Goal: Task Accomplishment & Management: Complete application form

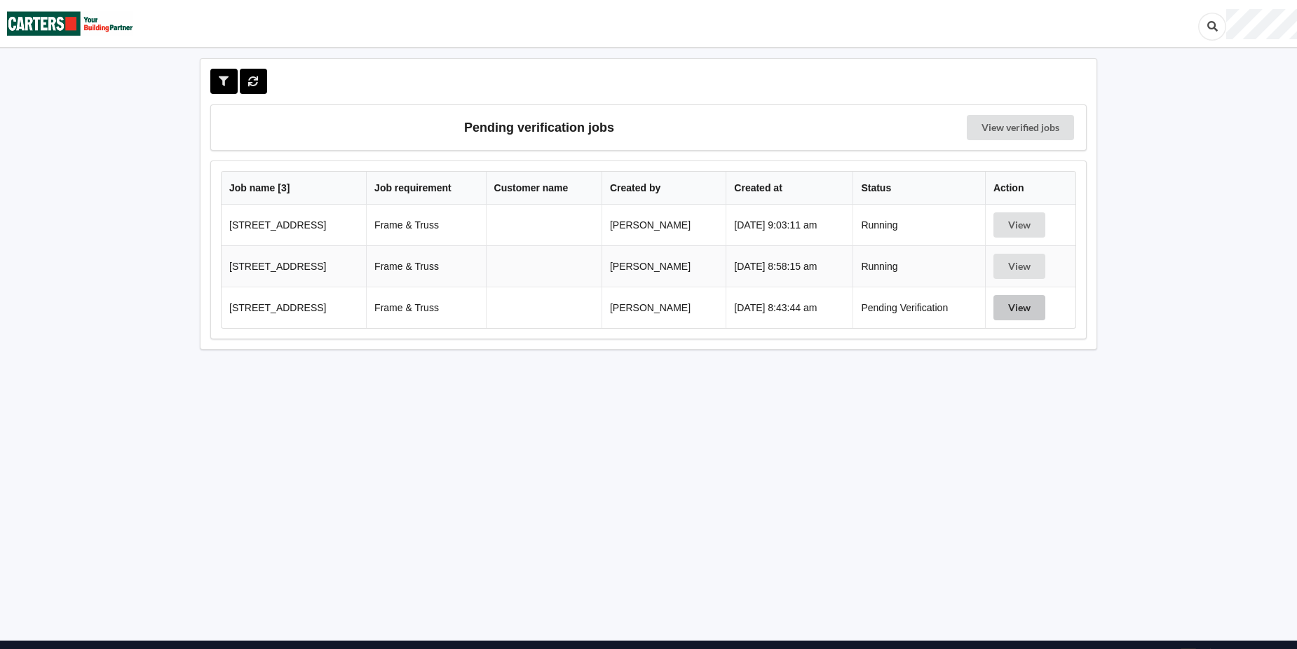
click at [1024, 306] on button "View" at bounding box center [1019, 307] width 52 height 25
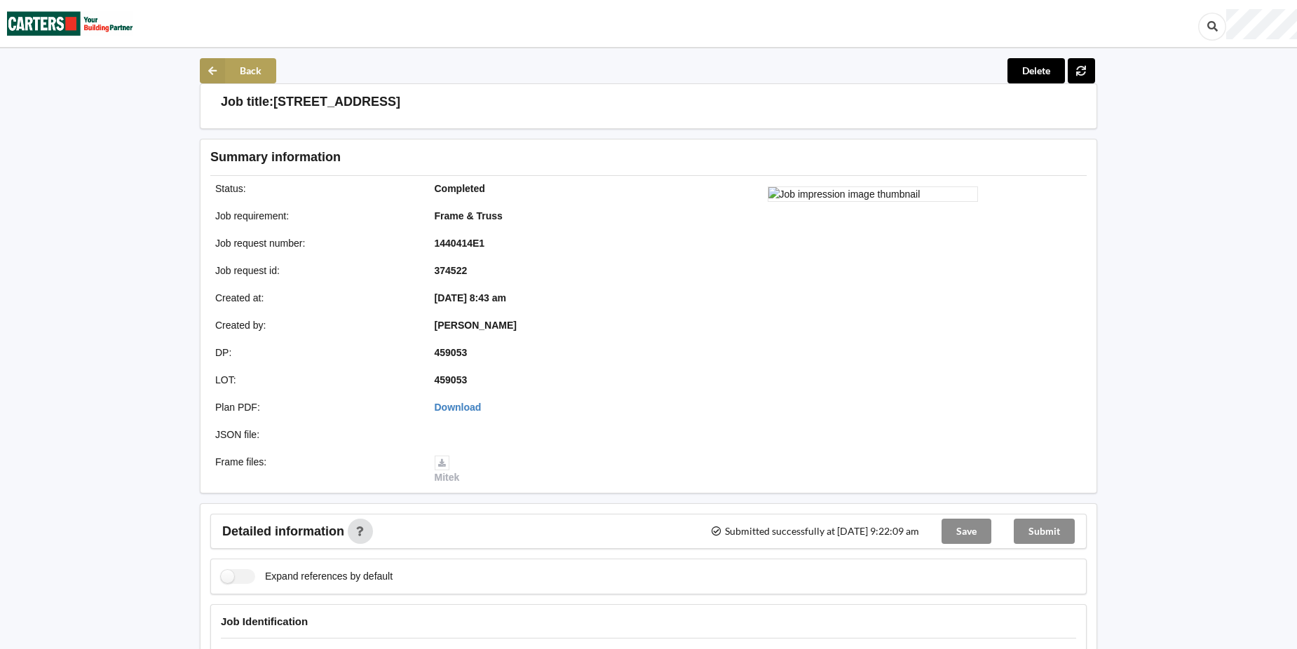
click at [239, 69] on button "Back" at bounding box center [238, 70] width 76 height 25
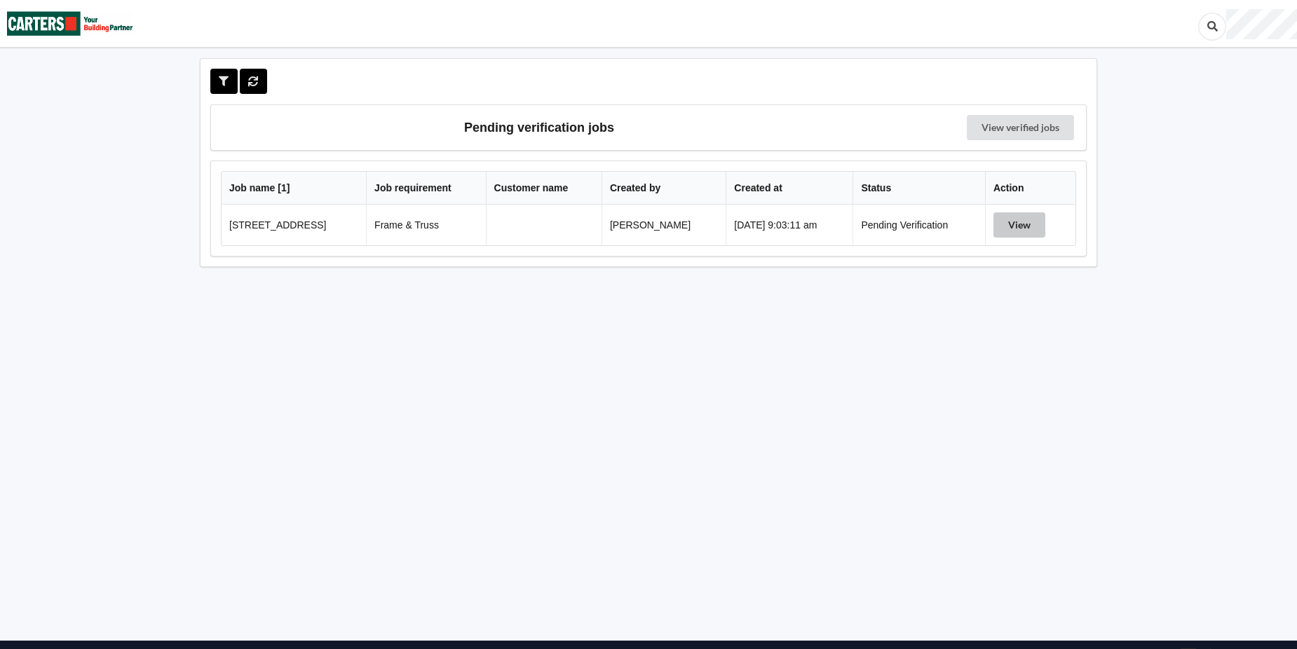
click at [1024, 222] on button "View" at bounding box center [1019, 224] width 52 height 25
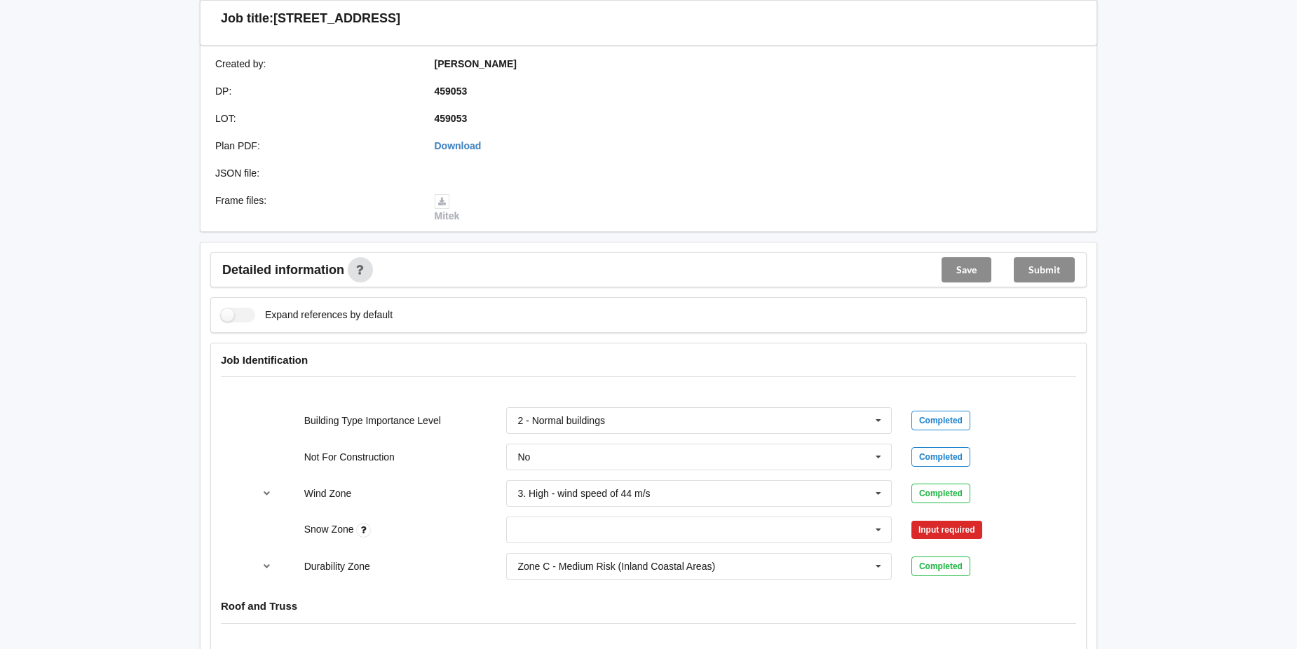
scroll to position [351, 0]
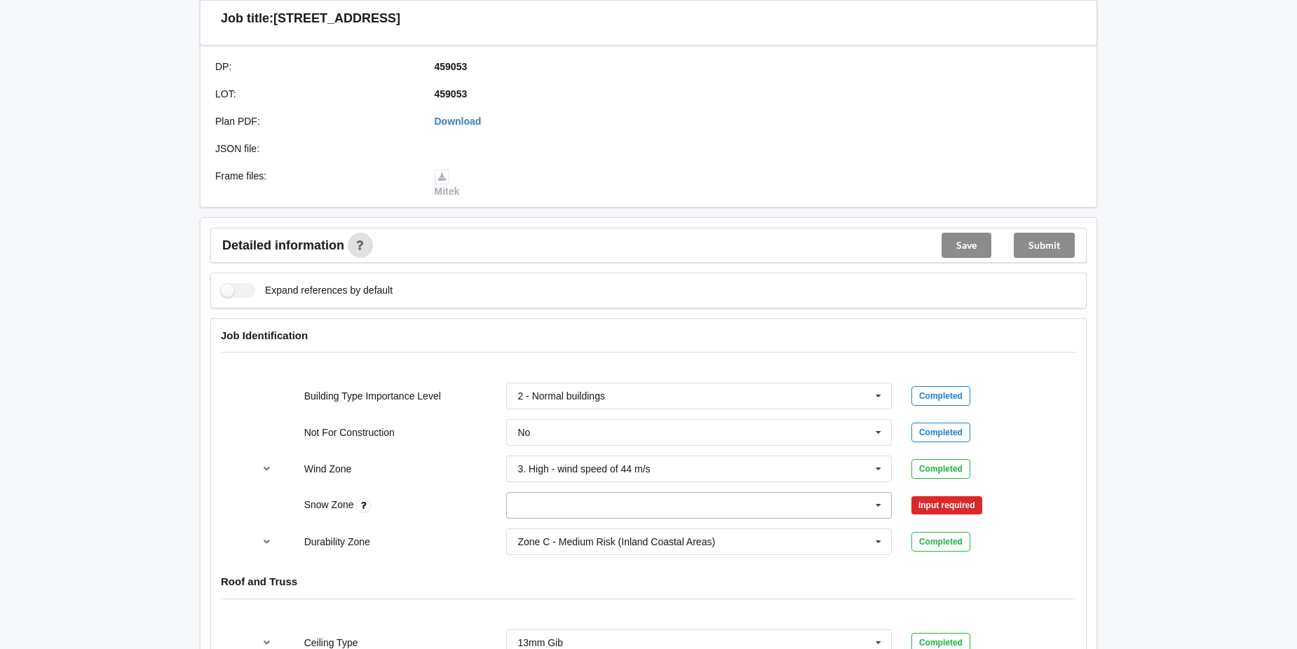
click at [880, 503] on icon at bounding box center [878, 506] width 21 height 26
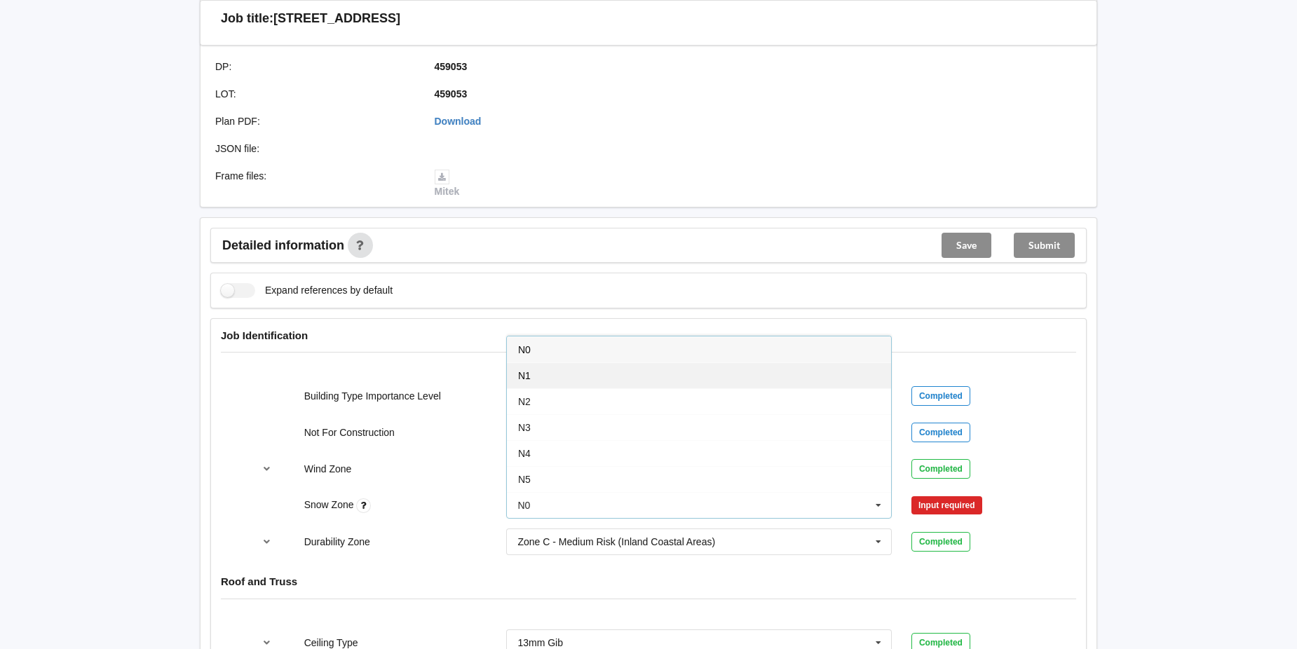
click at [752, 381] on div "N1" at bounding box center [699, 375] width 384 height 26
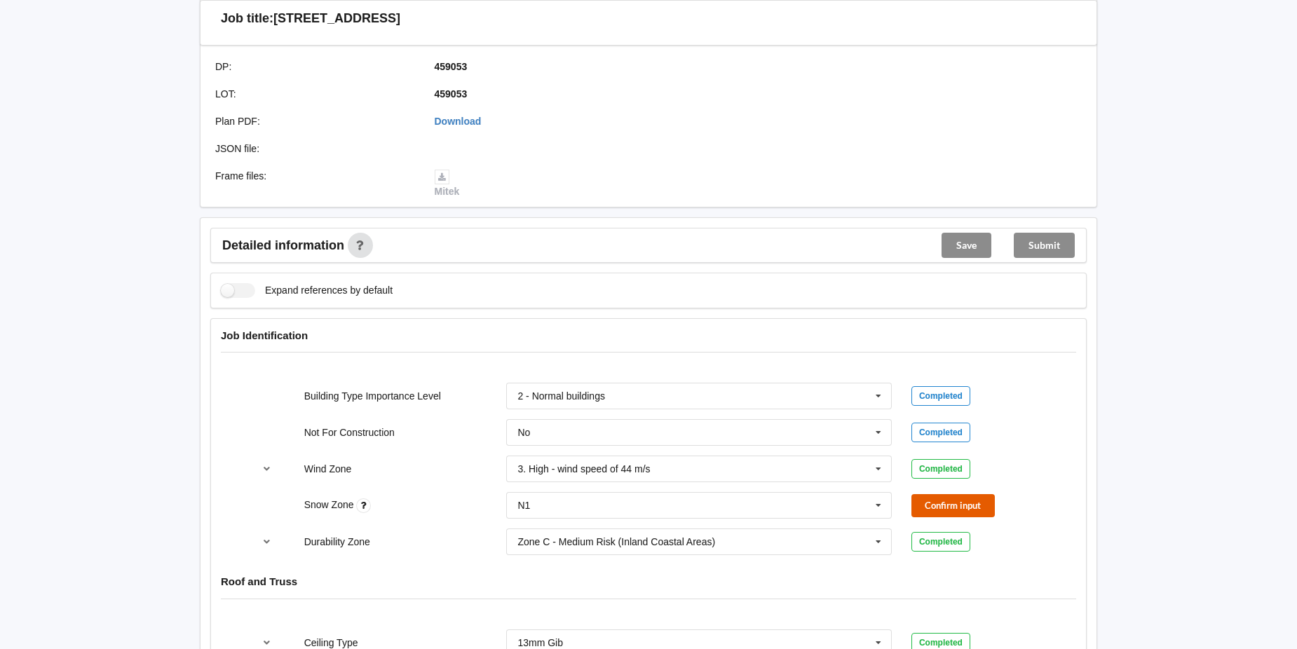
click at [950, 504] on button "Confirm input" at bounding box center [952, 505] width 83 height 23
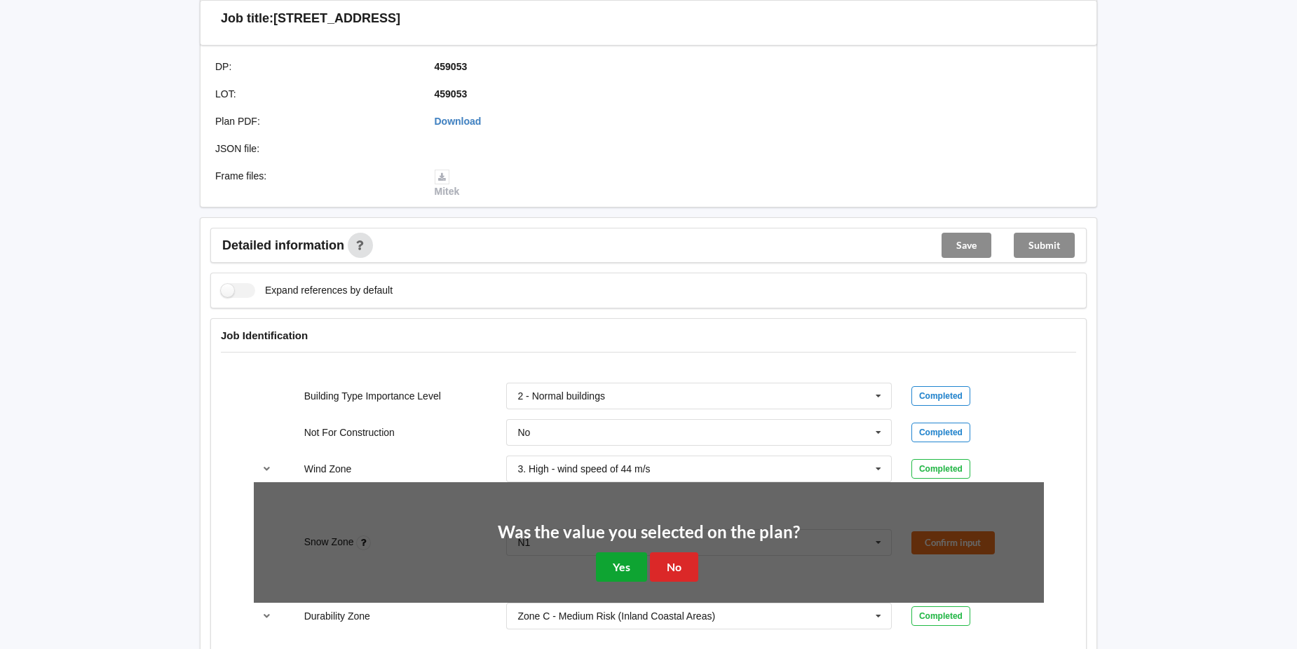
click at [619, 565] on button "Yes" at bounding box center [621, 566] width 51 height 29
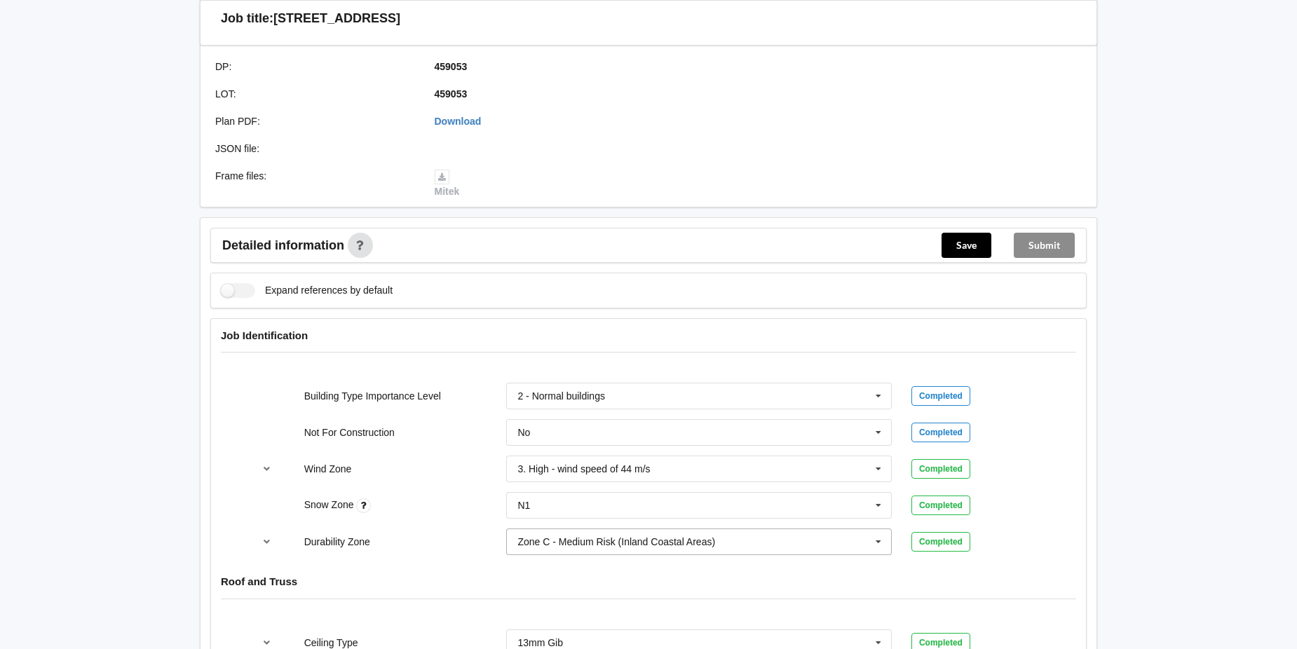
click at [879, 543] on icon at bounding box center [878, 542] width 21 height 26
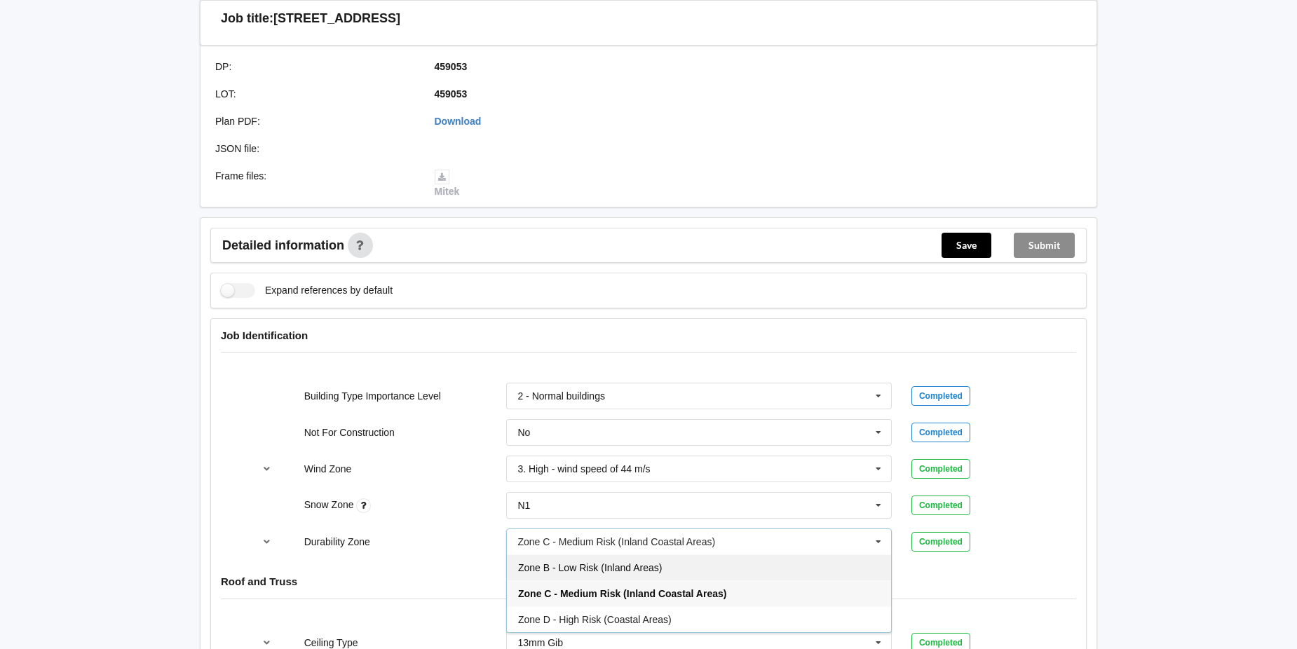
click at [773, 572] on div "Zone B - Low Risk (Inland Areas)" at bounding box center [699, 568] width 384 height 26
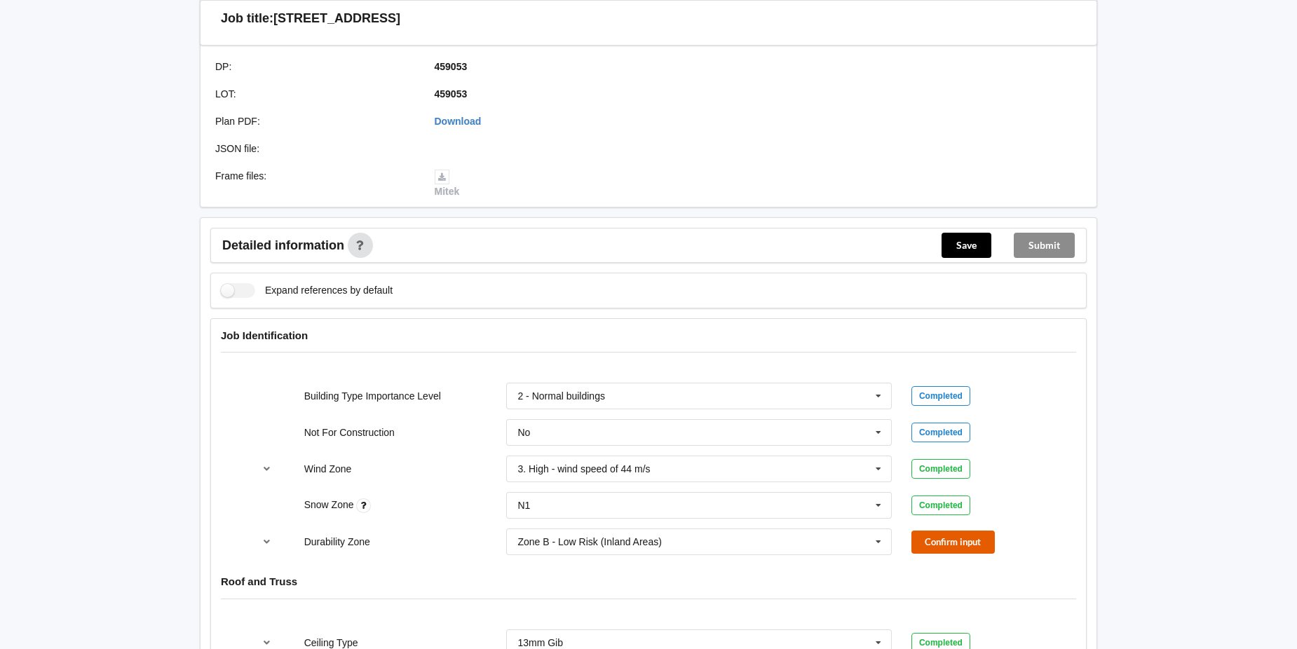
click at [958, 541] on button "Confirm input" at bounding box center [952, 542] width 83 height 23
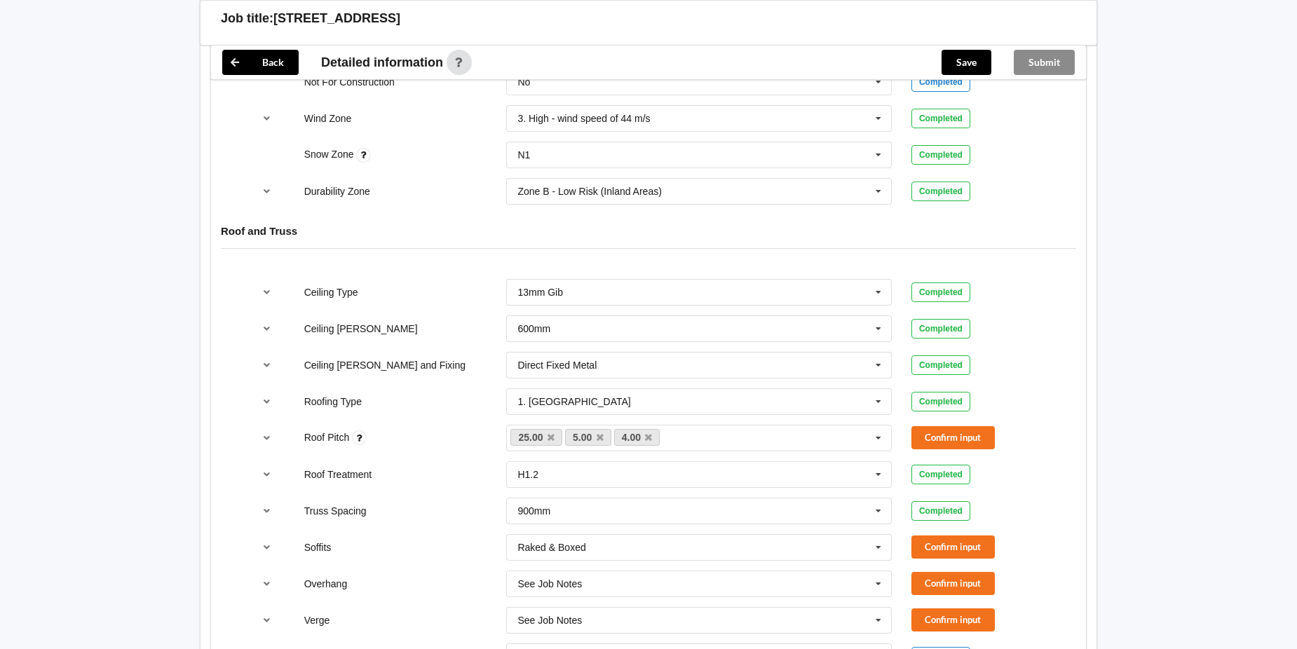
scroll to position [771, 0]
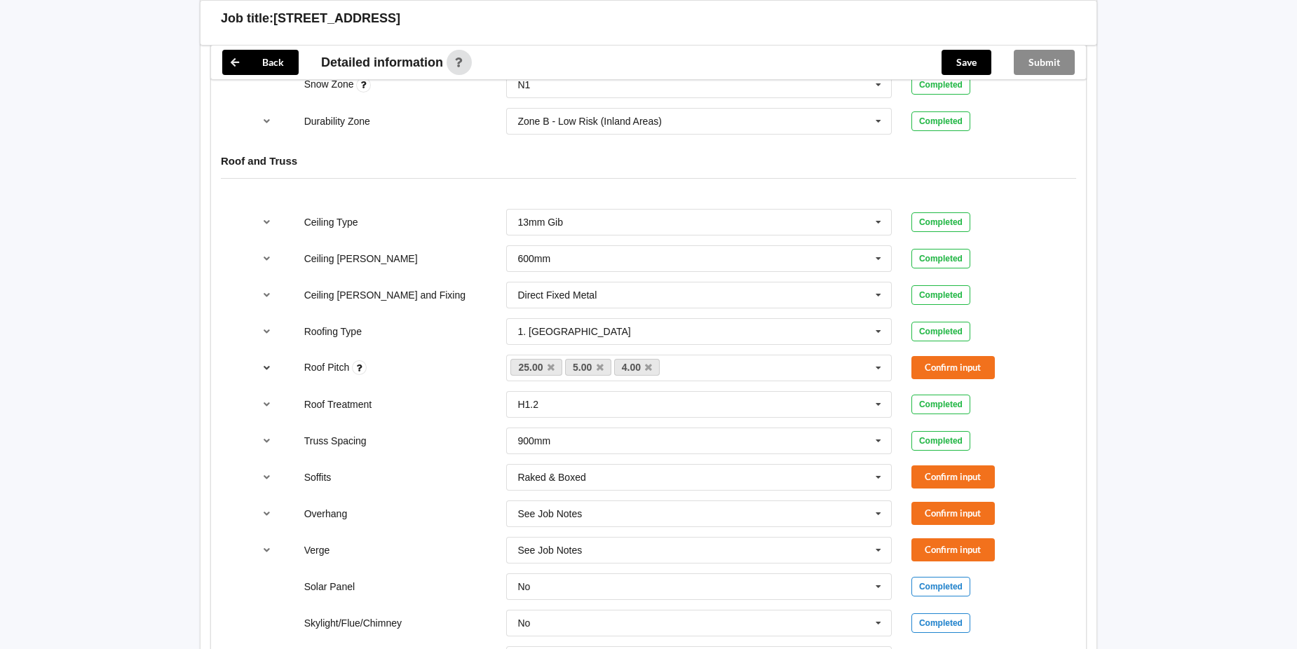
click at [268, 368] on icon "reference-toggle" at bounding box center [267, 367] width 12 height 8
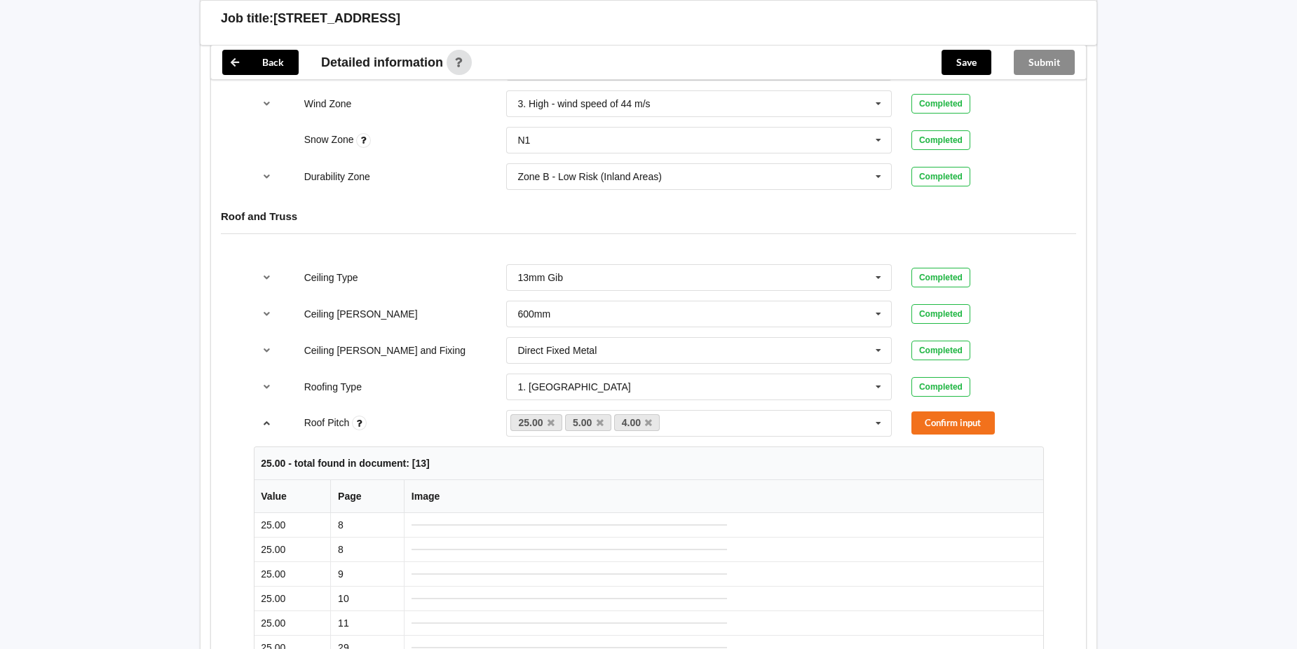
scroll to position [701, 0]
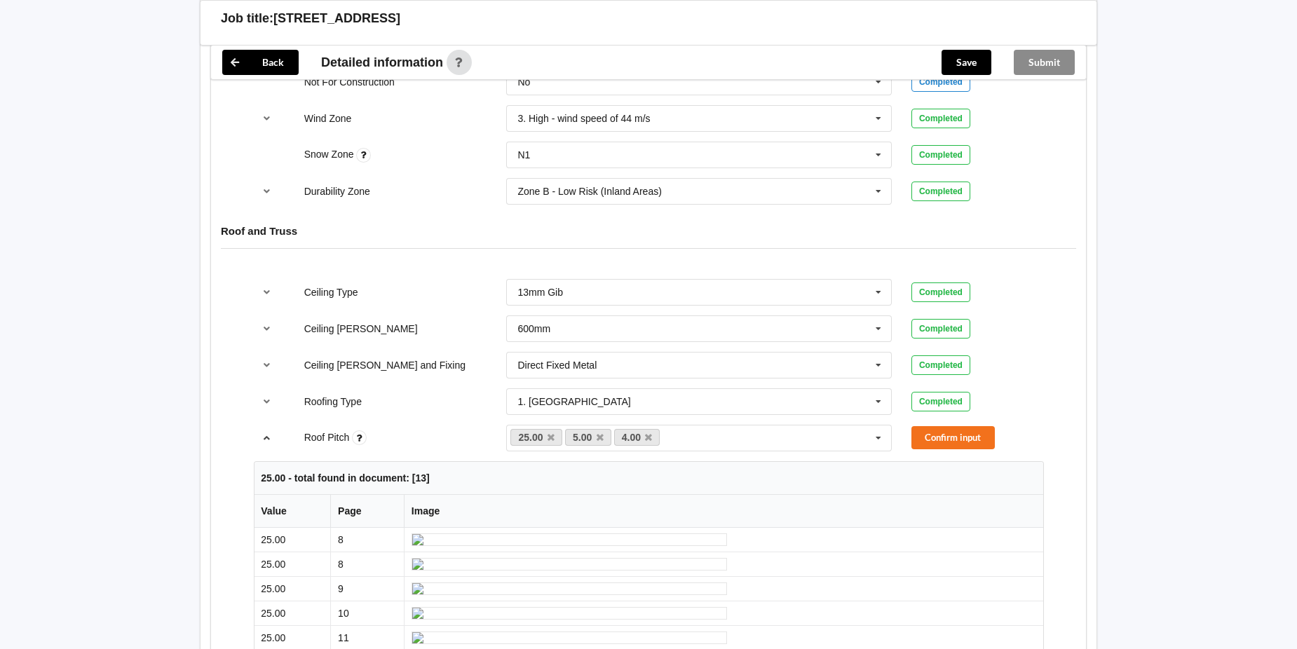
click at [266, 437] on icon "reference-toggle" at bounding box center [267, 437] width 12 height 8
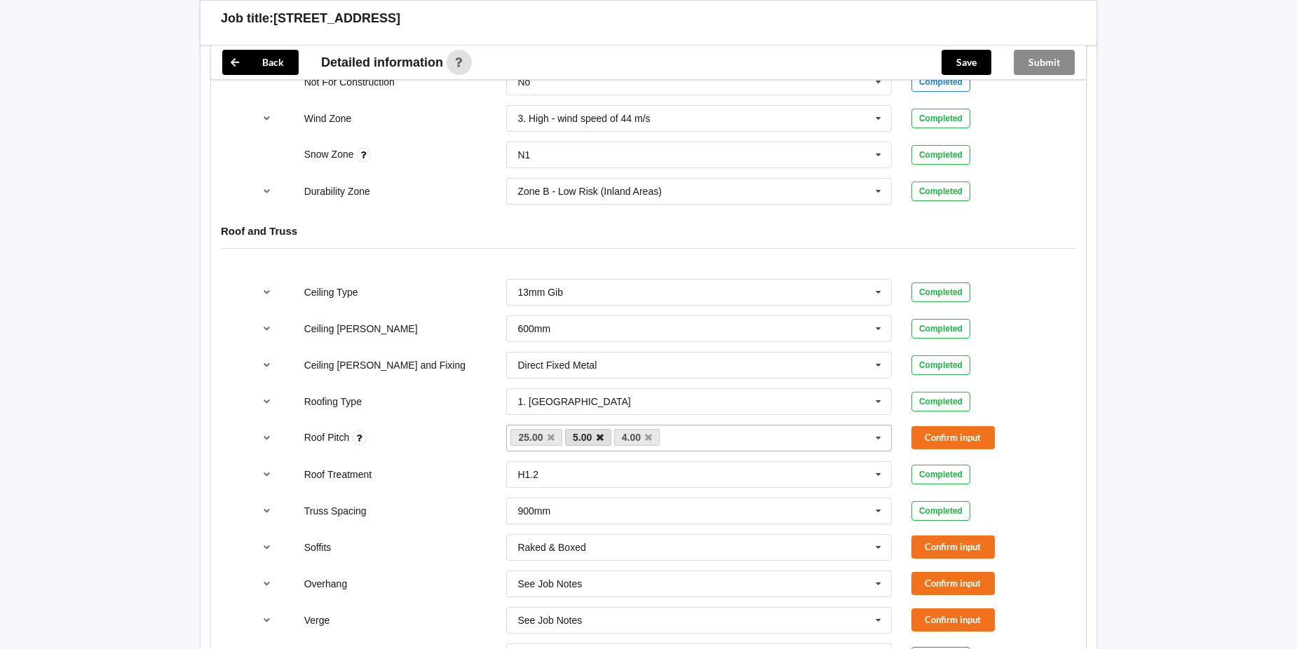
click at [597, 437] on icon at bounding box center [600, 437] width 7 height 9
click at [938, 434] on button "Confirm input" at bounding box center [952, 437] width 83 height 23
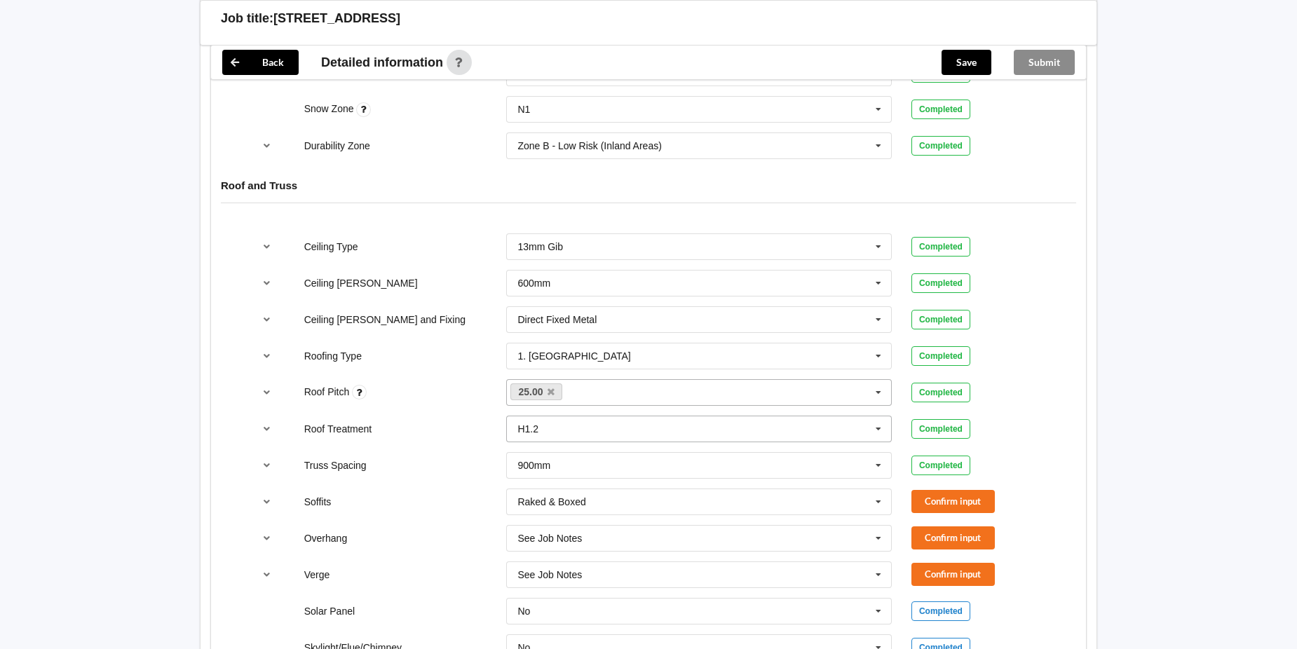
scroll to position [771, 0]
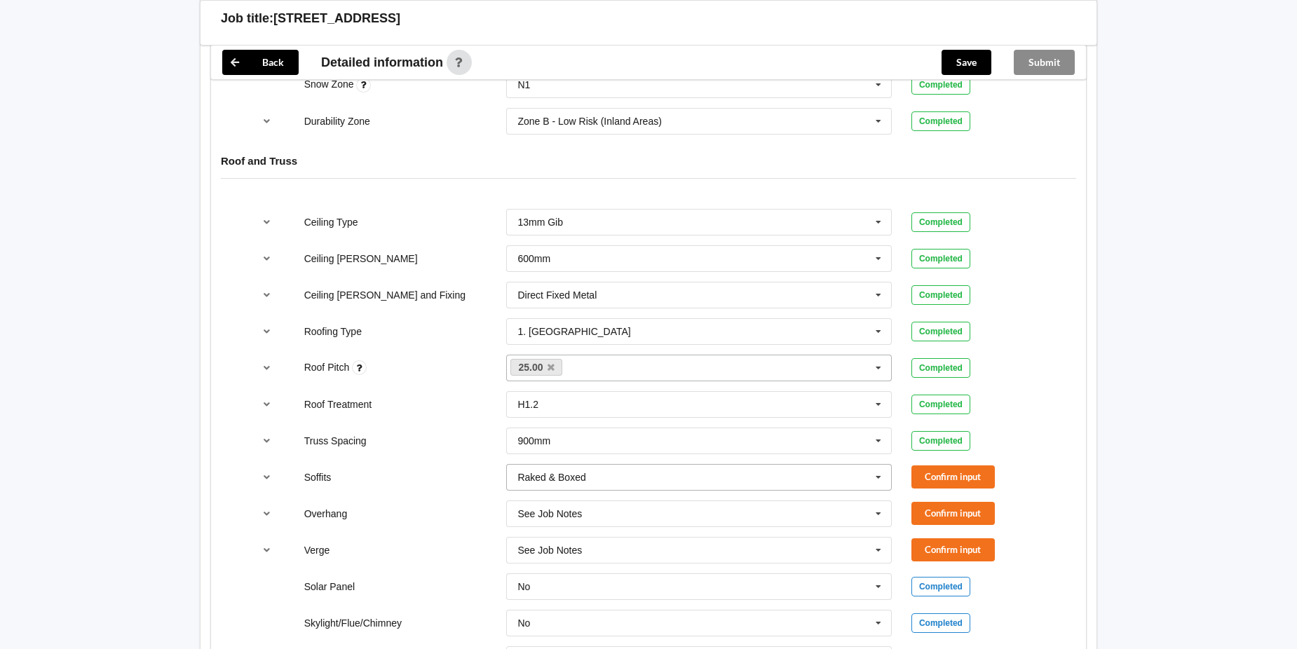
click at [879, 476] on icon at bounding box center [878, 478] width 21 height 26
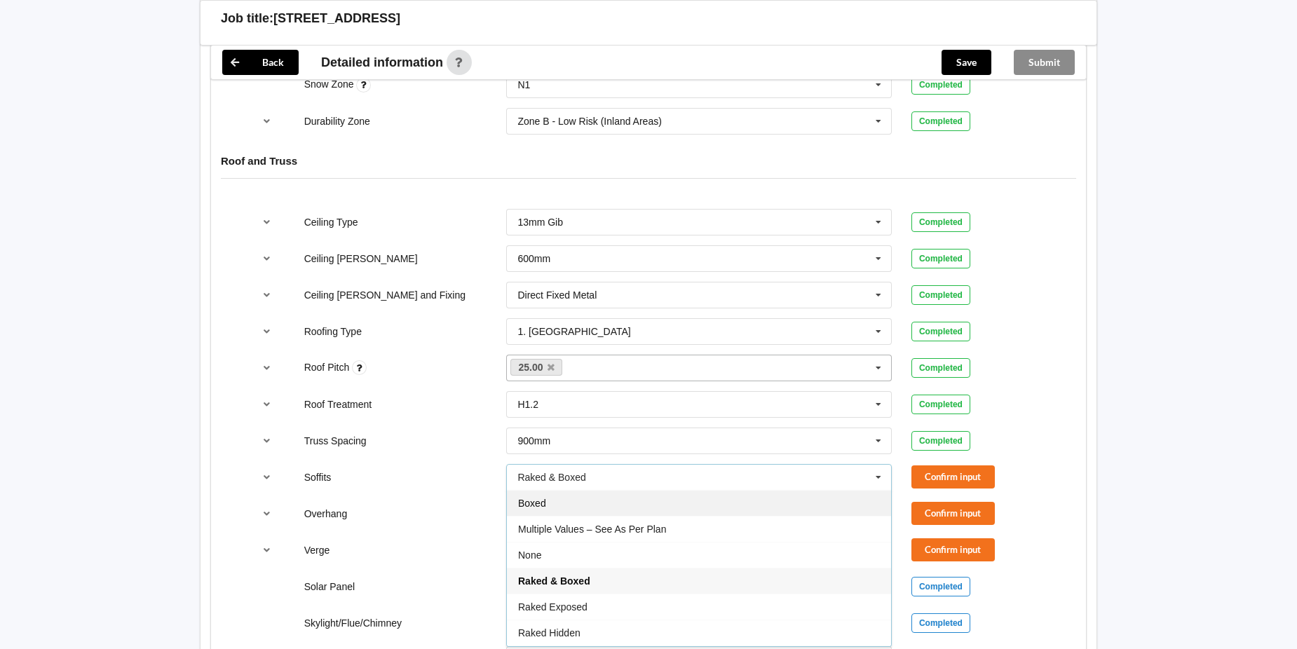
click at [795, 505] on div "Boxed" at bounding box center [699, 503] width 384 height 26
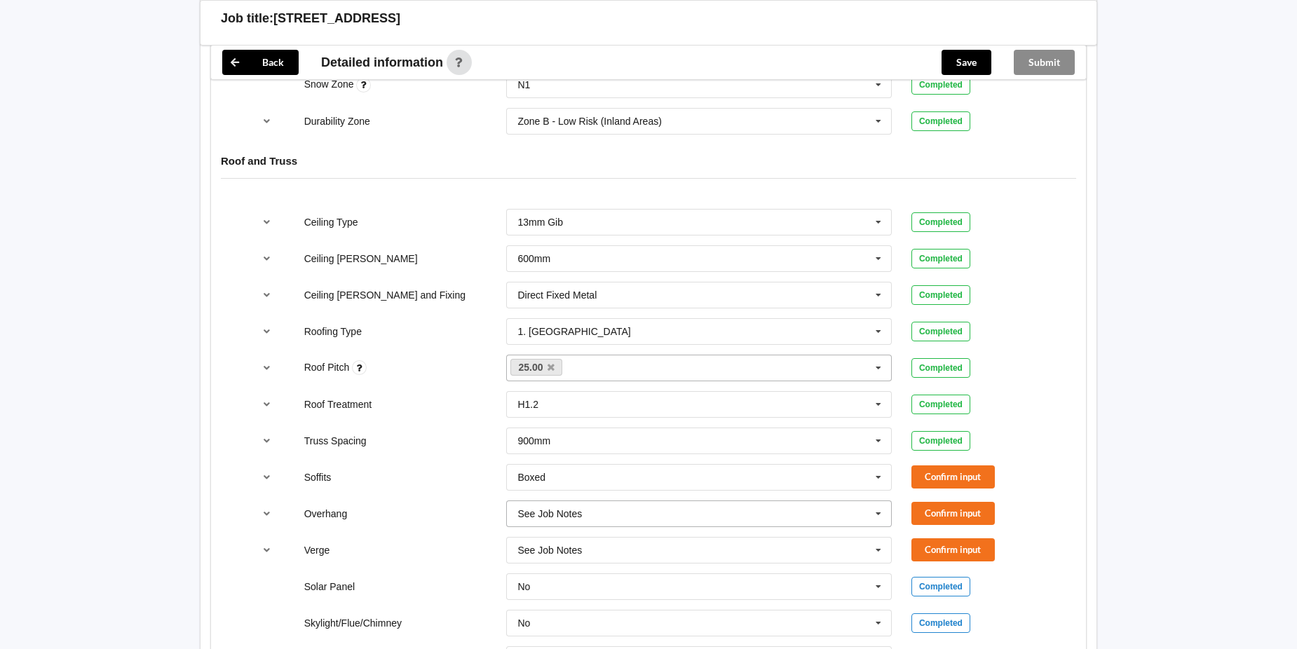
scroll to position [841, 0]
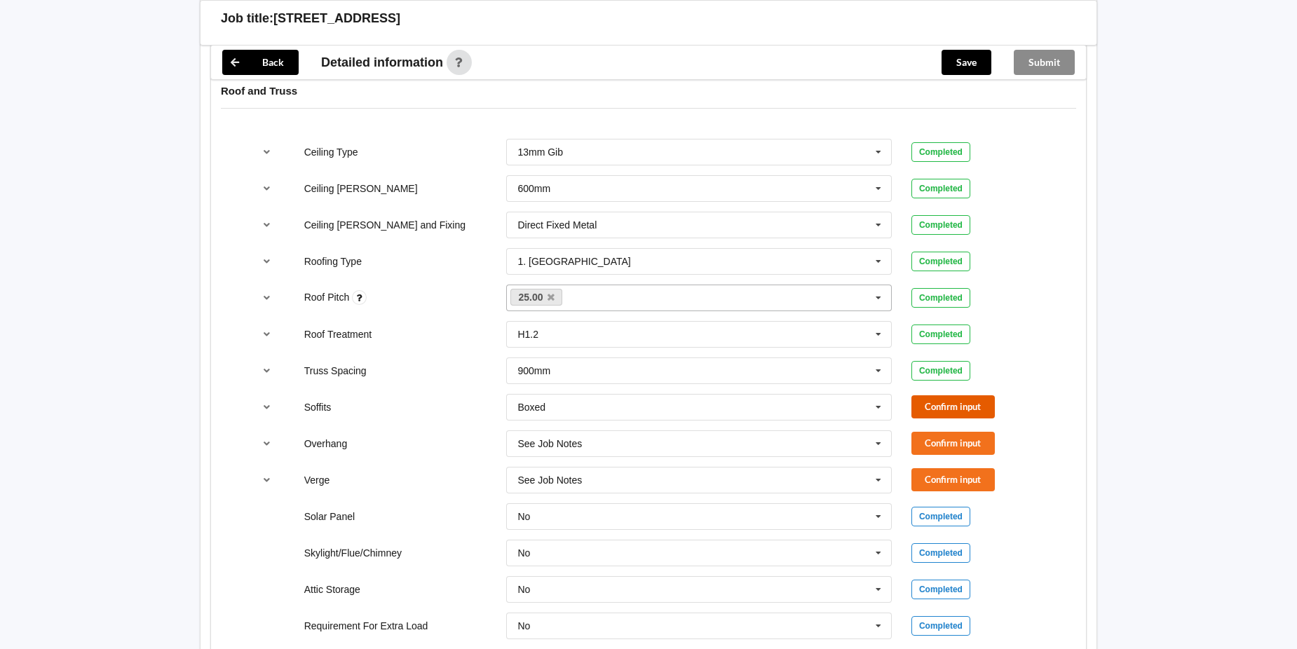
click at [946, 405] on button "Confirm input" at bounding box center [952, 406] width 83 height 23
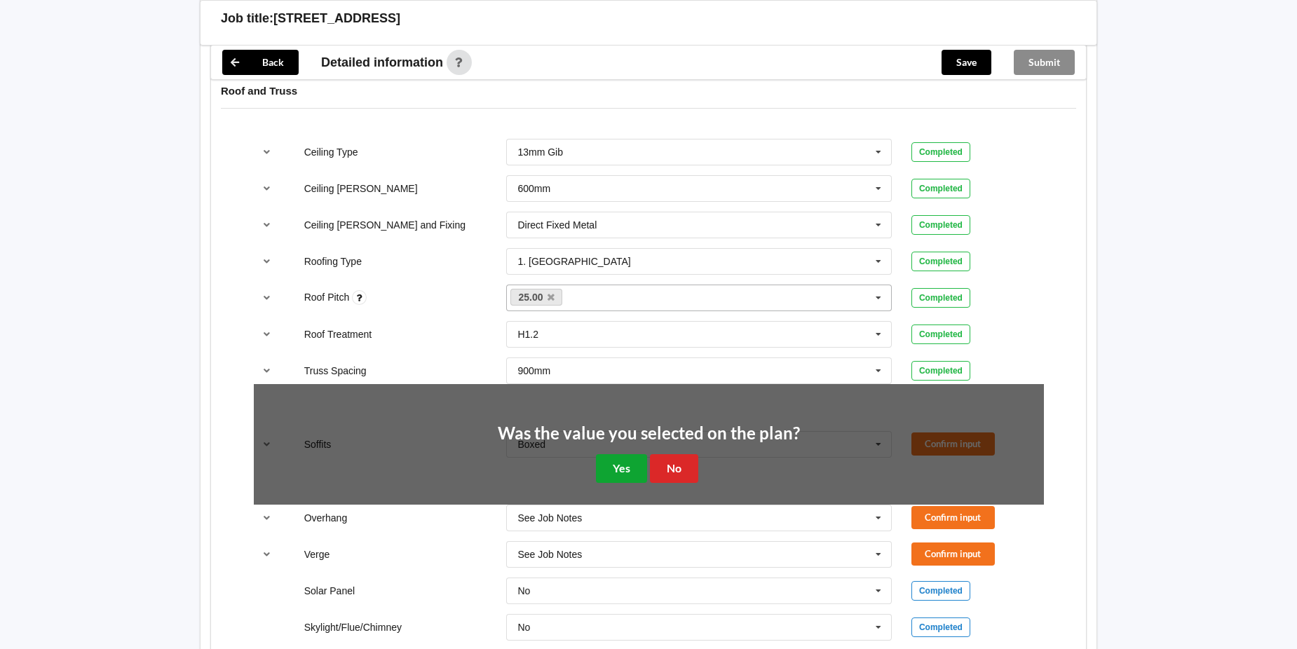
click at [625, 472] on button "Yes" at bounding box center [621, 468] width 51 height 29
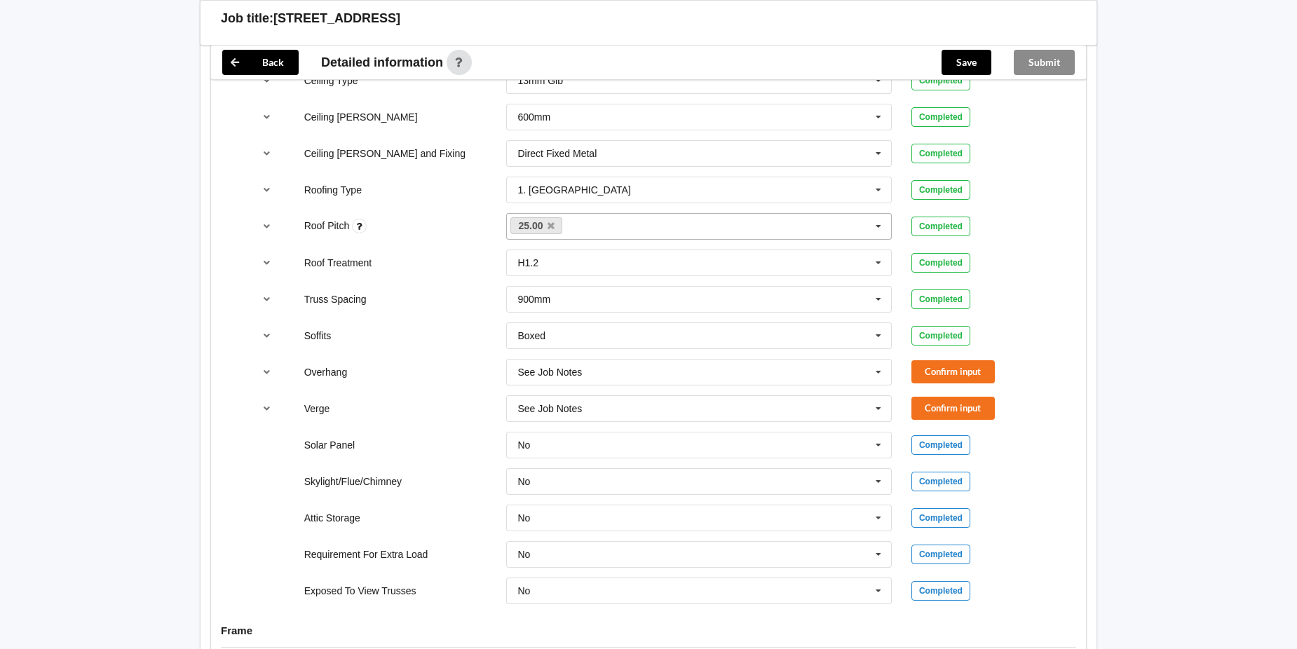
scroll to position [911, 0]
click at [946, 371] on button "Confirm input" at bounding box center [952, 373] width 83 height 23
click at [949, 405] on button "Confirm input" at bounding box center [952, 409] width 83 height 23
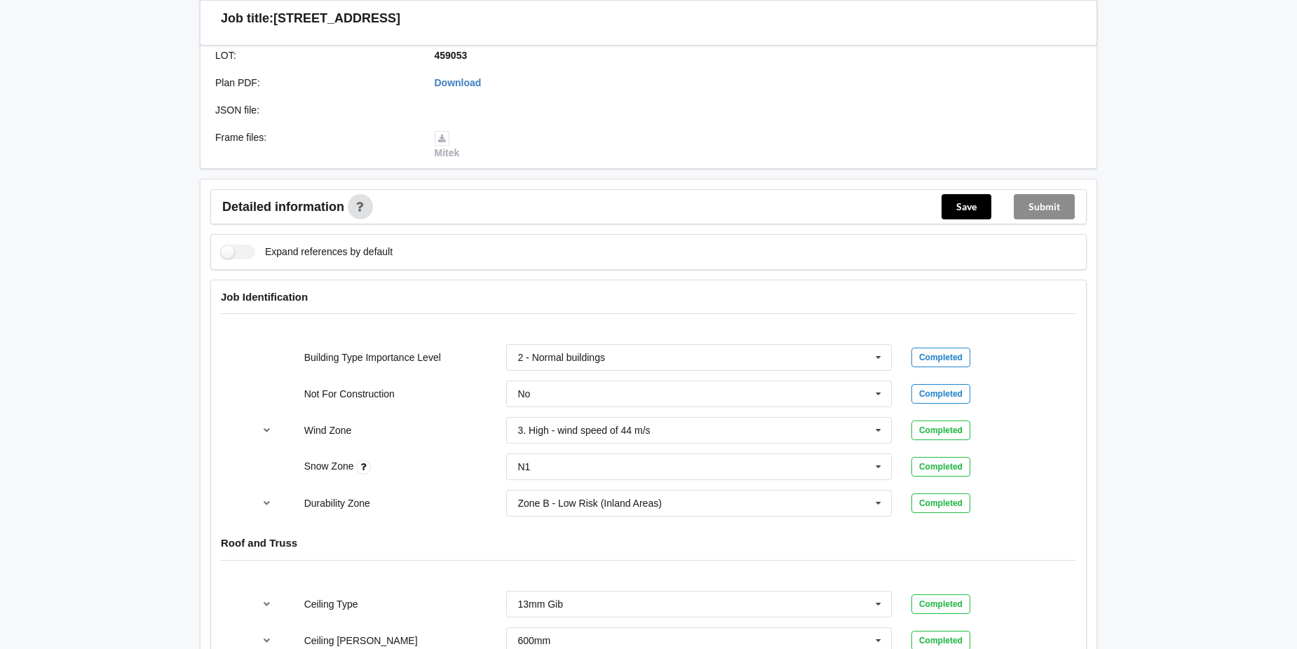
scroll to position [421, 0]
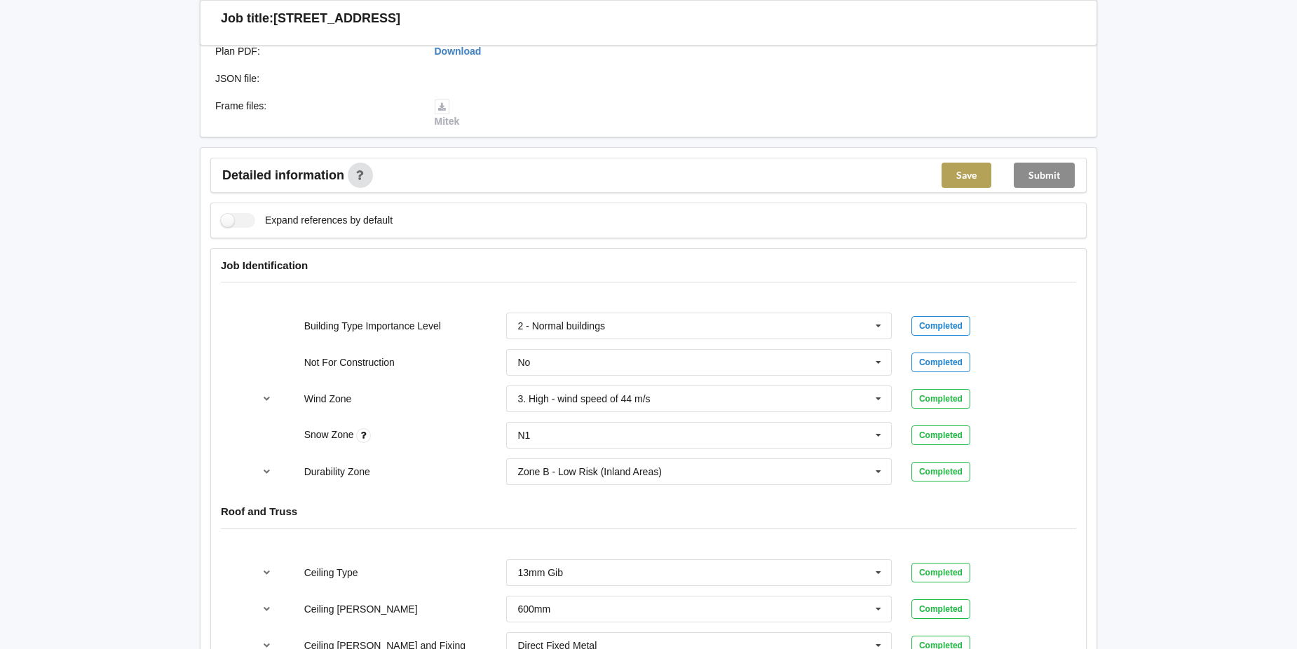
click at [960, 170] on button "Save" at bounding box center [967, 175] width 50 height 25
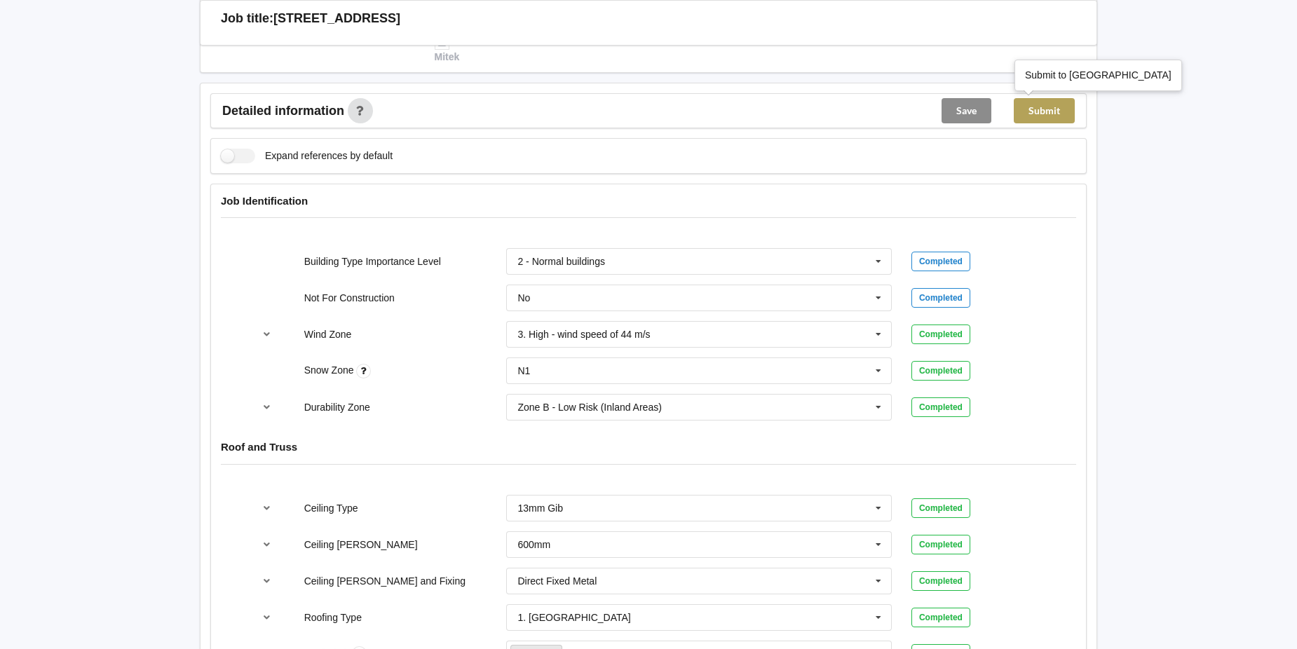
click at [1043, 110] on button "Submit" at bounding box center [1044, 110] width 61 height 25
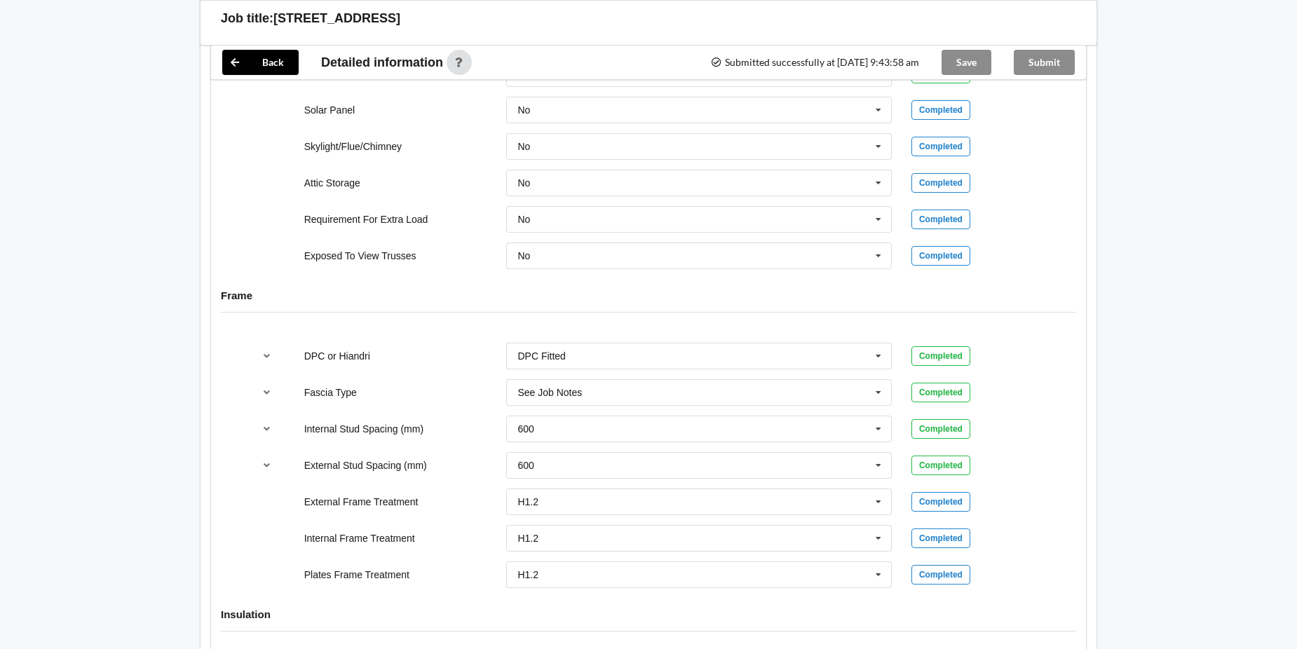
scroll to position [1183, 0]
click at [266, 59] on button "Back" at bounding box center [260, 62] width 76 height 25
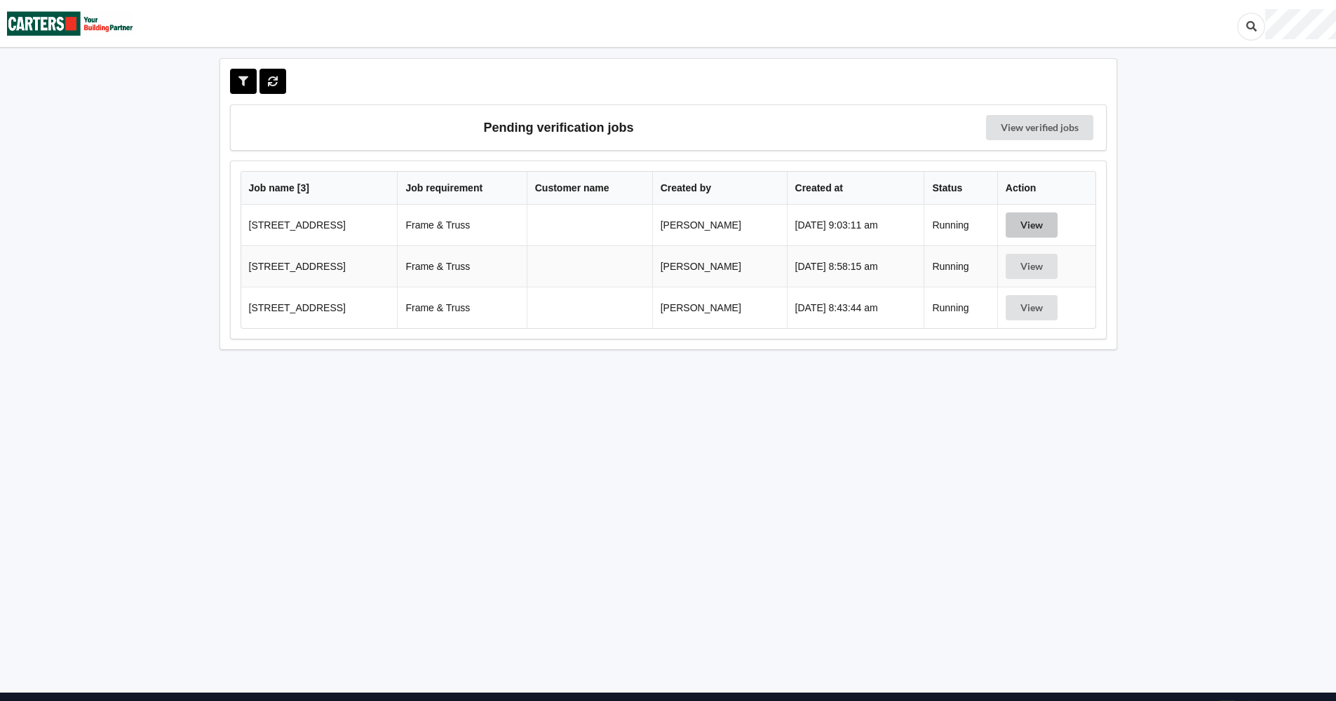
click at [1029, 219] on button "View" at bounding box center [1031, 224] width 52 height 25
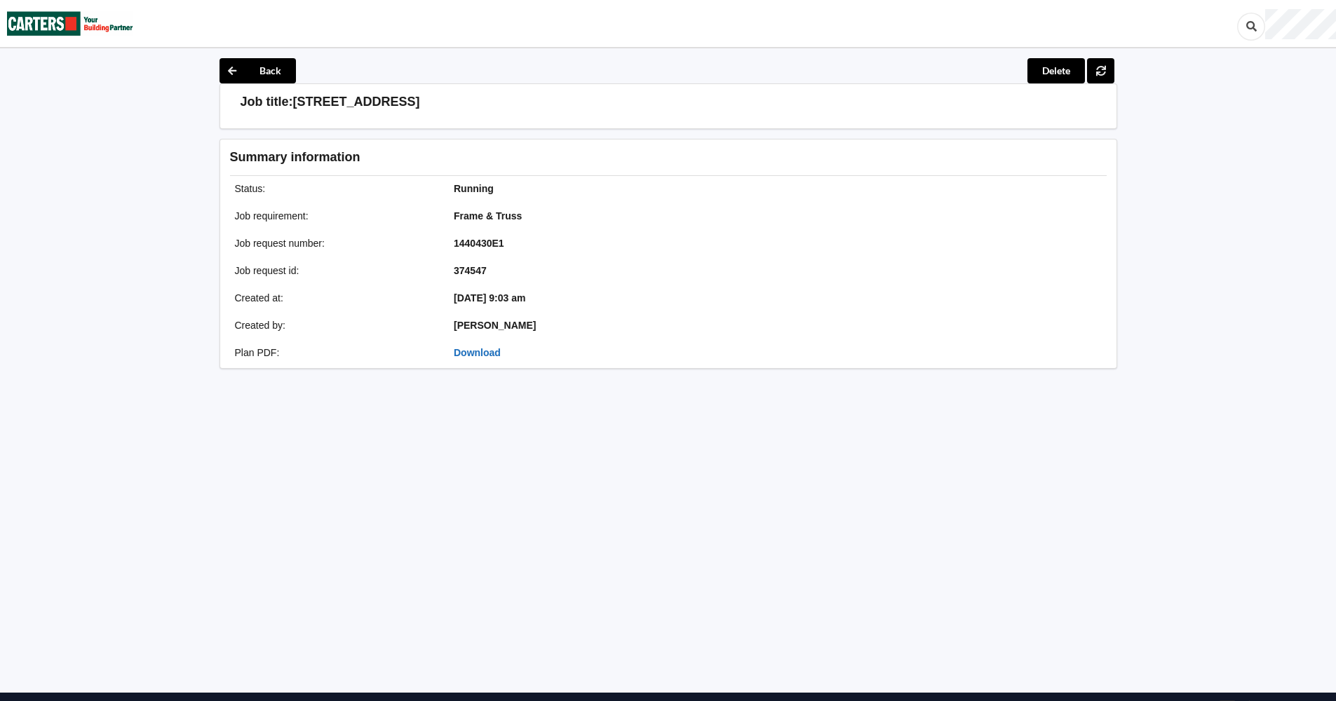
click at [483, 352] on link "Download" at bounding box center [477, 352] width 47 height 11
click at [234, 64] on icon at bounding box center [231, 70] width 25 height 25
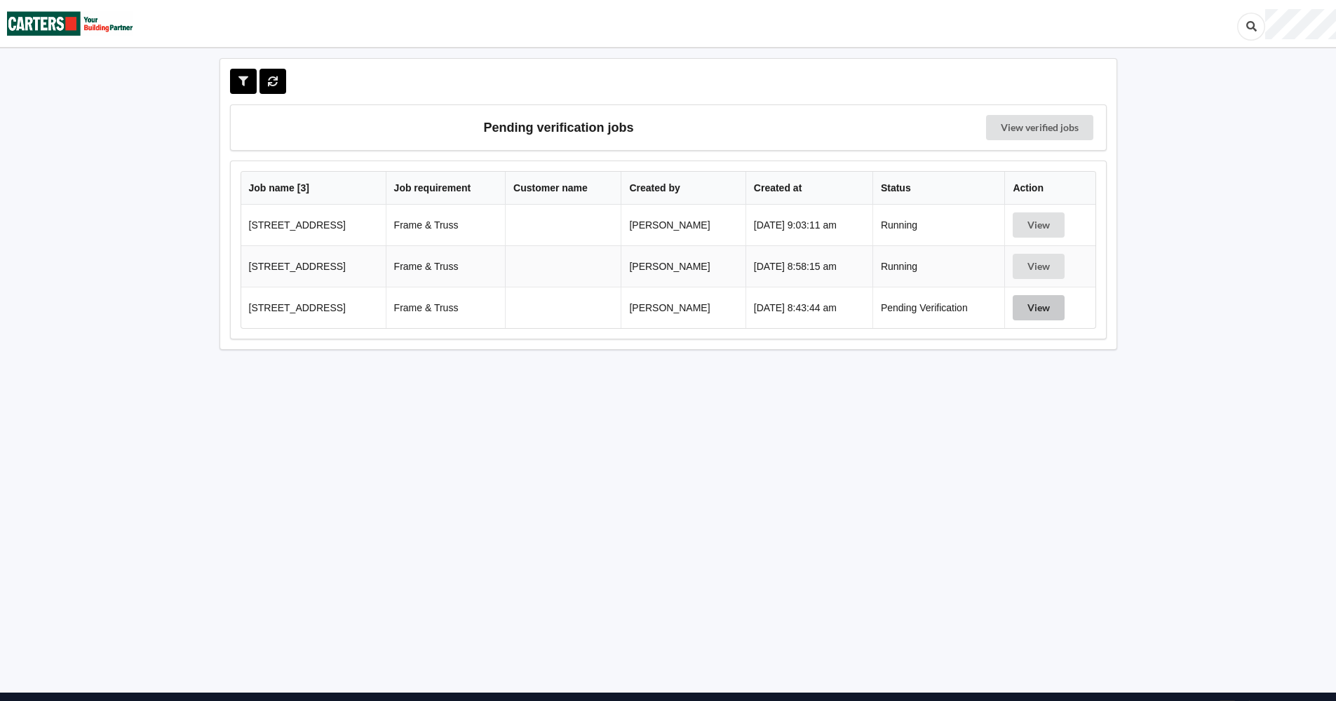
click at [1038, 307] on button "View" at bounding box center [1038, 307] width 52 height 25
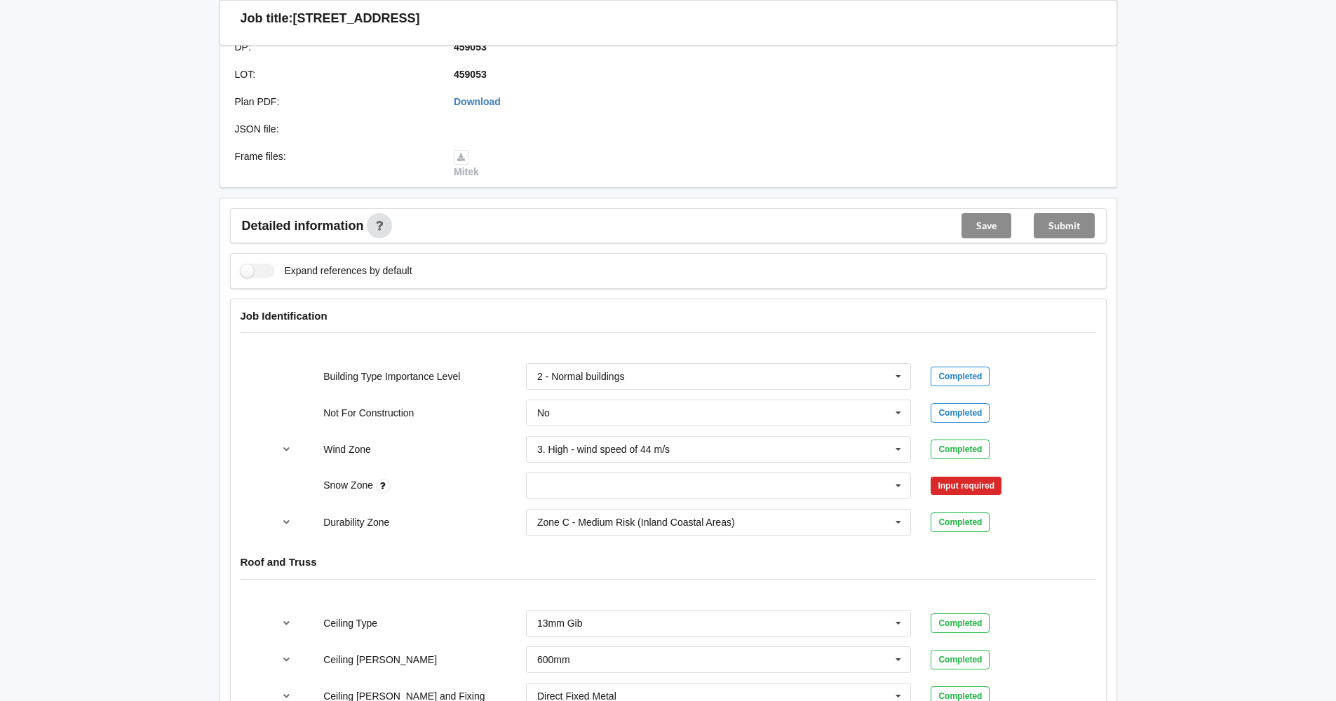
scroll to position [421, 0]
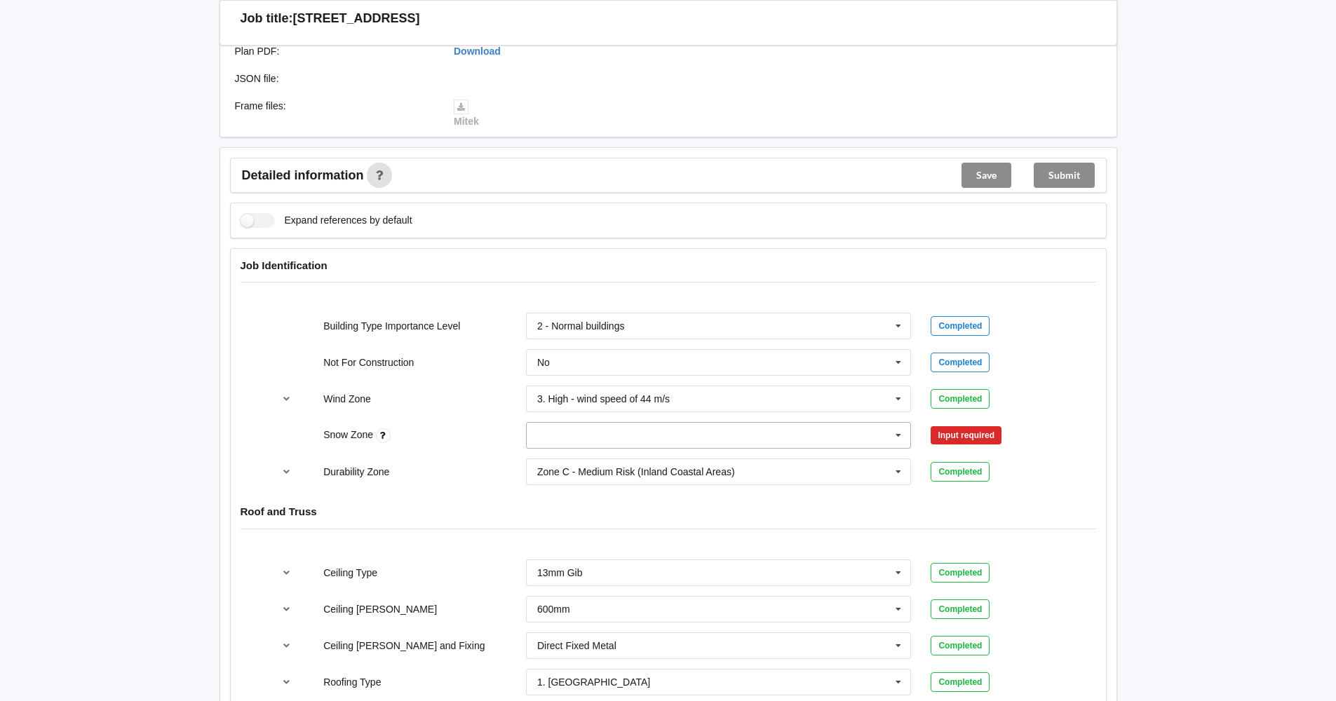
click at [896, 432] on icon at bounding box center [898, 436] width 21 height 26
click at [815, 482] on div "N1" at bounding box center [718, 487] width 384 height 26
click at [972, 432] on div "Input required" at bounding box center [965, 435] width 71 height 18
click at [892, 436] on icon at bounding box center [898, 436] width 21 height 26
click at [777, 489] on div "N1" at bounding box center [718, 487] width 384 height 26
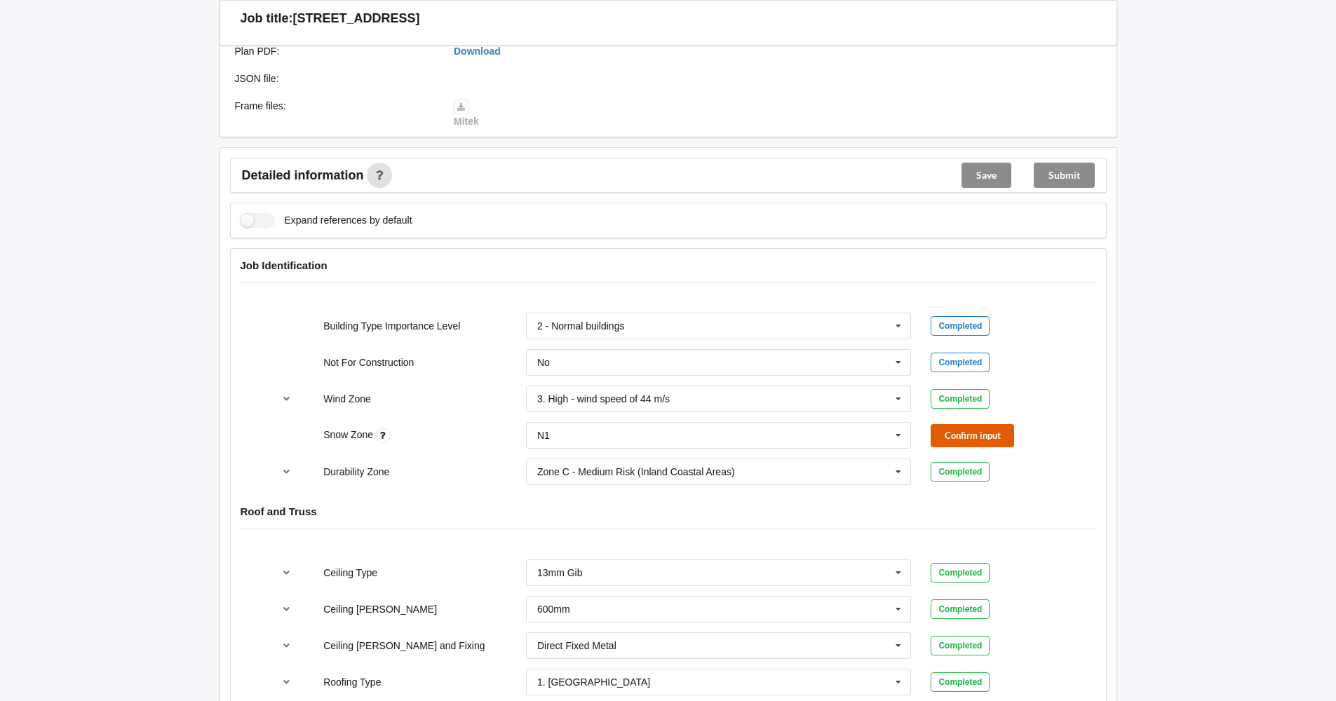
click at [977, 434] on button "Confirm input" at bounding box center [971, 435] width 83 height 23
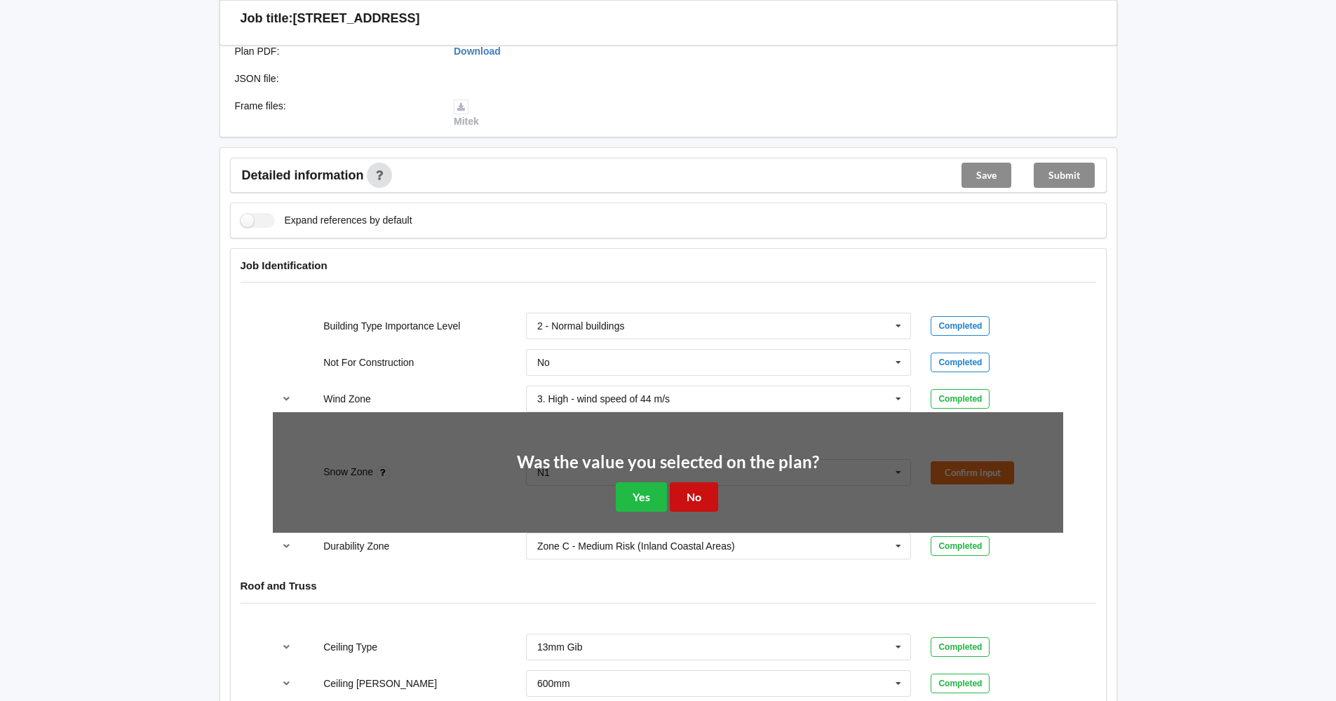
click at [694, 498] on button "No" at bounding box center [694, 496] width 48 height 29
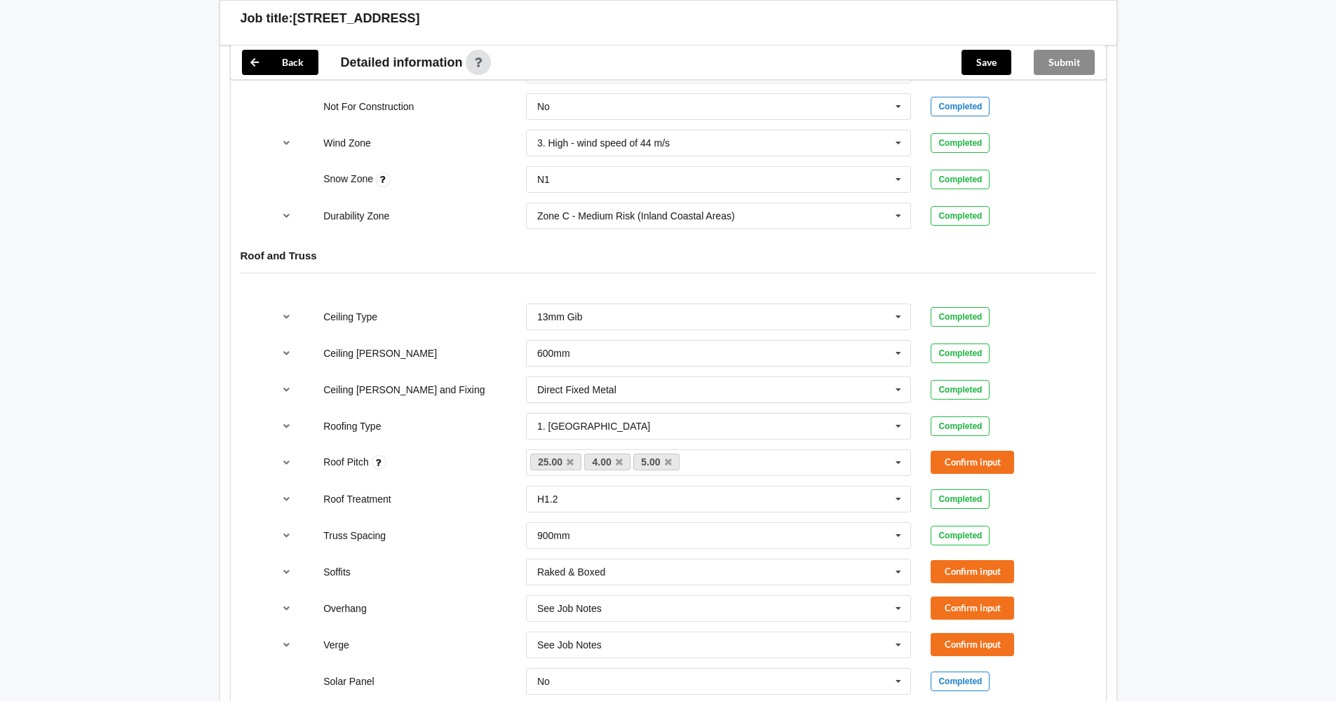
scroll to position [701, 0]
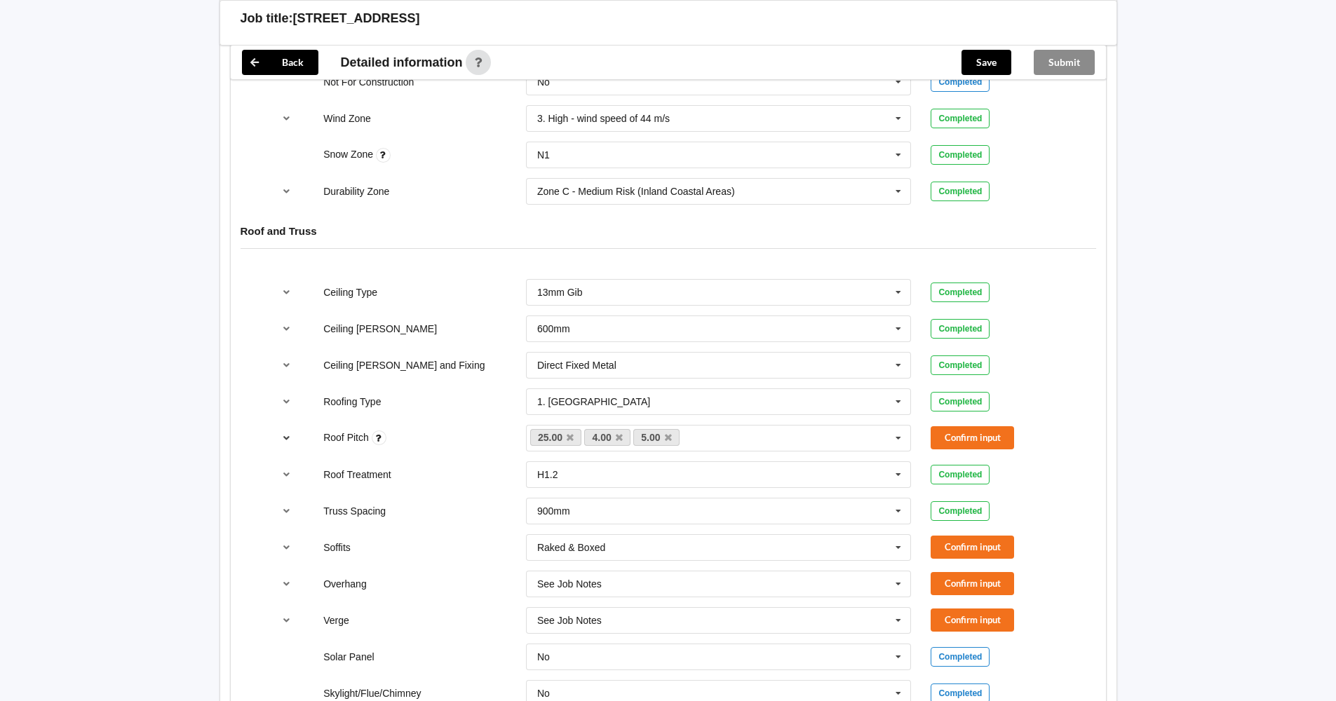
click at [289, 438] on icon "reference-toggle" at bounding box center [286, 437] width 12 height 8
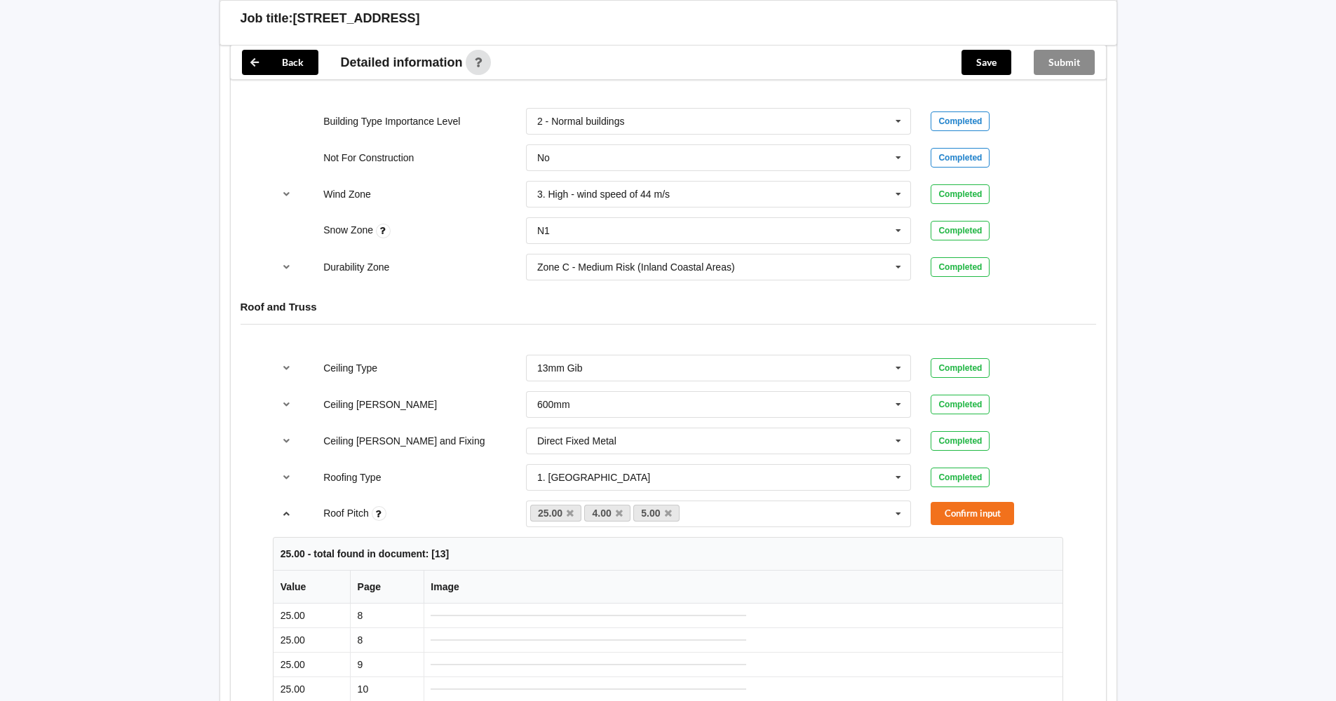
scroll to position [631, 0]
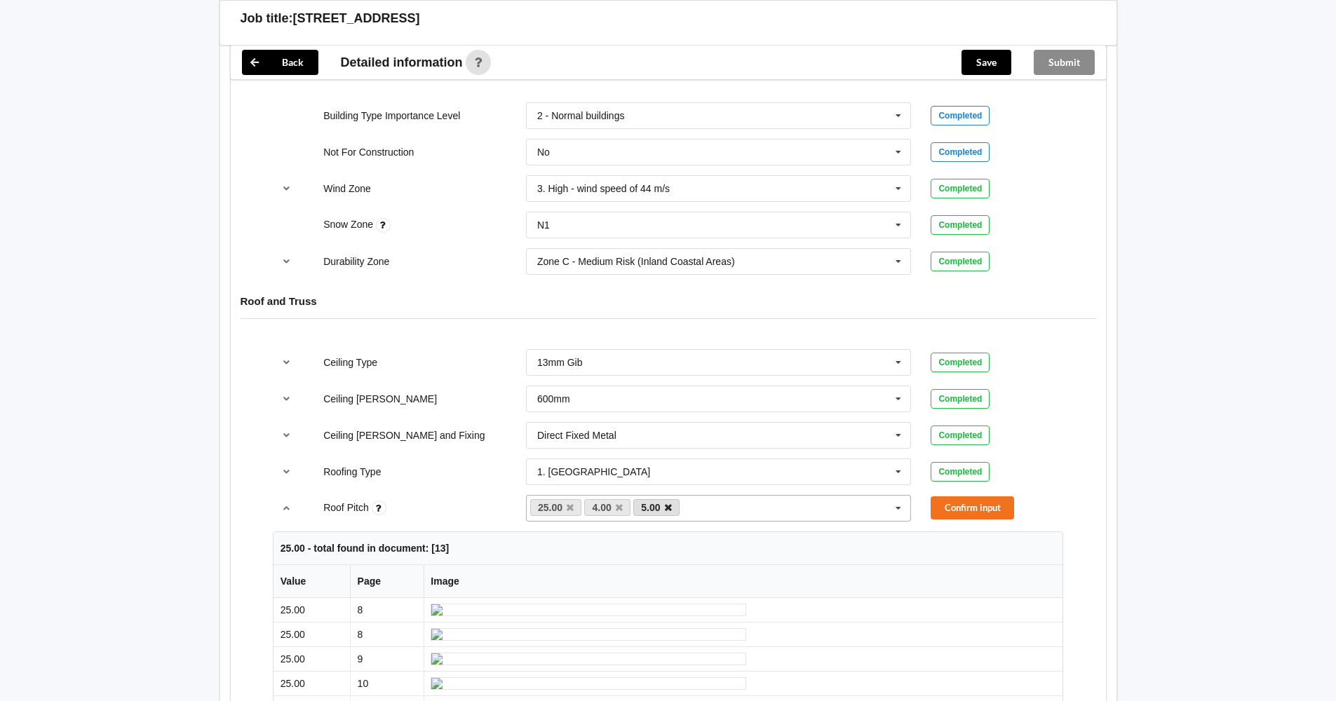
click at [665, 503] on icon at bounding box center [668, 507] width 7 height 9
click at [616, 503] on icon at bounding box center [619, 507] width 7 height 9
click at [979, 504] on button "Confirm input" at bounding box center [971, 507] width 83 height 23
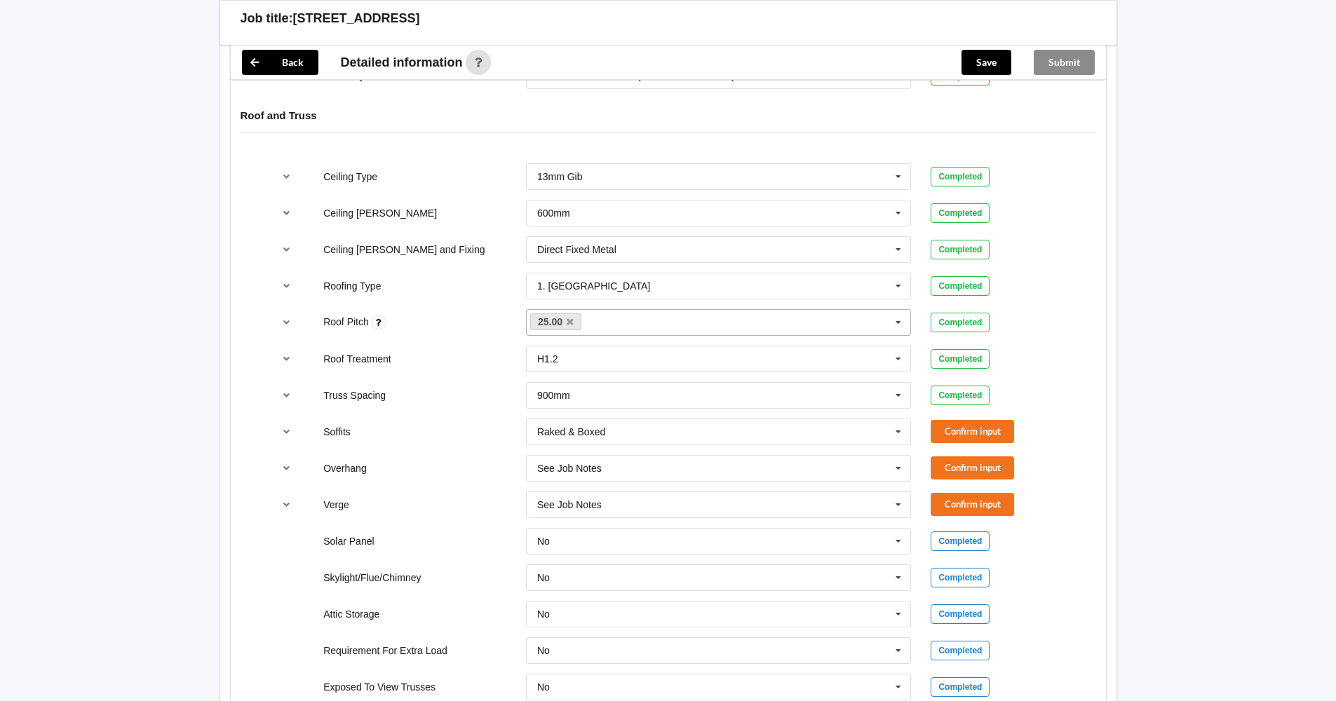
scroll to position [841, 0]
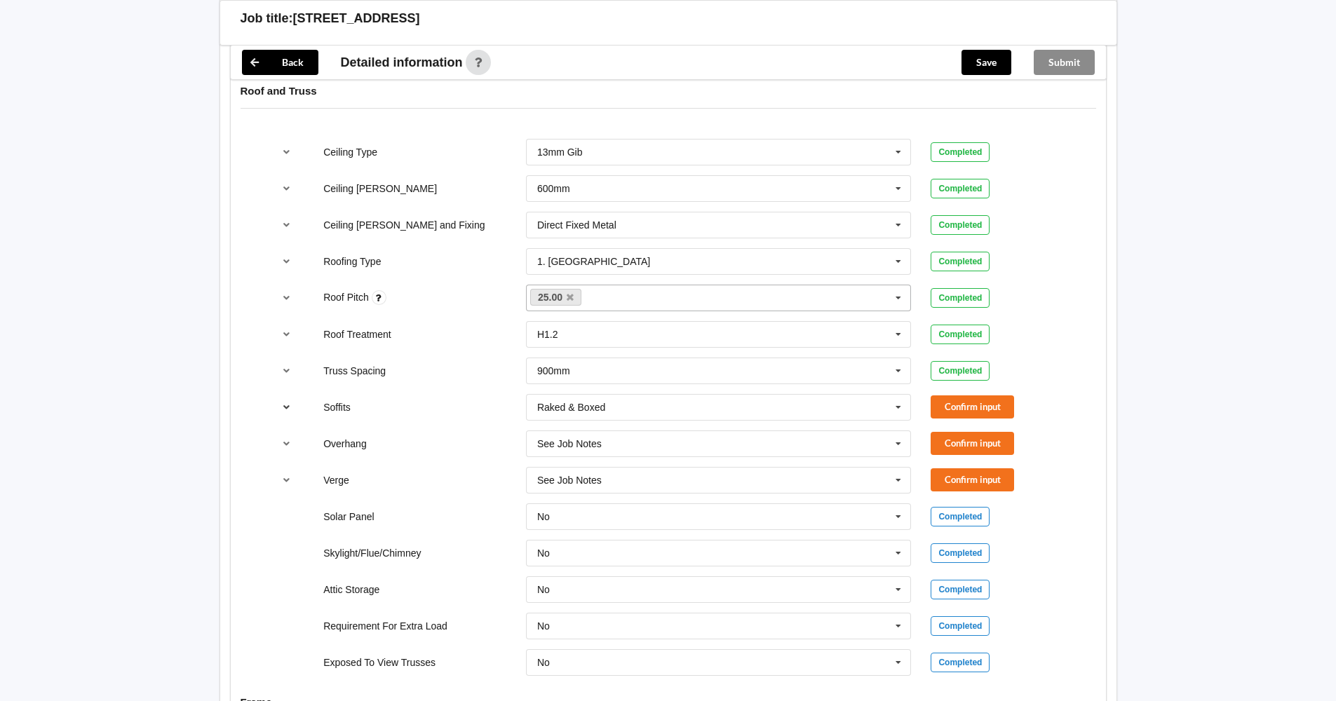
click at [286, 406] on icon "reference-toggle" at bounding box center [286, 406] width 12 height 8
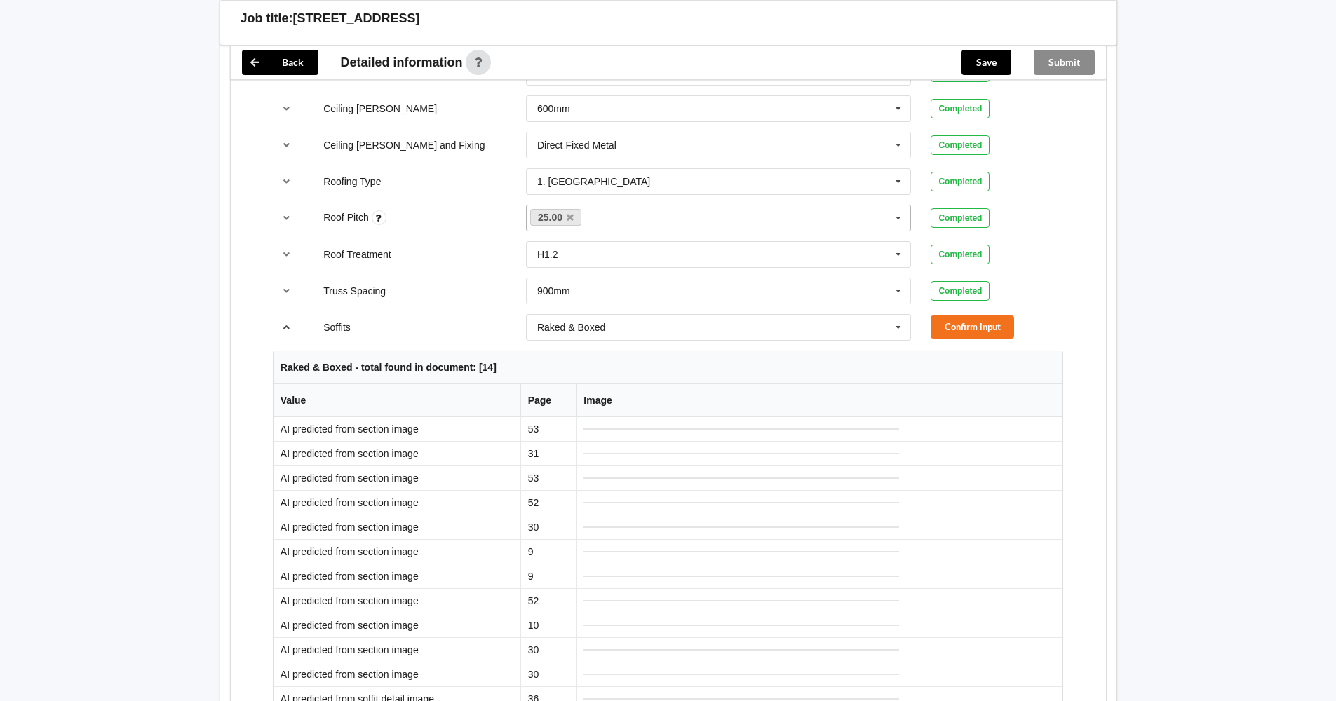
scroll to position [911, 0]
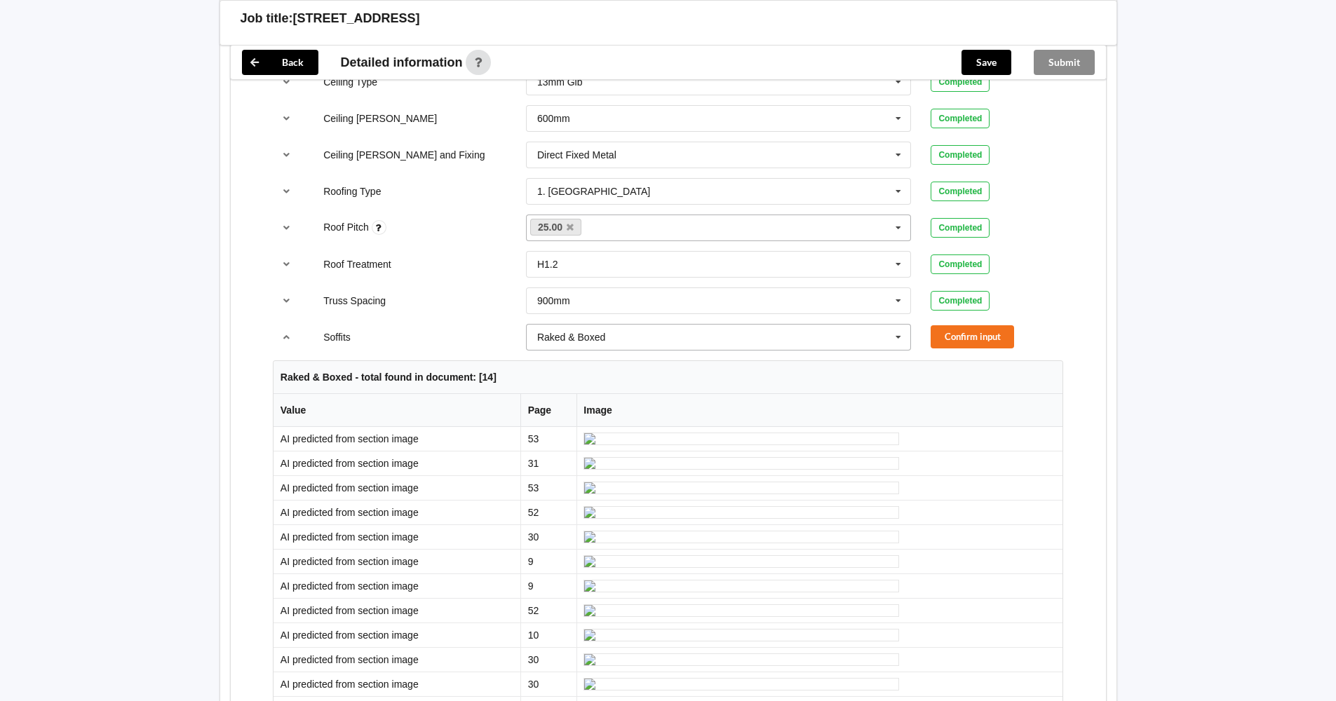
click at [900, 340] on icon at bounding box center [898, 338] width 21 height 26
click at [559, 361] on span "Boxed" at bounding box center [552, 363] width 28 height 11
click at [954, 334] on button "Confirm input" at bounding box center [971, 336] width 83 height 23
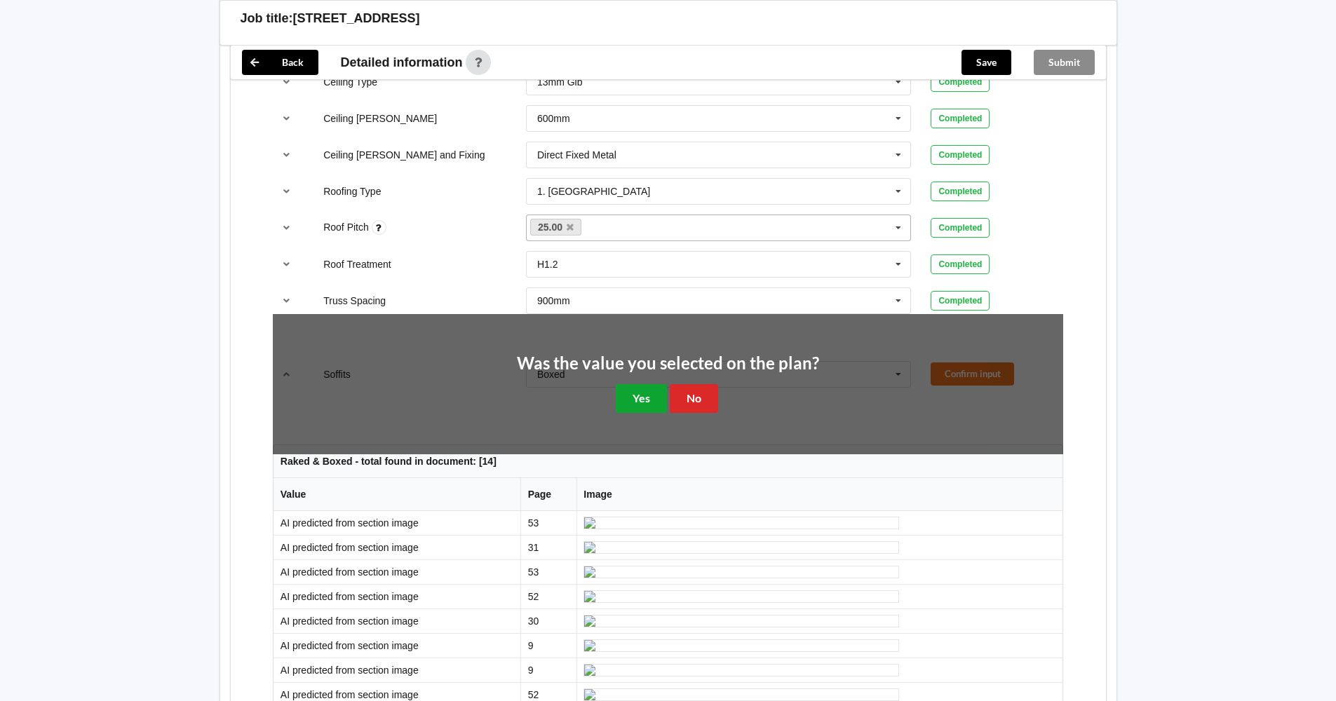
click at [641, 397] on button "Yes" at bounding box center [641, 398] width 51 height 29
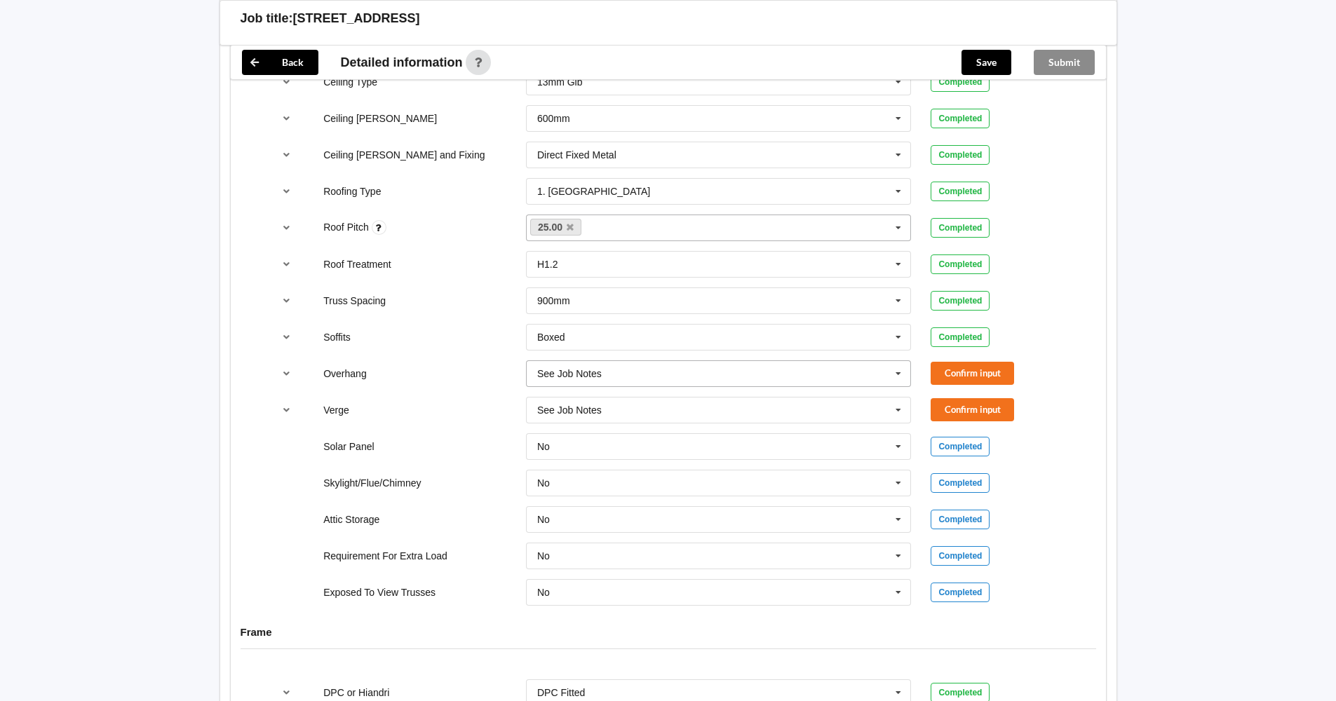
click at [899, 374] on icon at bounding box center [898, 374] width 21 height 26
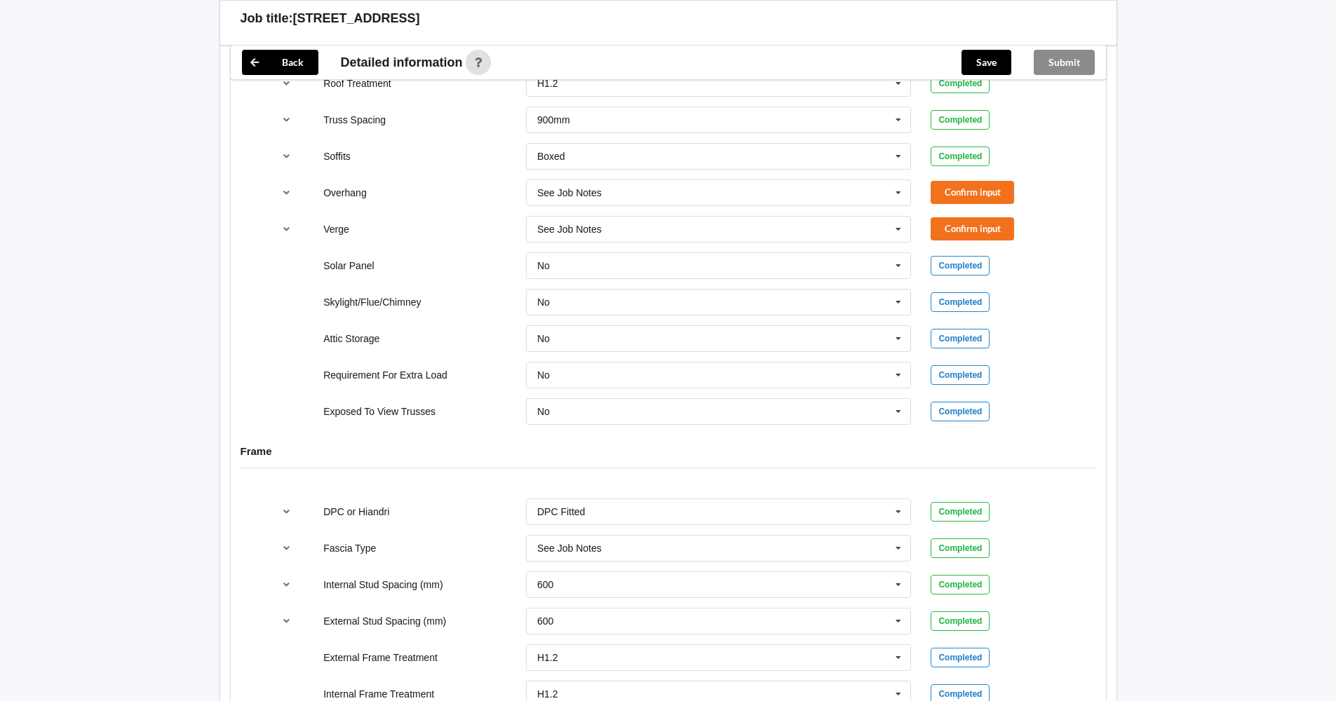
scroll to position [1055, 0]
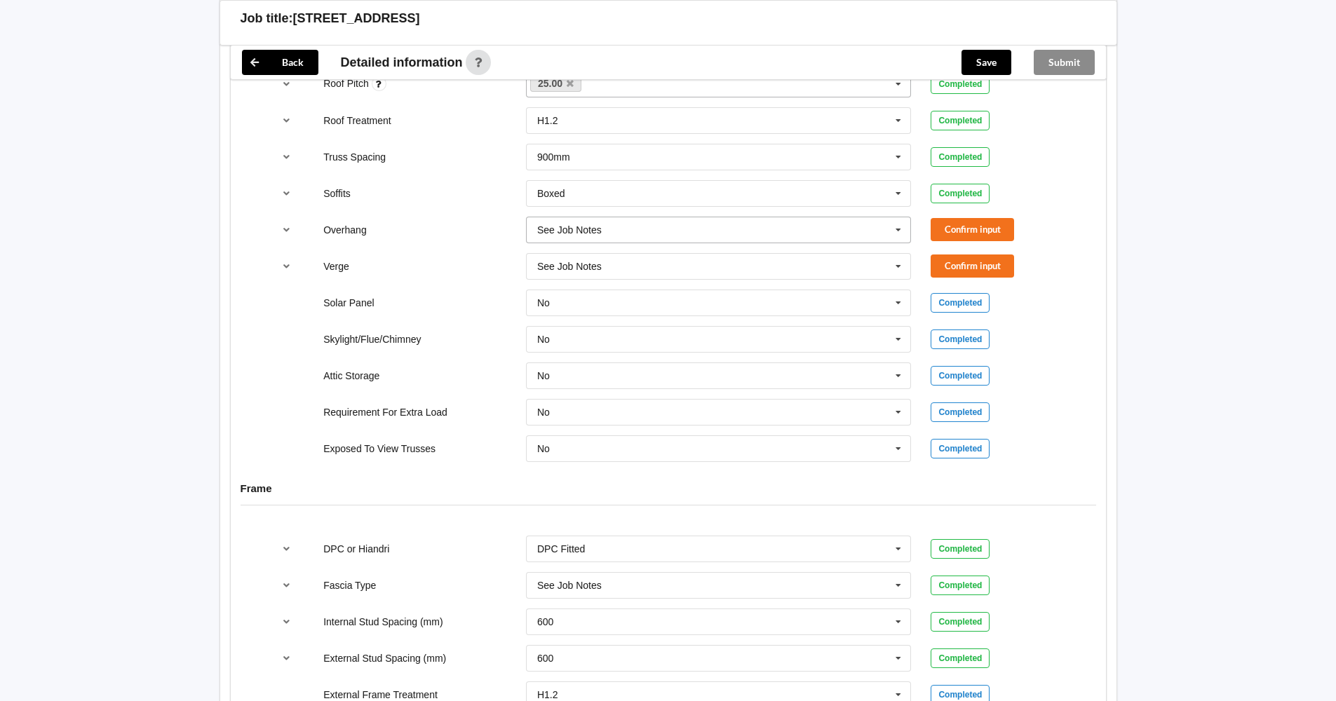
click at [898, 232] on icon at bounding box center [898, 230] width 21 height 26
click at [1056, 299] on div "Completed" at bounding box center [996, 303] width 132 height 20
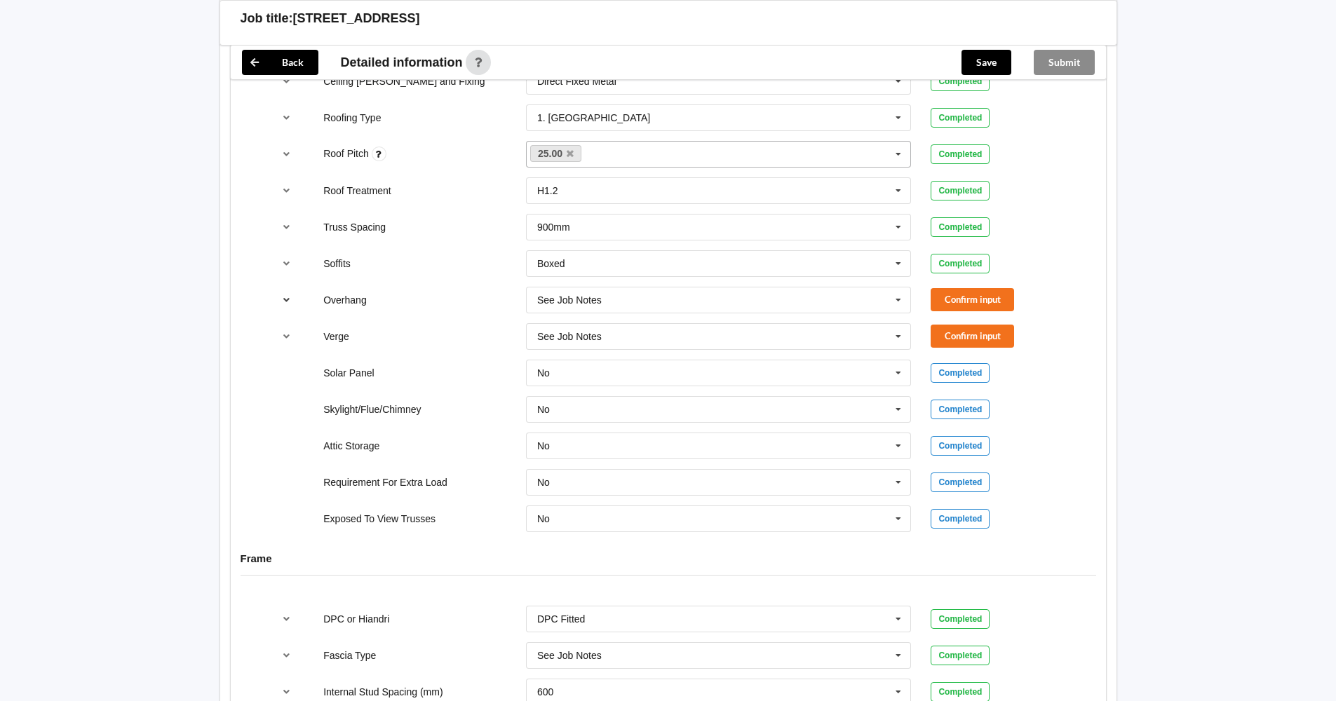
click at [285, 301] on icon "reference-toggle" at bounding box center [286, 299] width 12 height 8
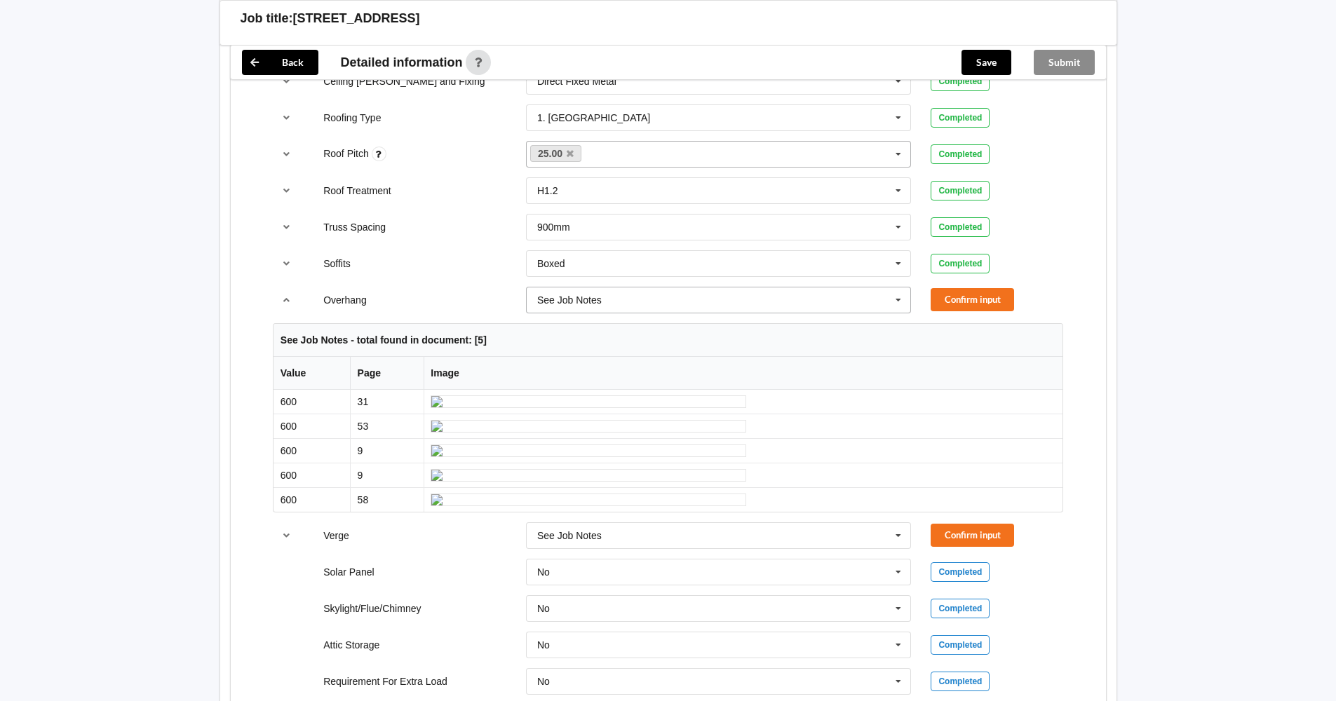
click at [898, 301] on icon at bounding box center [898, 300] width 21 height 26
click at [1068, 269] on div "Completed" at bounding box center [996, 264] width 152 height 20
click at [964, 297] on button "Confirm input" at bounding box center [971, 299] width 83 height 23
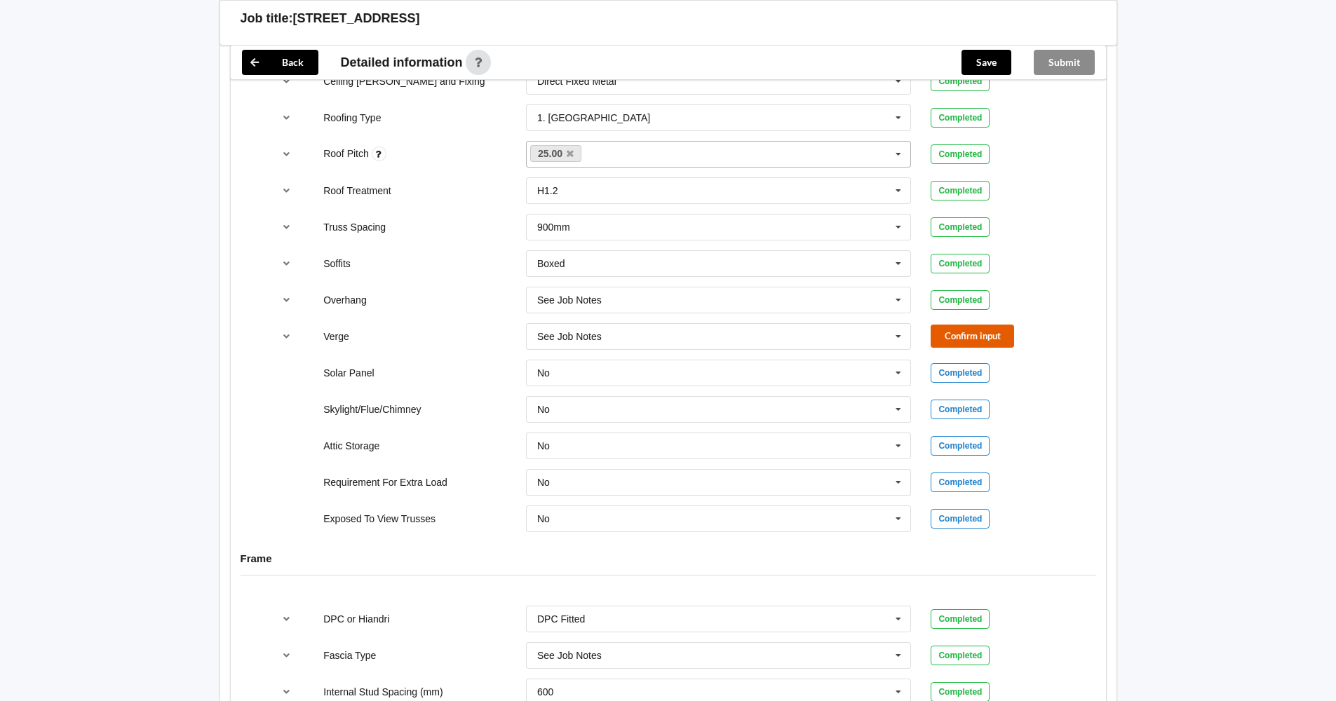
click at [963, 335] on button "Confirm input" at bounding box center [971, 336] width 83 height 23
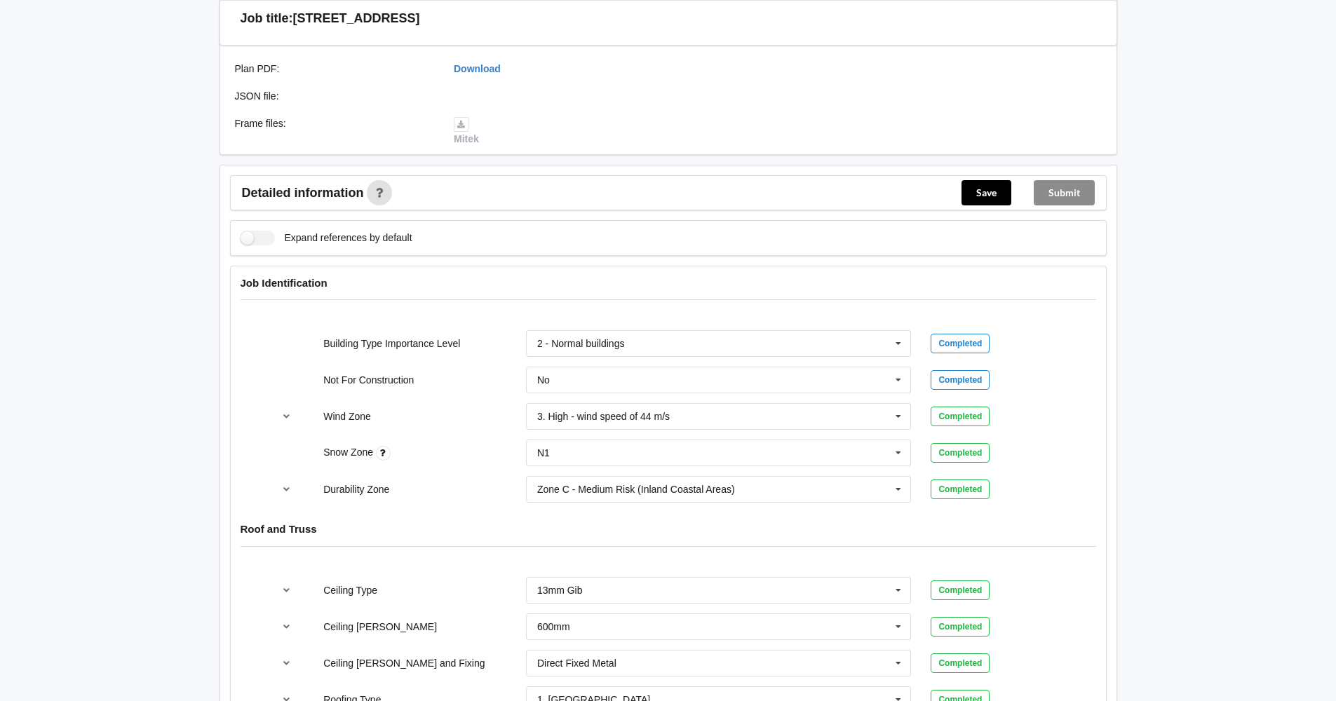
scroll to position [424, 0]
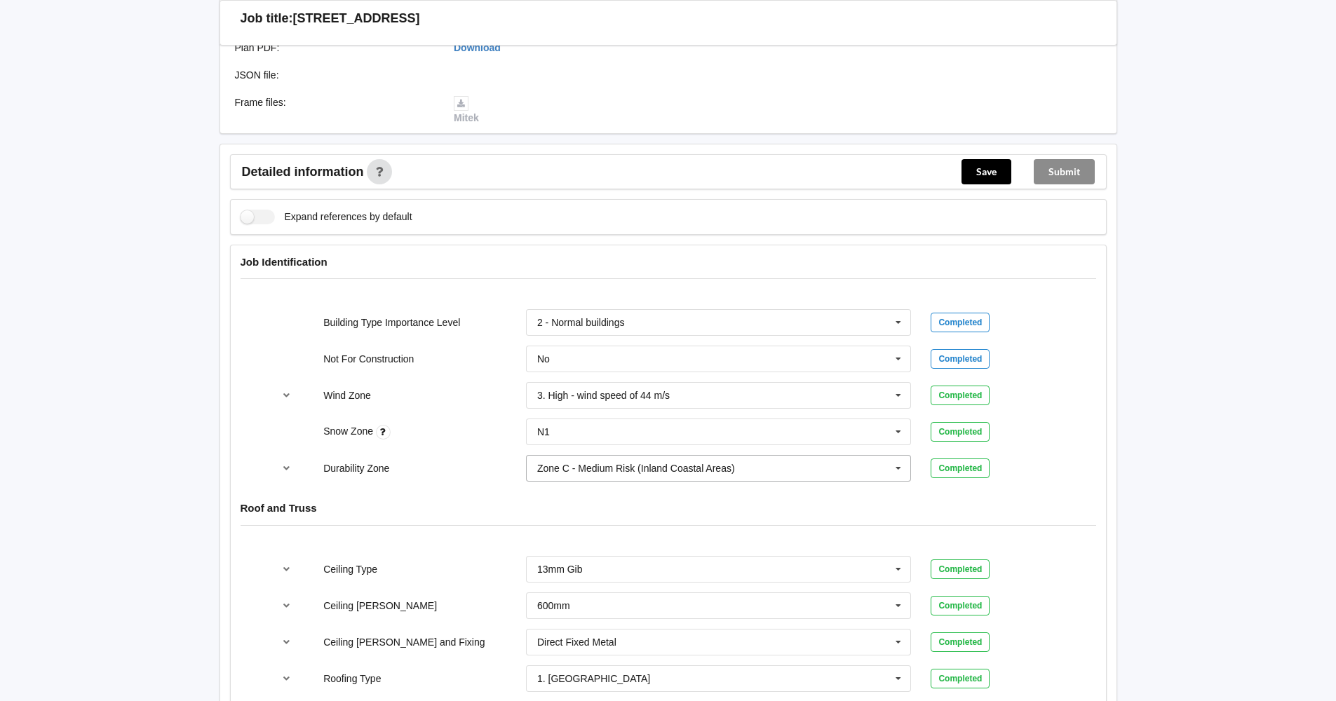
click at [901, 469] on icon at bounding box center [898, 469] width 21 height 26
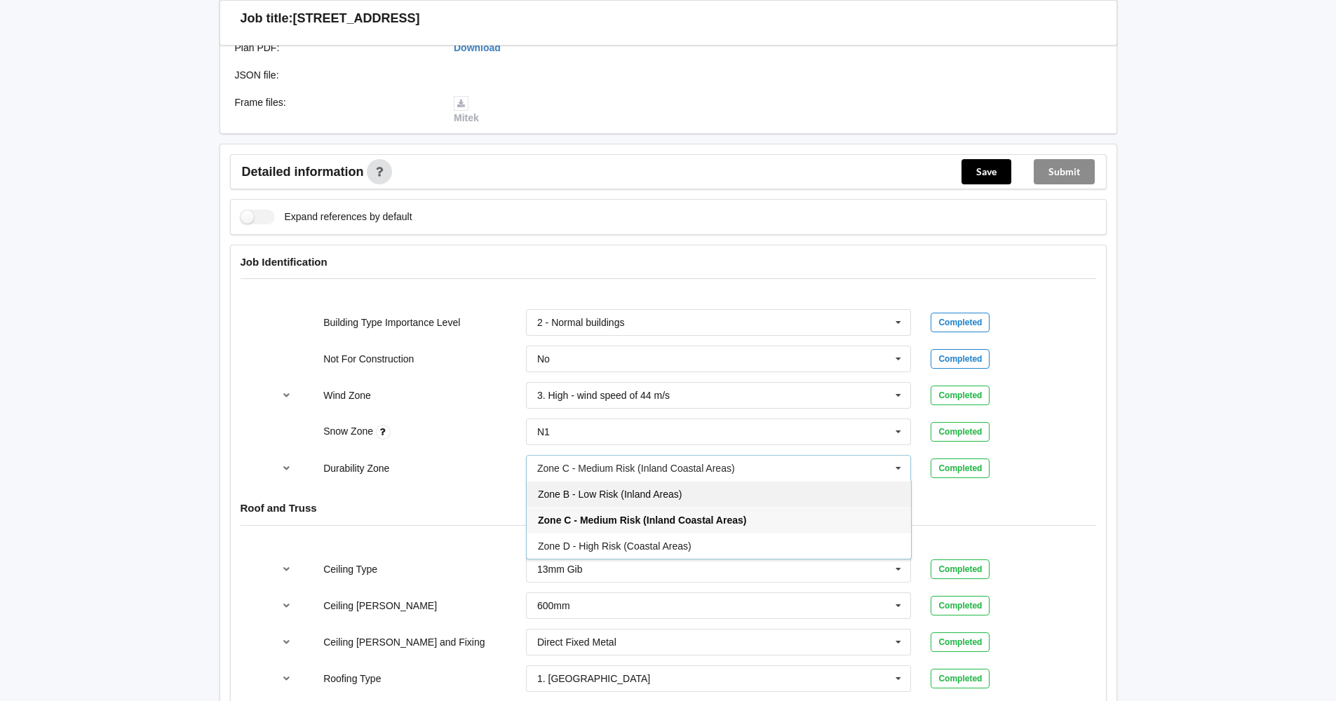
click at [812, 493] on div "Zone B - Low Risk (Inland Areas)" at bounding box center [718, 494] width 384 height 26
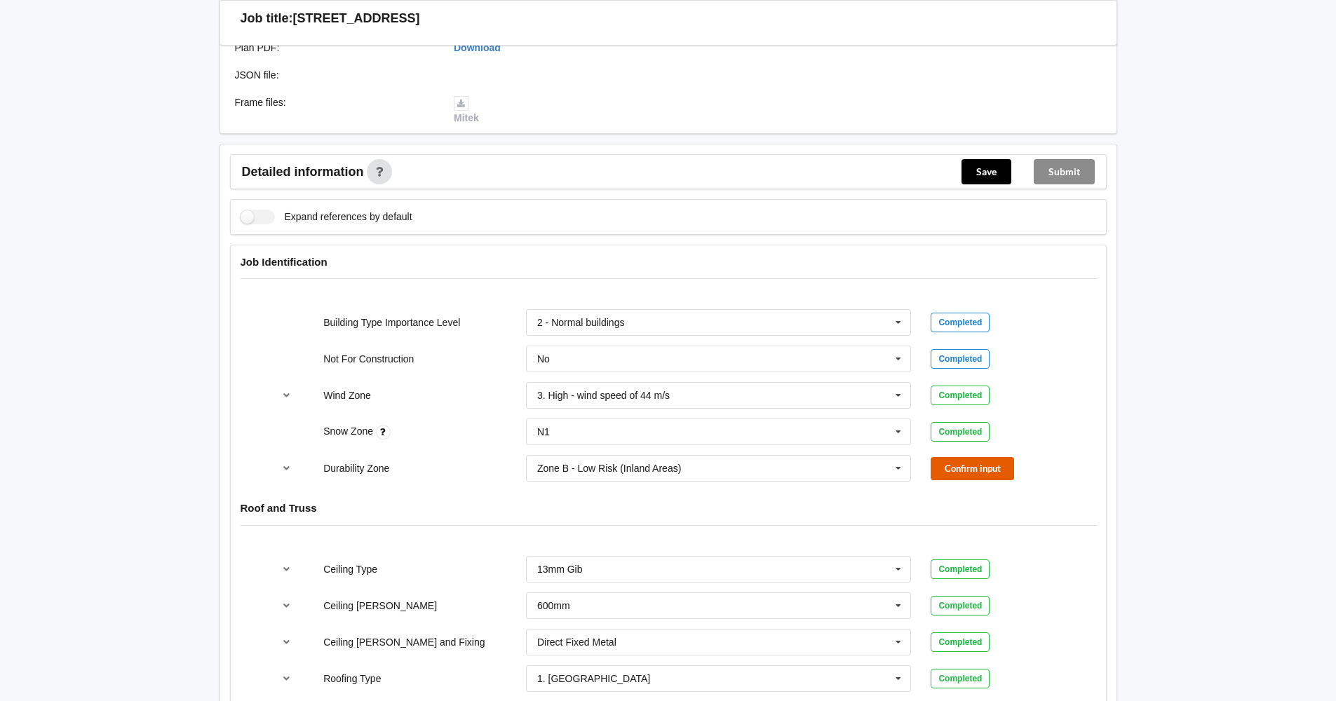
click at [975, 465] on button "Confirm input" at bounding box center [971, 468] width 83 height 23
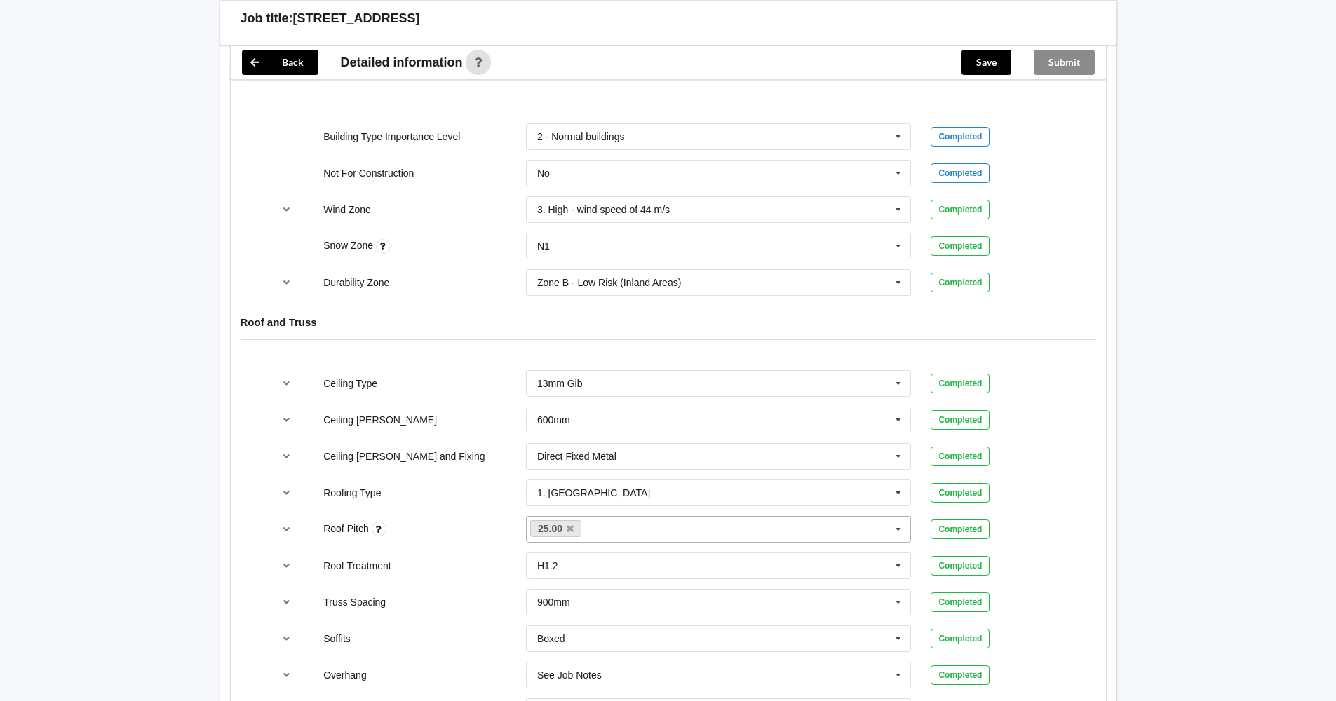
scroll to position [634, 0]
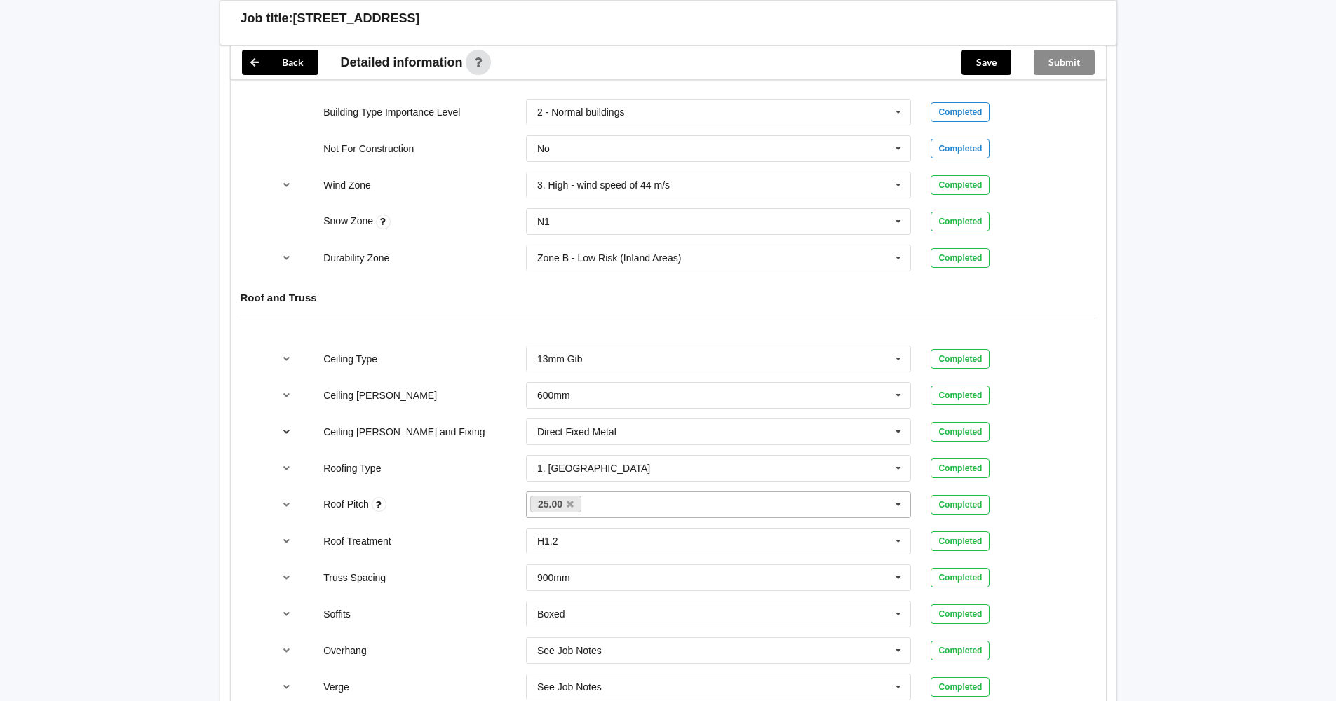
click at [285, 432] on icon "reference-toggle" at bounding box center [286, 431] width 12 height 8
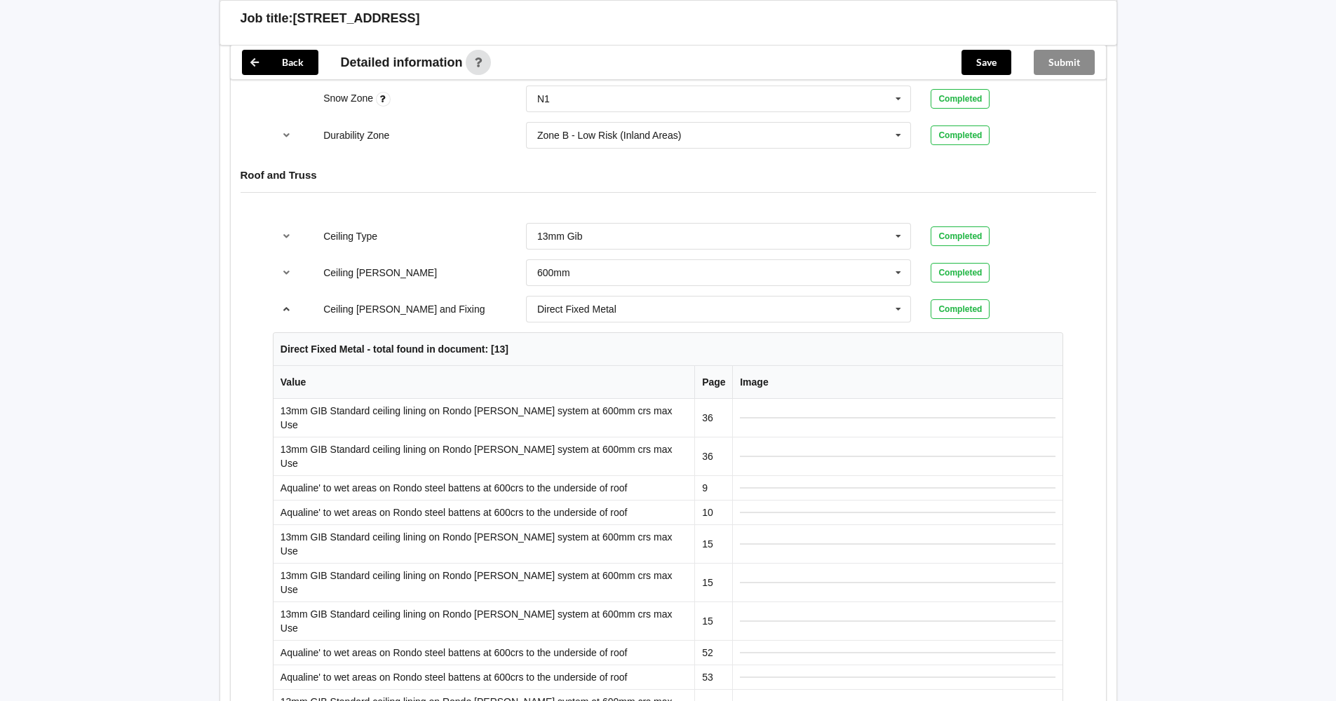
scroll to position [775, 0]
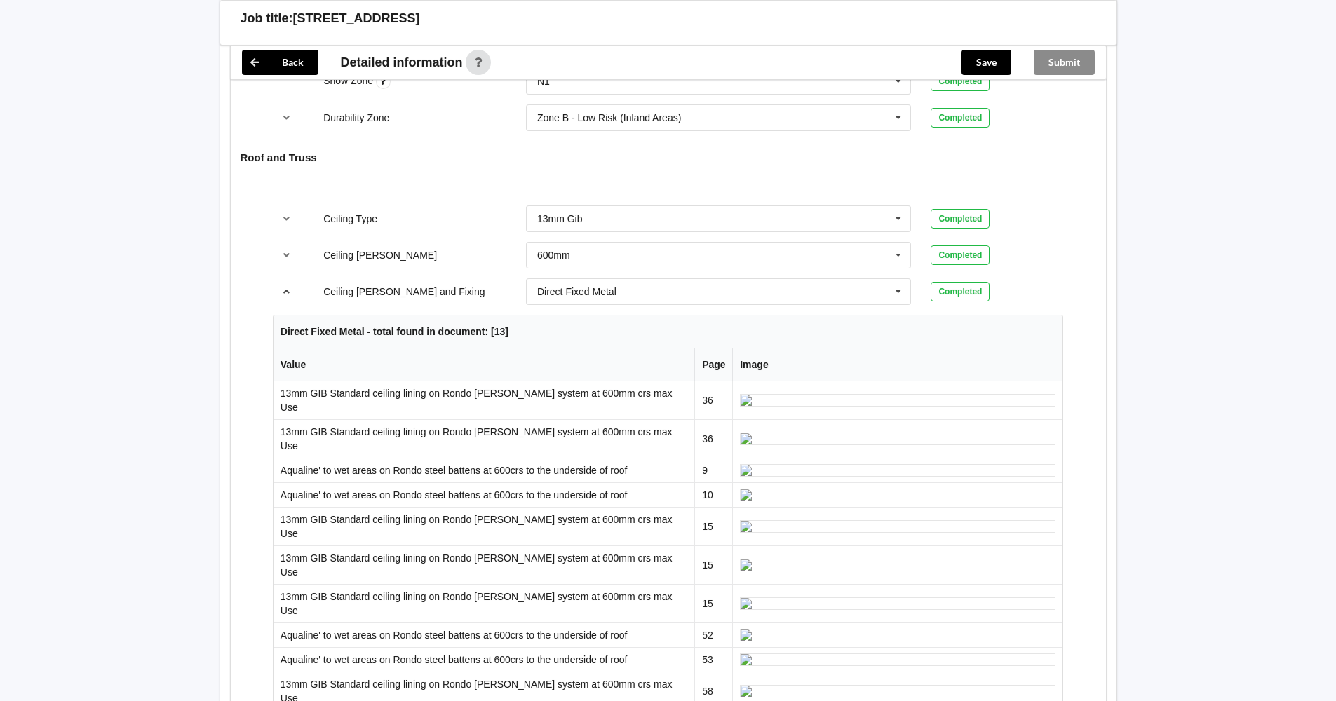
click at [286, 293] on icon "reference-toggle" at bounding box center [286, 291] width 12 height 8
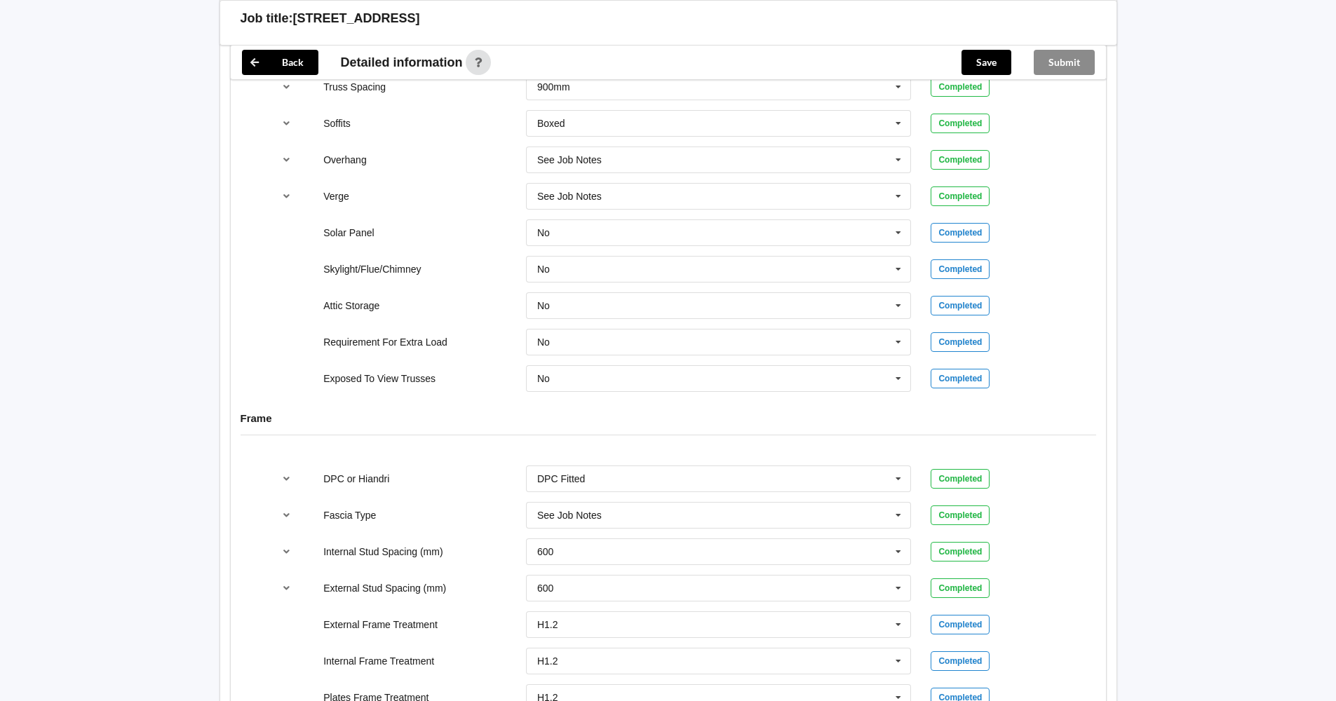
scroll to position [1195, 0]
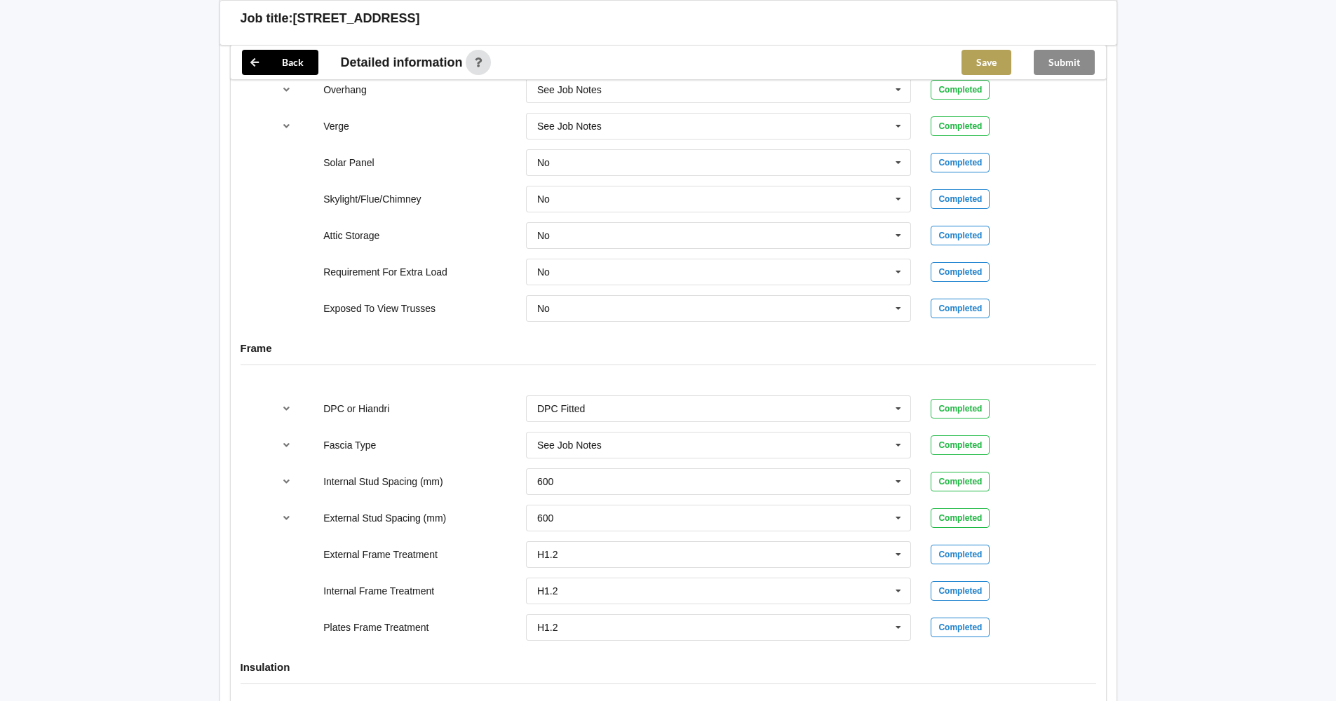
click at [990, 64] on button "Save" at bounding box center [986, 62] width 50 height 25
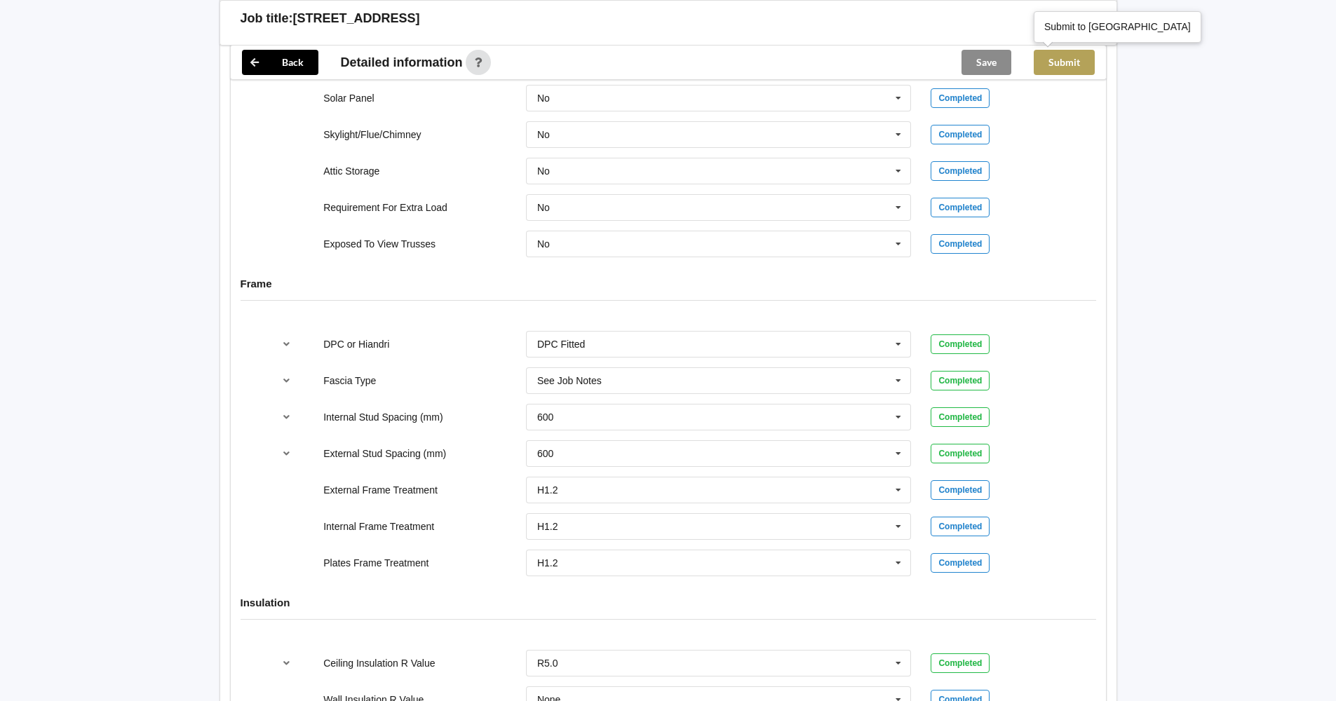
click at [1067, 58] on button "Submit" at bounding box center [1063, 62] width 61 height 25
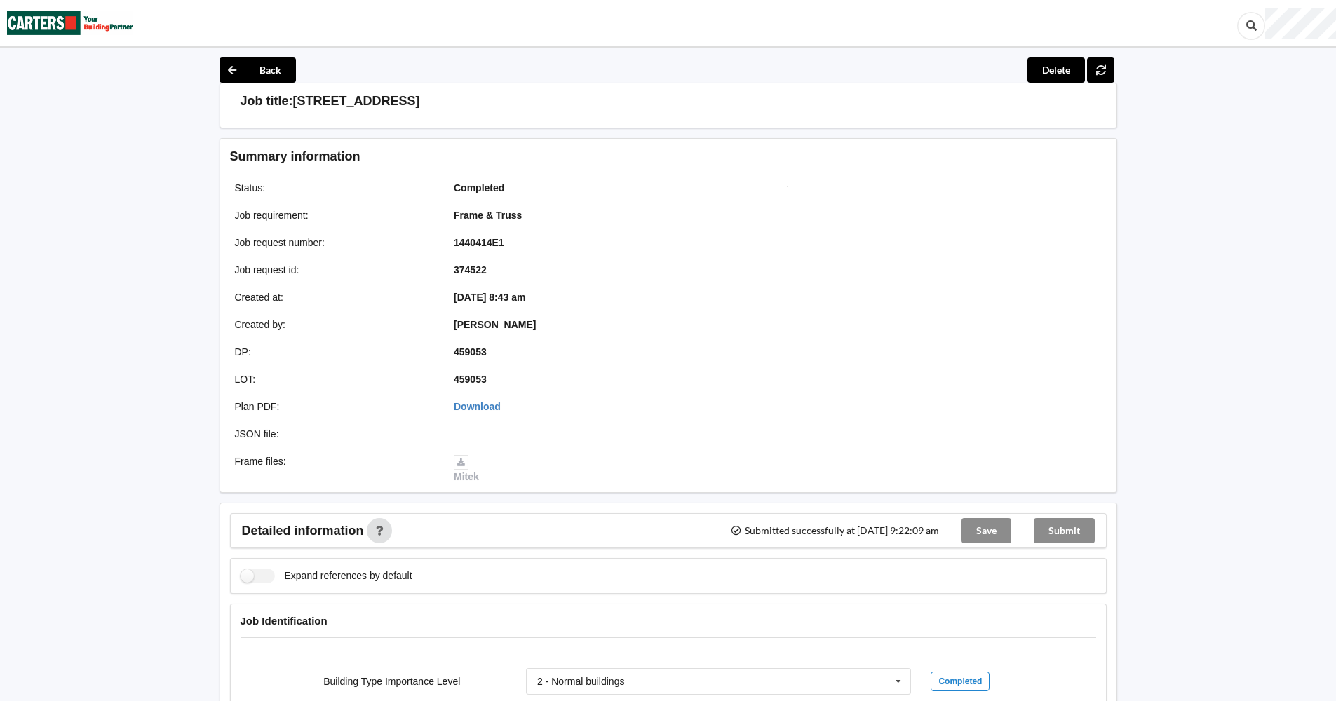
scroll to position [0, 0]
click at [258, 65] on button "Back" at bounding box center [257, 70] width 76 height 25
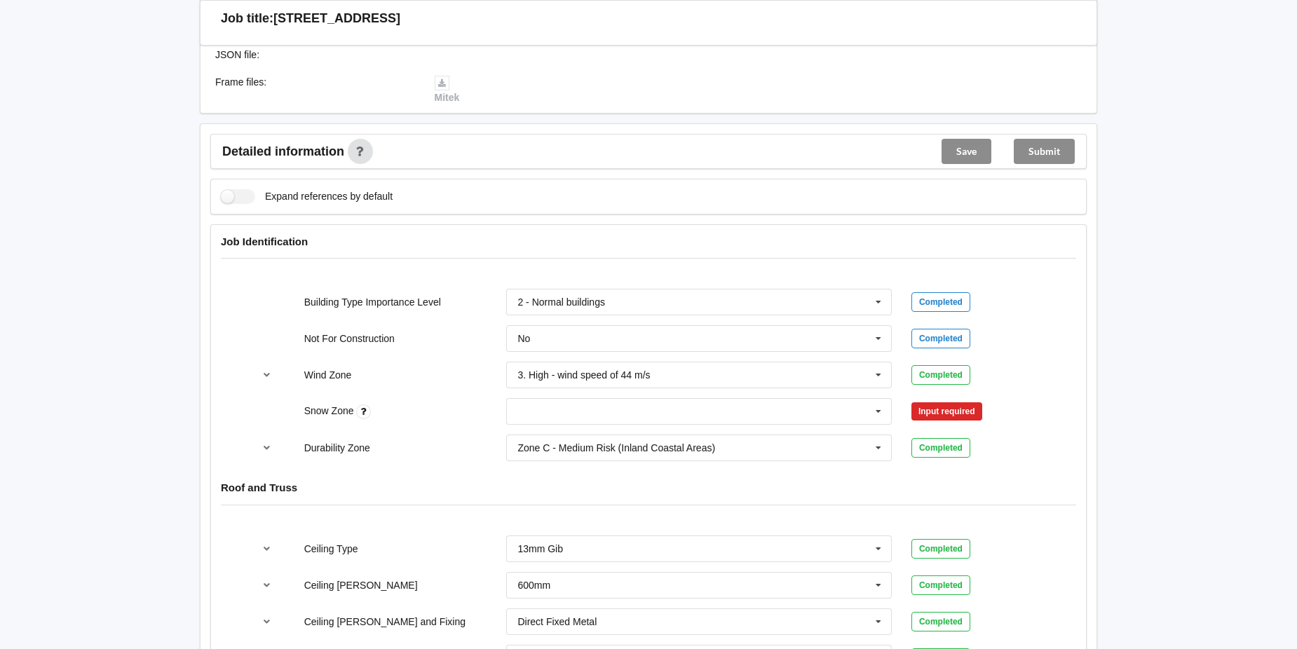
scroll to position [491, 0]
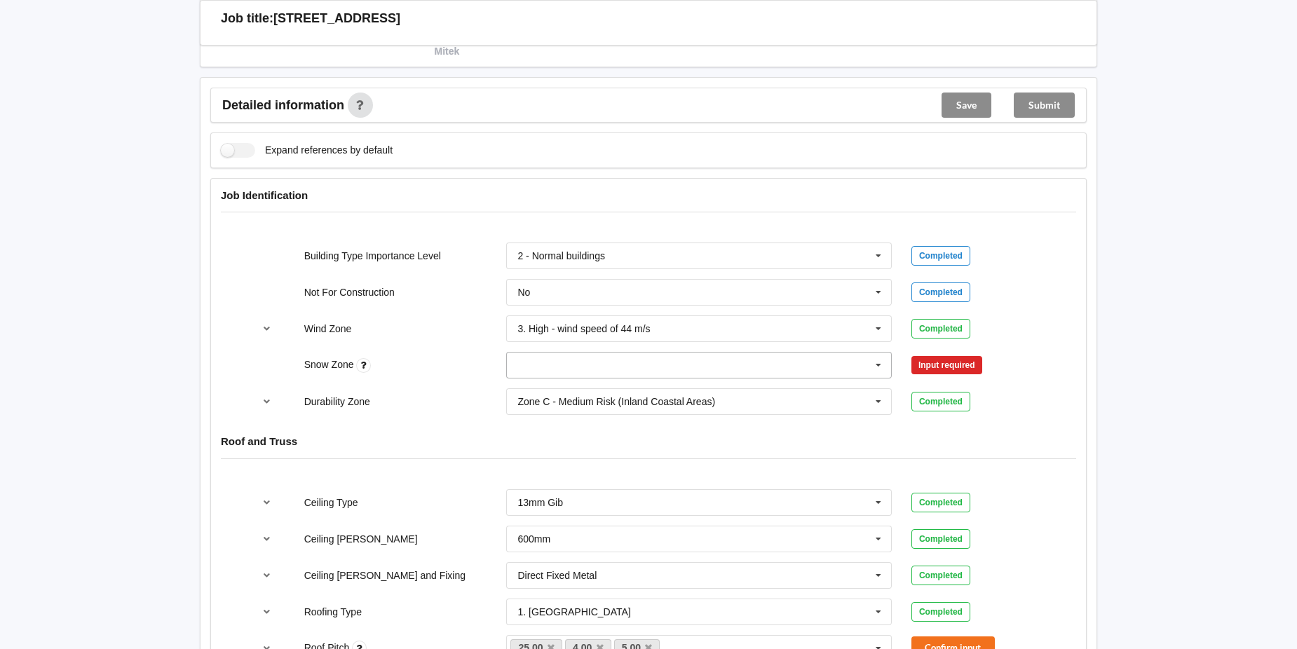
click at [879, 365] on icon at bounding box center [878, 366] width 21 height 26
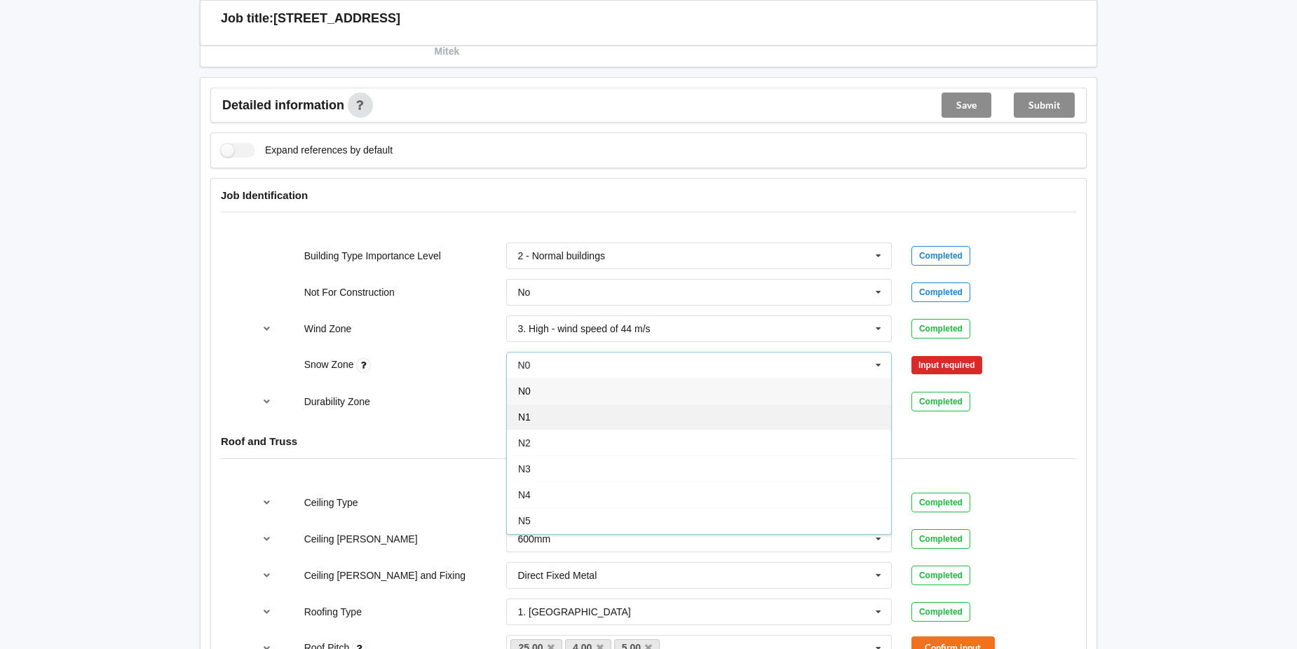
click at [784, 411] on div "N1" at bounding box center [699, 417] width 384 height 26
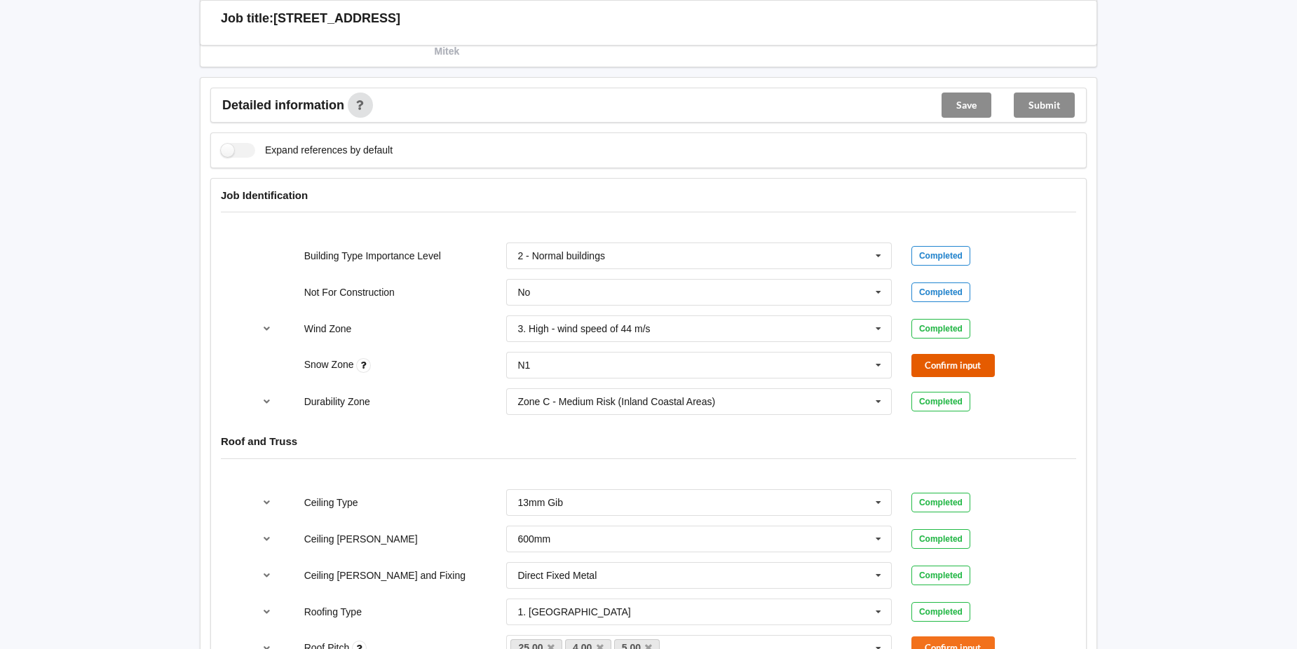
click at [954, 360] on button "Confirm input" at bounding box center [952, 365] width 83 height 23
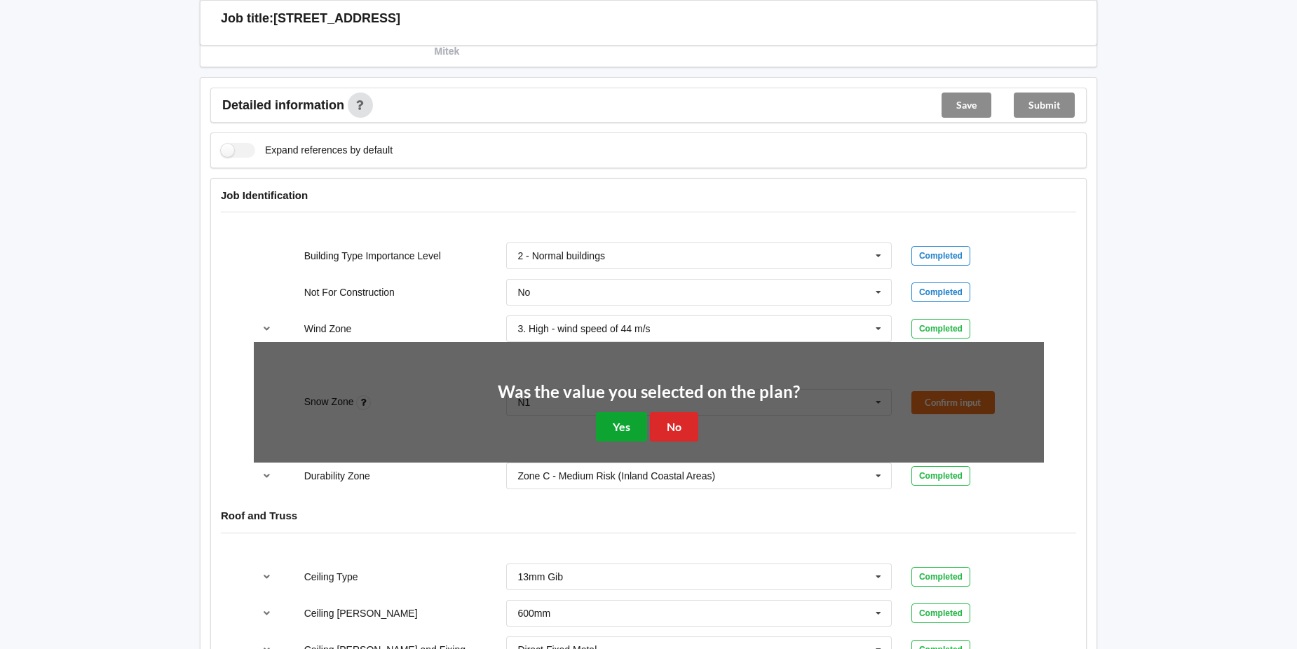
click at [623, 423] on button "Yes" at bounding box center [621, 426] width 51 height 29
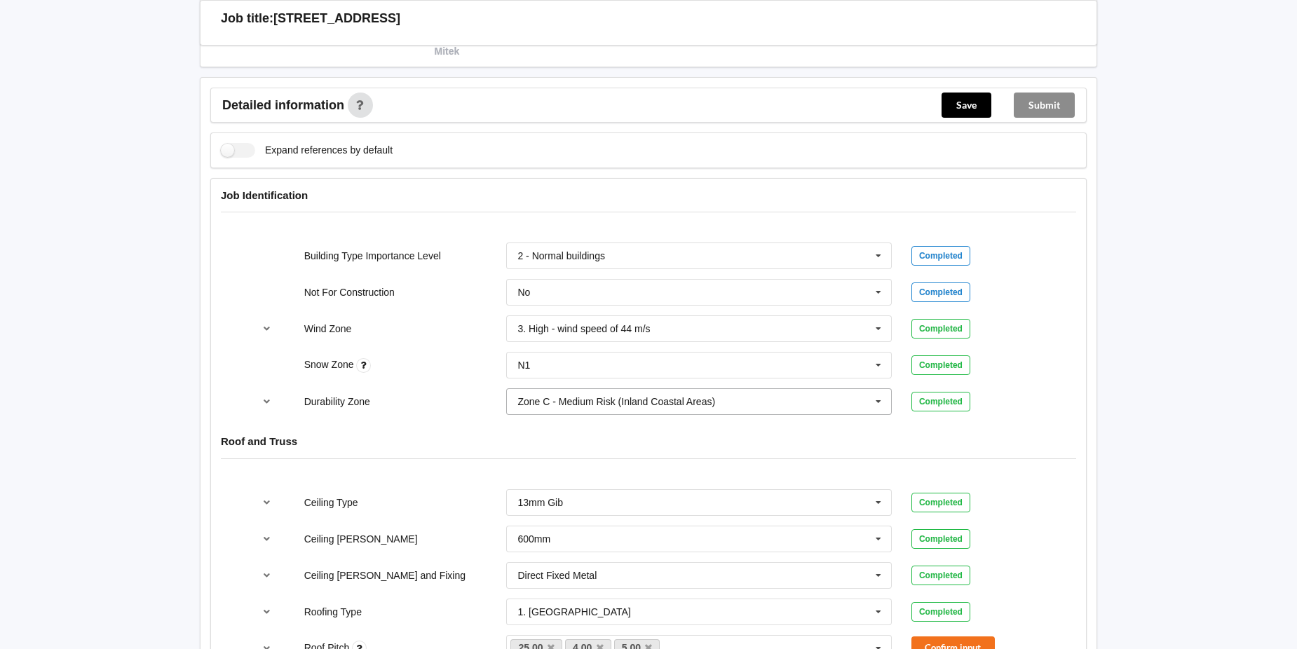
click at [879, 404] on icon at bounding box center [878, 402] width 21 height 26
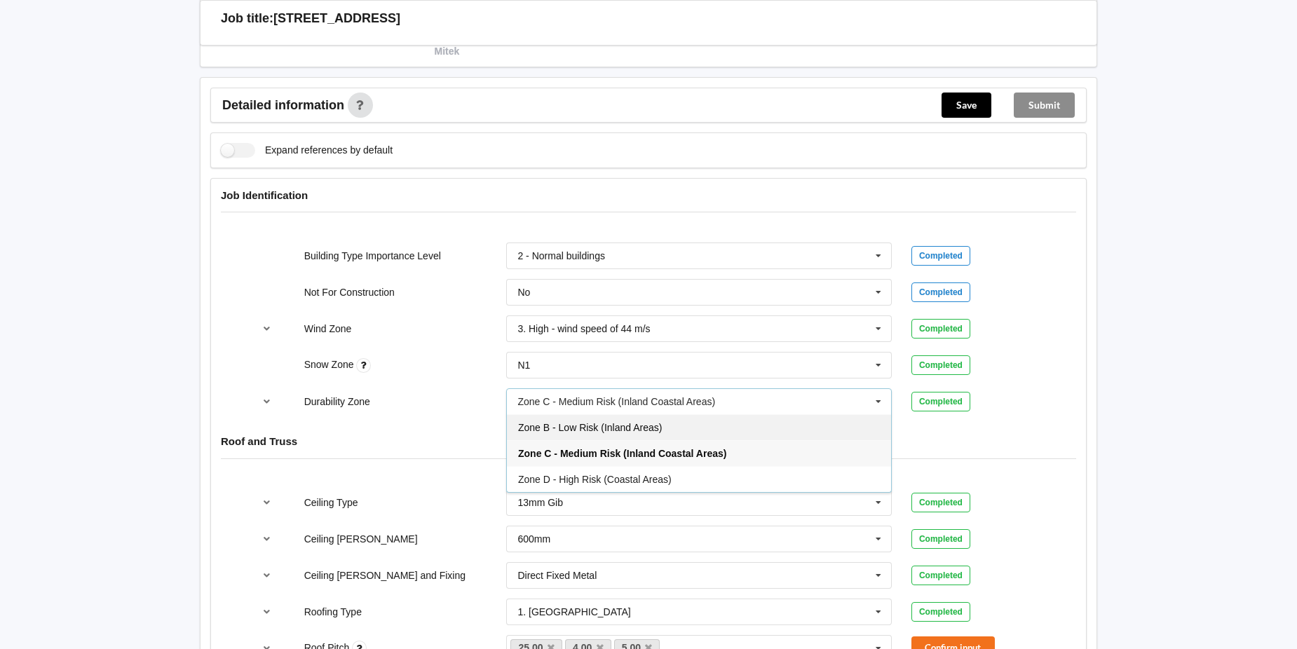
click at [822, 424] on div "Zone B - Low Risk (Inland Areas)" at bounding box center [699, 427] width 384 height 26
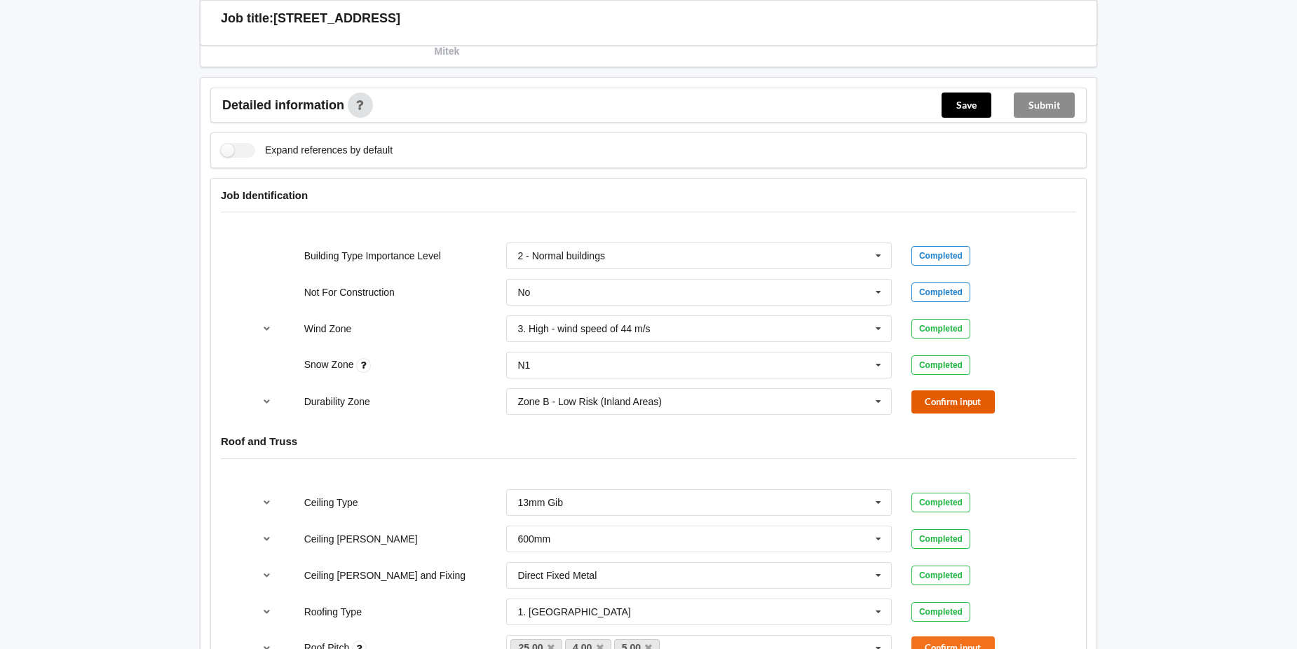
click at [953, 398] on button "Confirm input" at bounding box center [952, 401] width 83 height 23
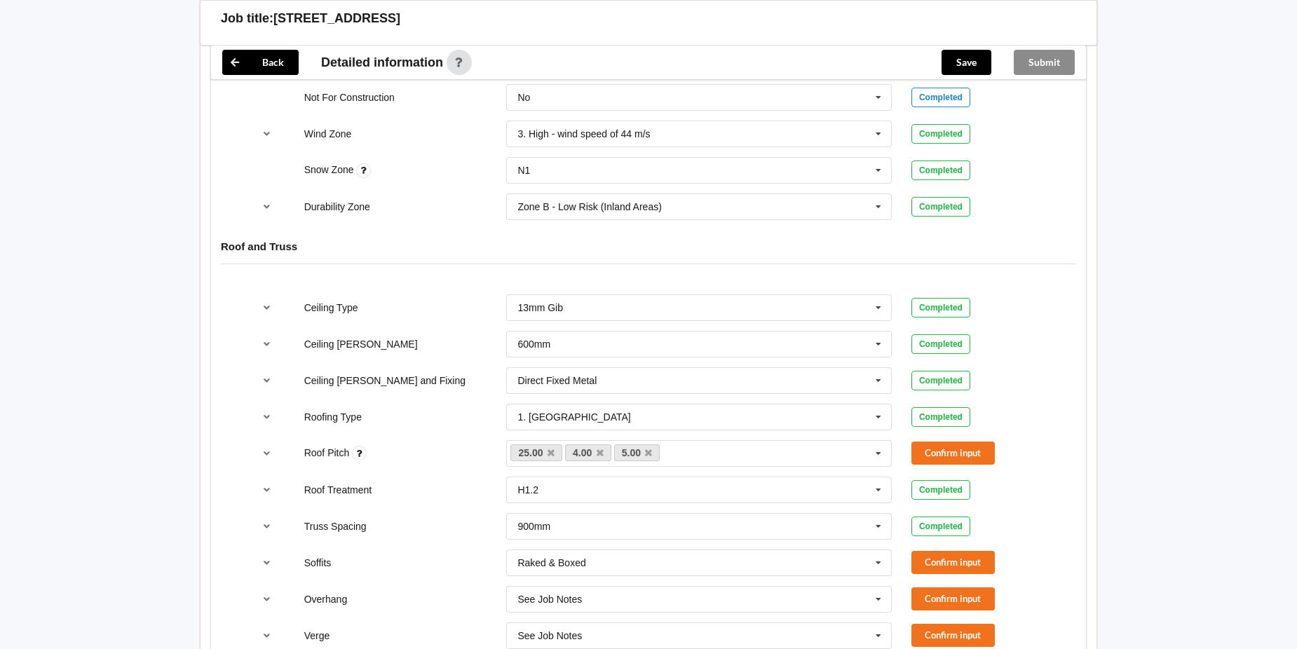
scroll to position [701, 0]
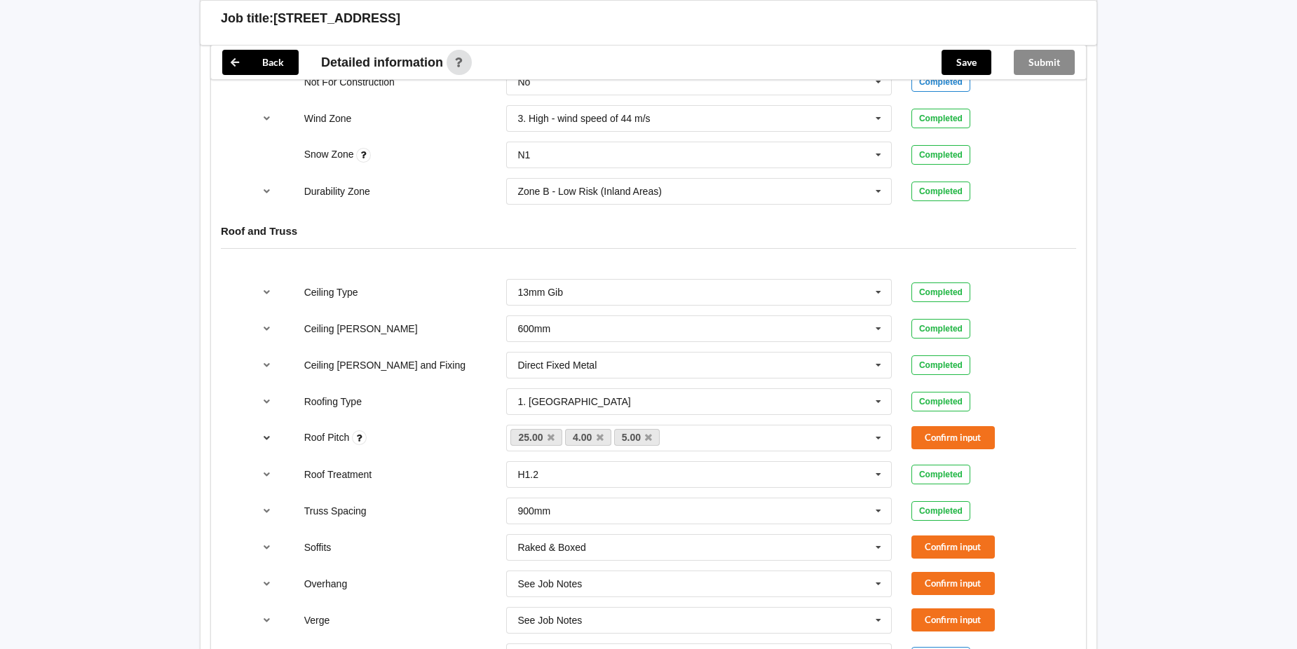
click at [266, 439] on icon "reference-toggle" at bounding box center [267, 437] width 12 height 8
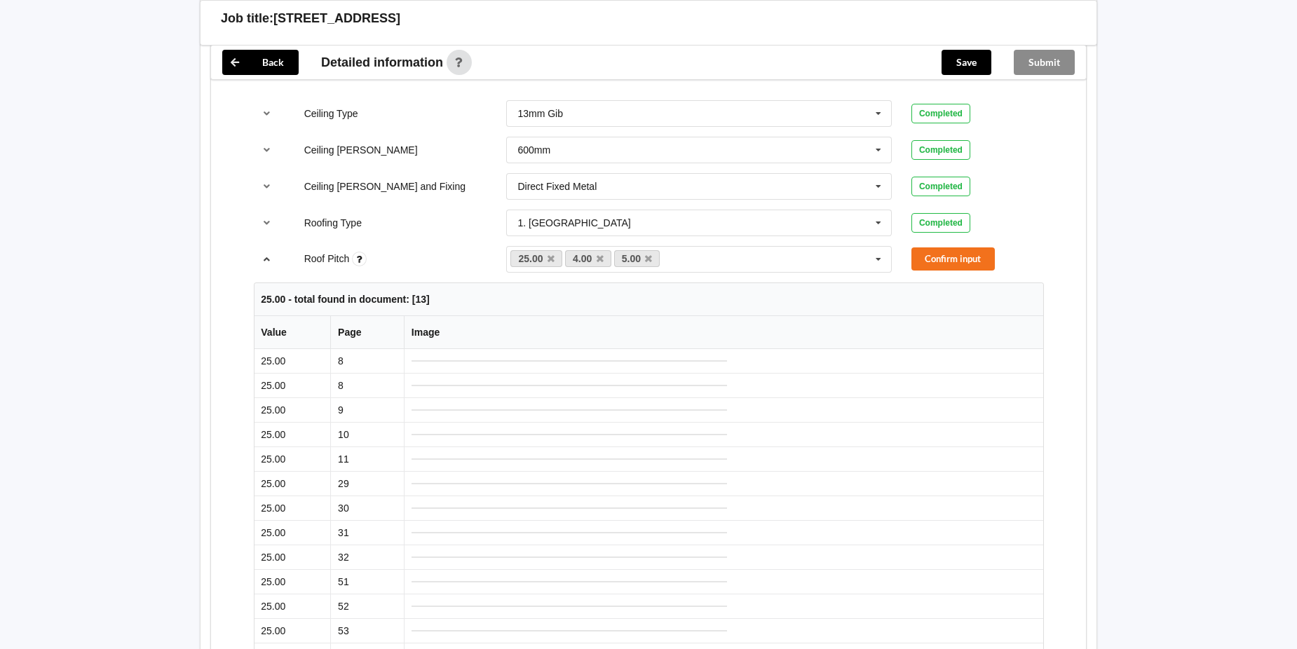
scroll to position [771, 0]
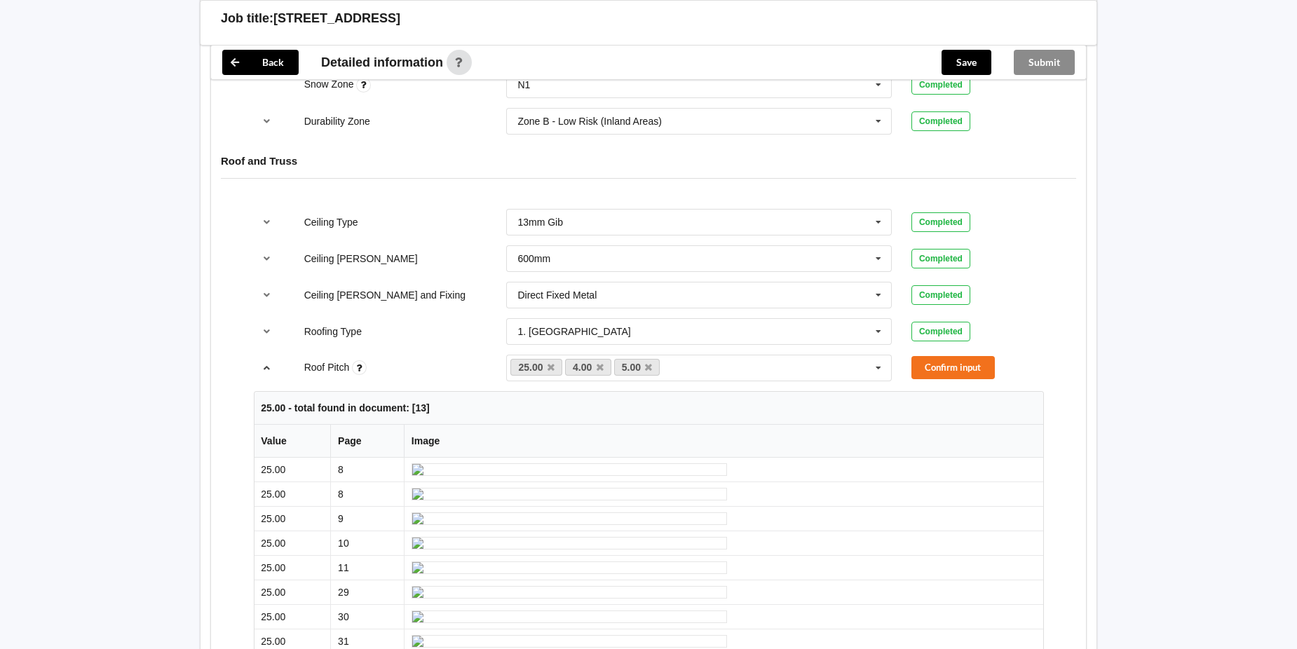
click at [268, 369] on icon "reference-toggle" at bounding box center [267, 367] width 12 height 8
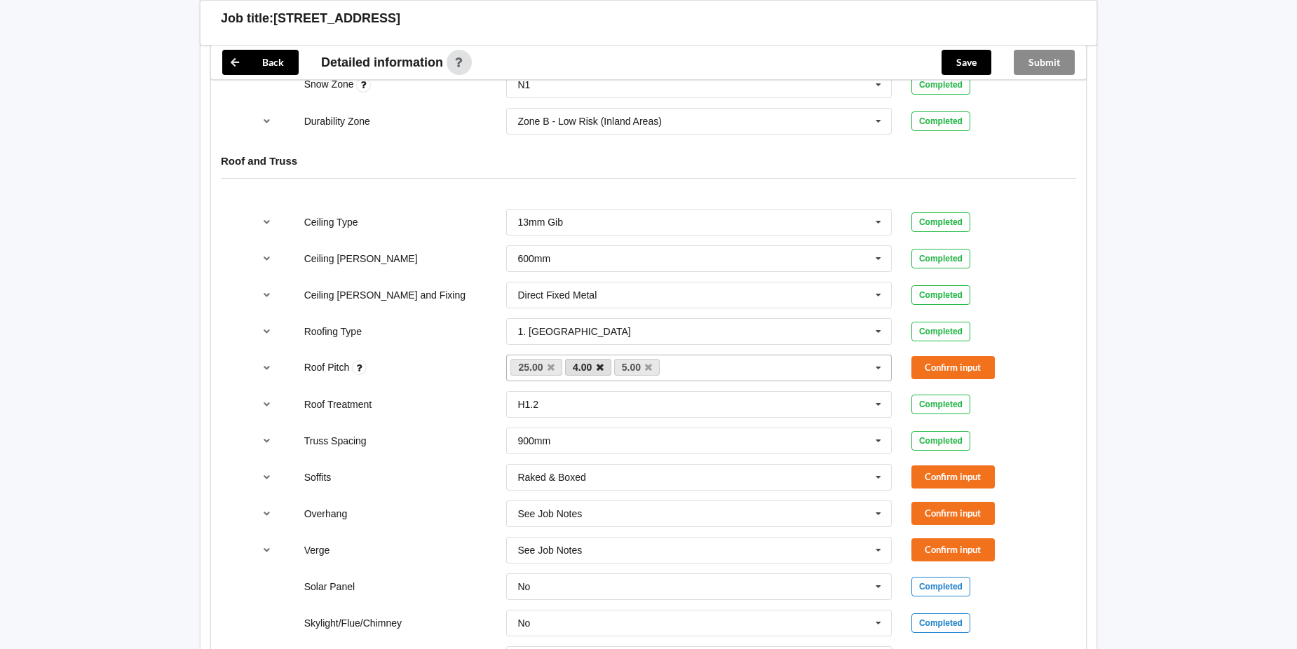
click at [598, 367] on icon at bounding box center [600, 367] width 7 height 9
click at [947, 367] on button "Confirm input" at bounding box center [952, 367] width 83 height 23
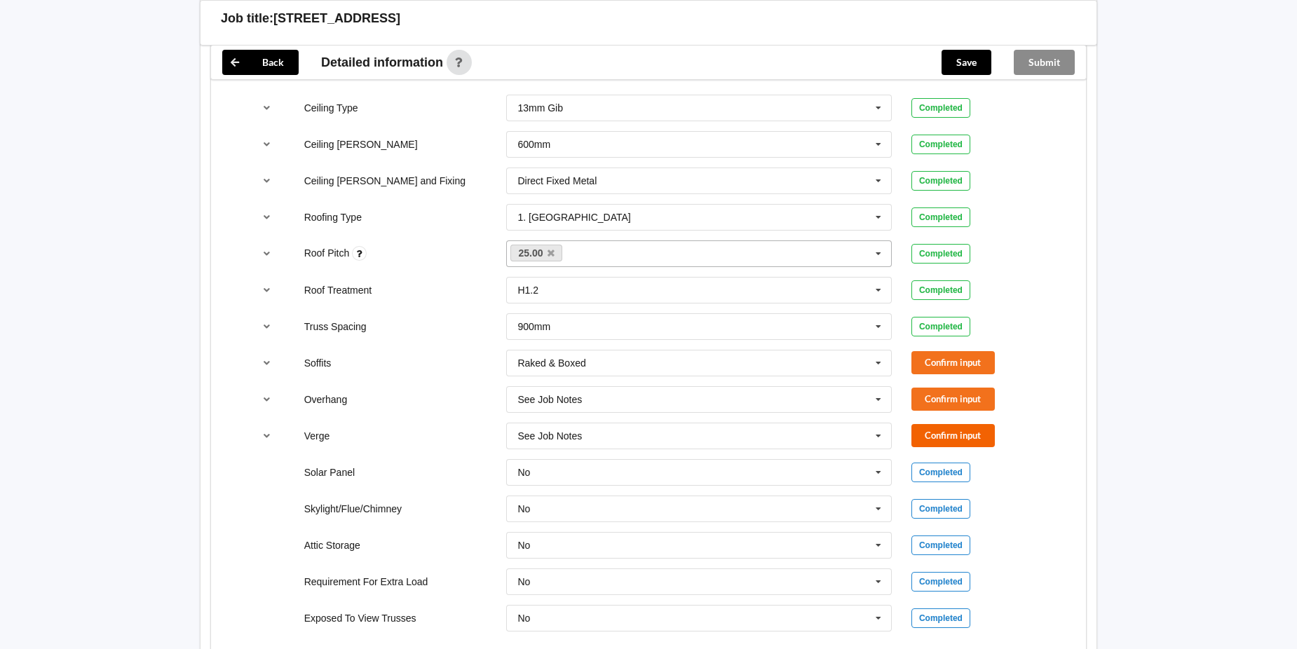
scroll to position [911, 0]
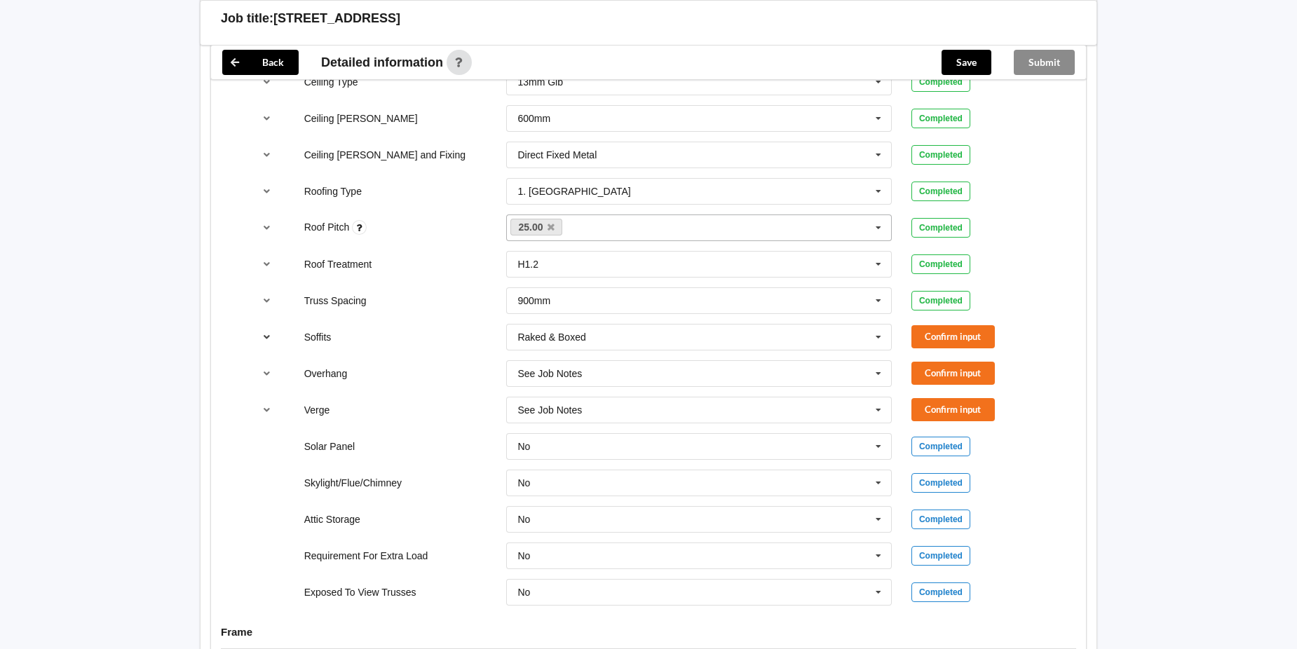
click at [264, 335] on icon "reference-toggle" at bounding box center [267, 336] width 12 height 8
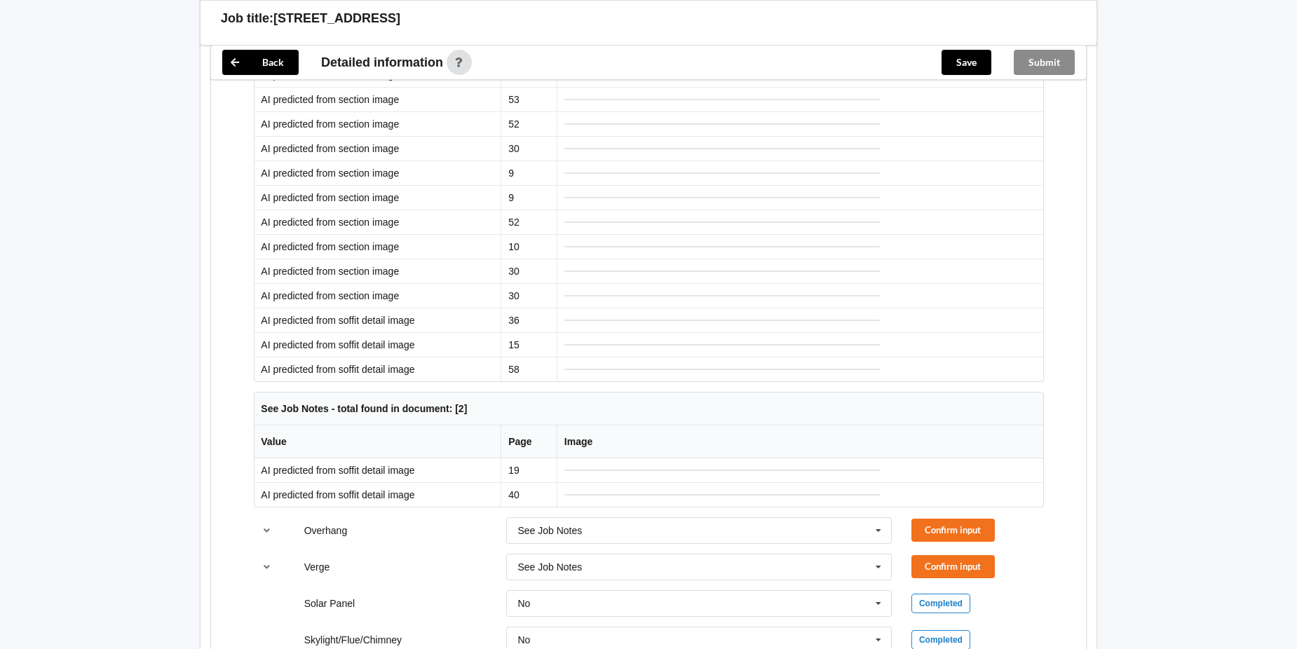
scroll to position [841, 0]
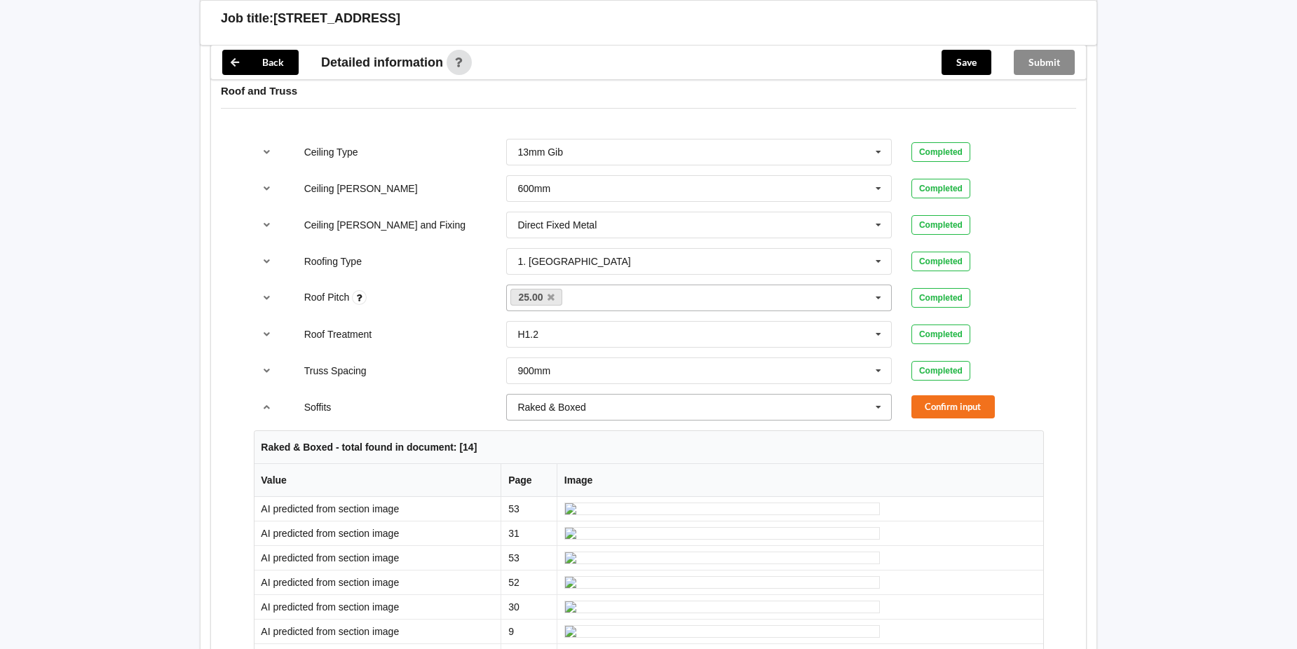
click at [878, 406] on icon at bounding box center [878, 408] width 21 height 26
click at [774, 434] on div "Boxed" at bounding box center [699, 433] width 384 height 26
click at [955, 405] on button "Confirm input" at bounding box center [952, 406] width 83 height 23
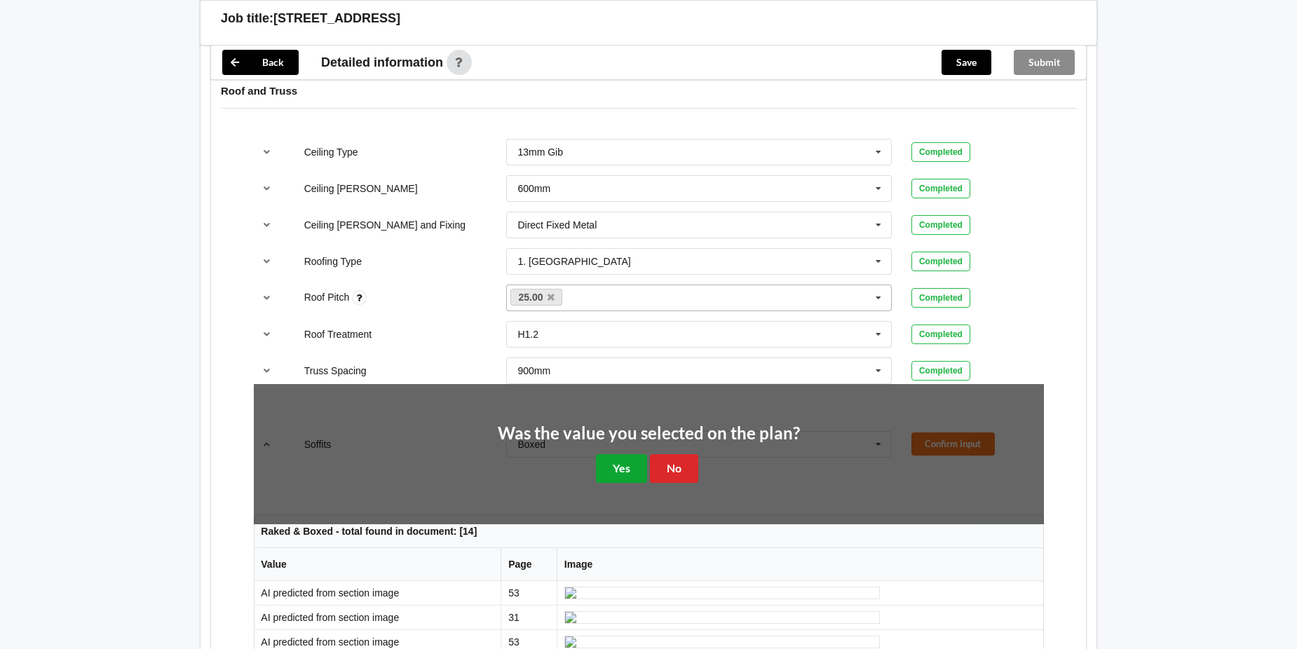
click at [627, 466] on button "Yes" at bounding box center [621, 468] width 51 height 29
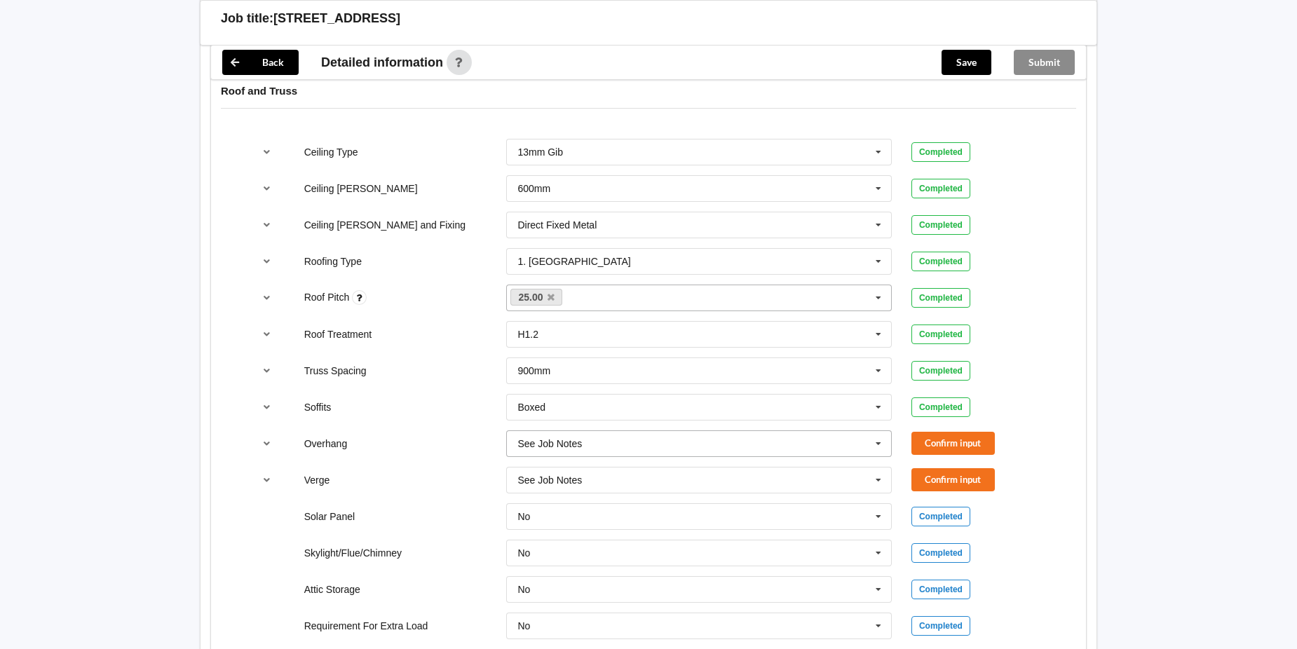
scroll to position [911, 0]
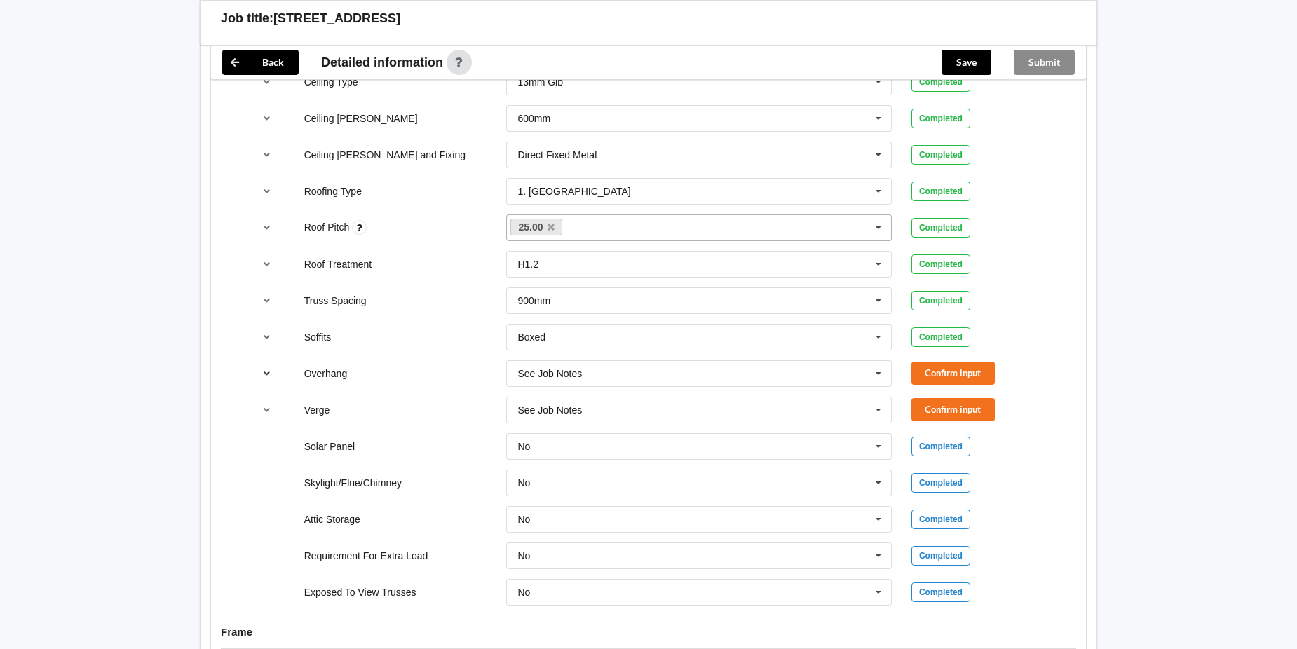
click at [268, 373] on icon "reference-toggle" at bounding box center [267, 373] width 12 height 8
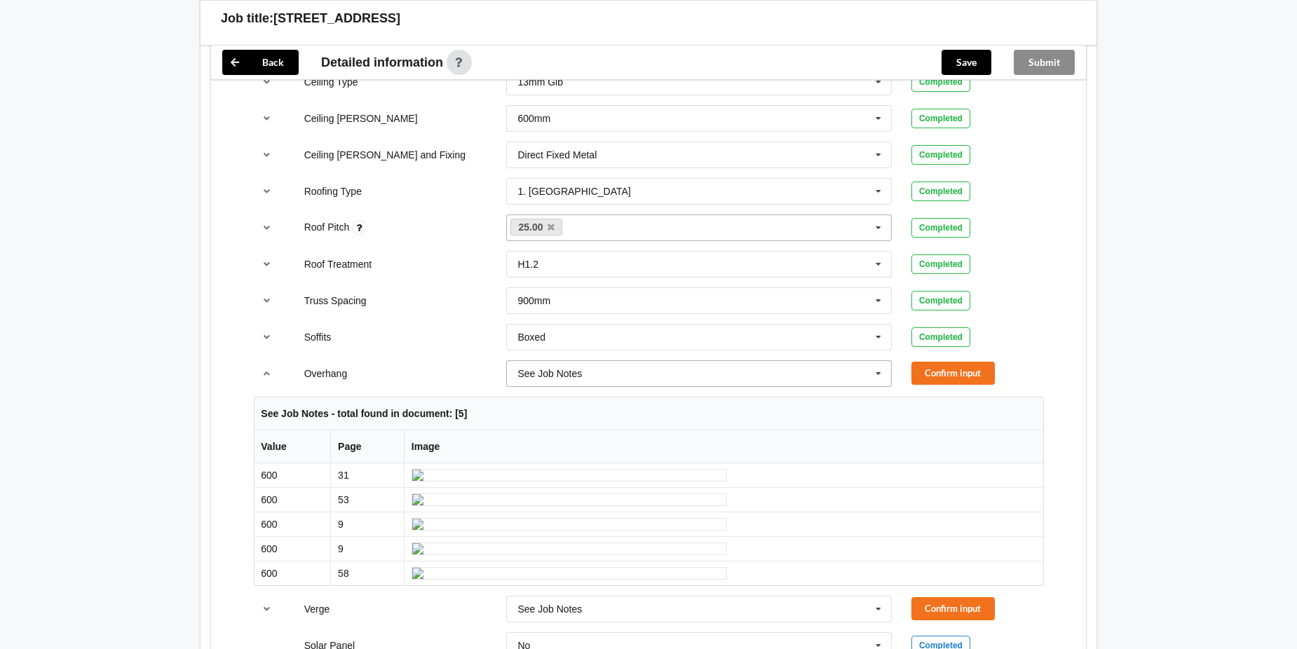
click at [880, 374] on icon at bounding box center [878, 374] width 21 height 26
click at [730, 377] on input "text" at bounding box center [700, 373] width 384 height 25
click at [1147, 374] on div "Back Delete Job title: 42B Taumaihi Street Customer name : Specific customer te…" at bounding box center [648, 305] width 1297 height 2432
click at [264, 372] on icon "reference-toggle" at bounding box center [267, 373] width 12 height 8
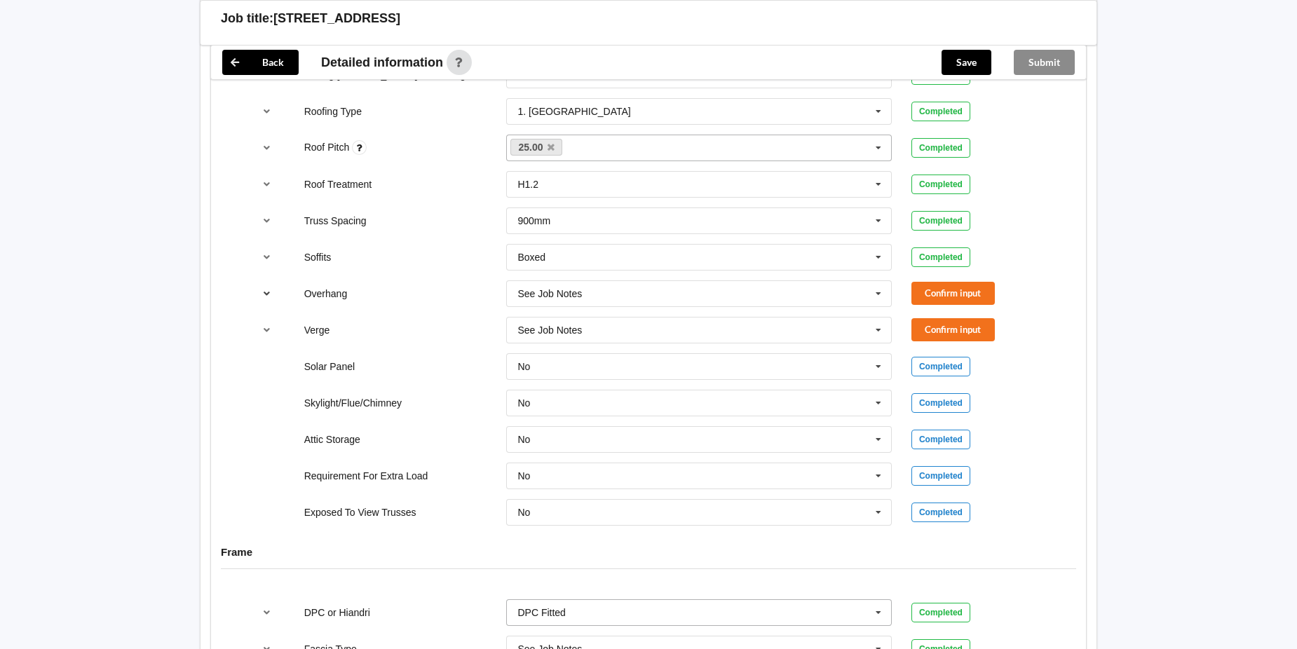
scroll to position [967, 0]
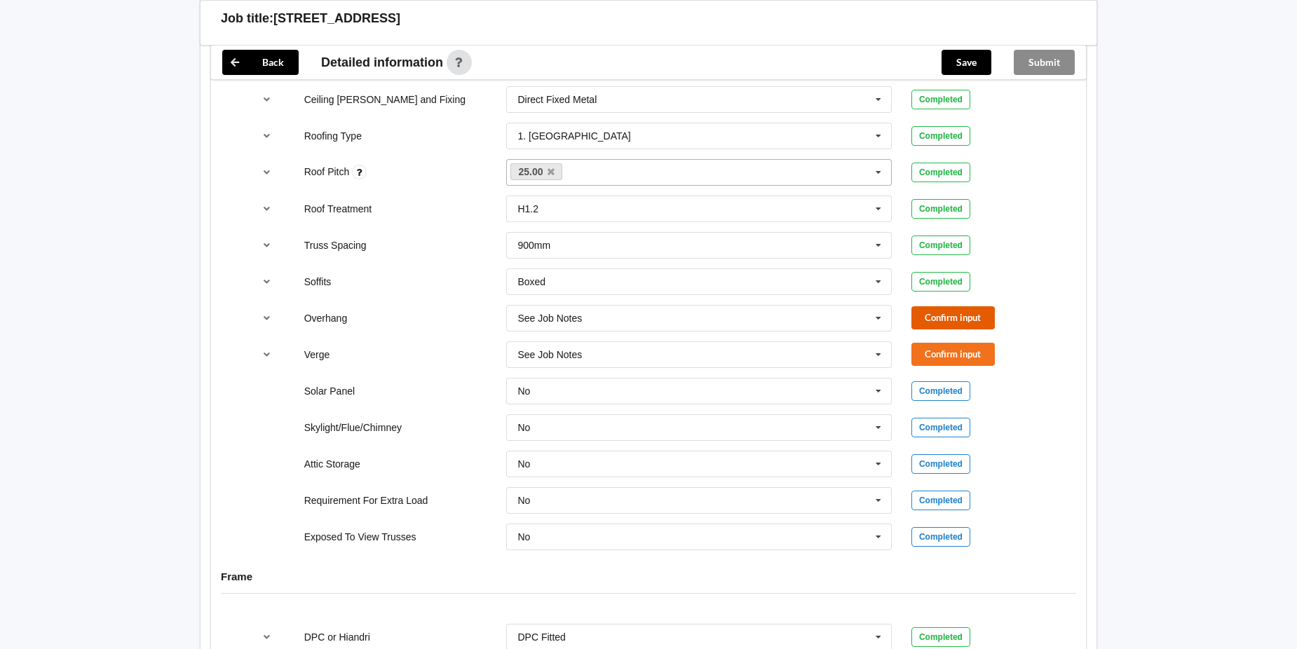
click at [951, 317] on button "Confirm input" at bounding box center [952, 317] width 83 height 23
click at [878, 355] on icon at bounding box center [878, 355] width 21 height 26
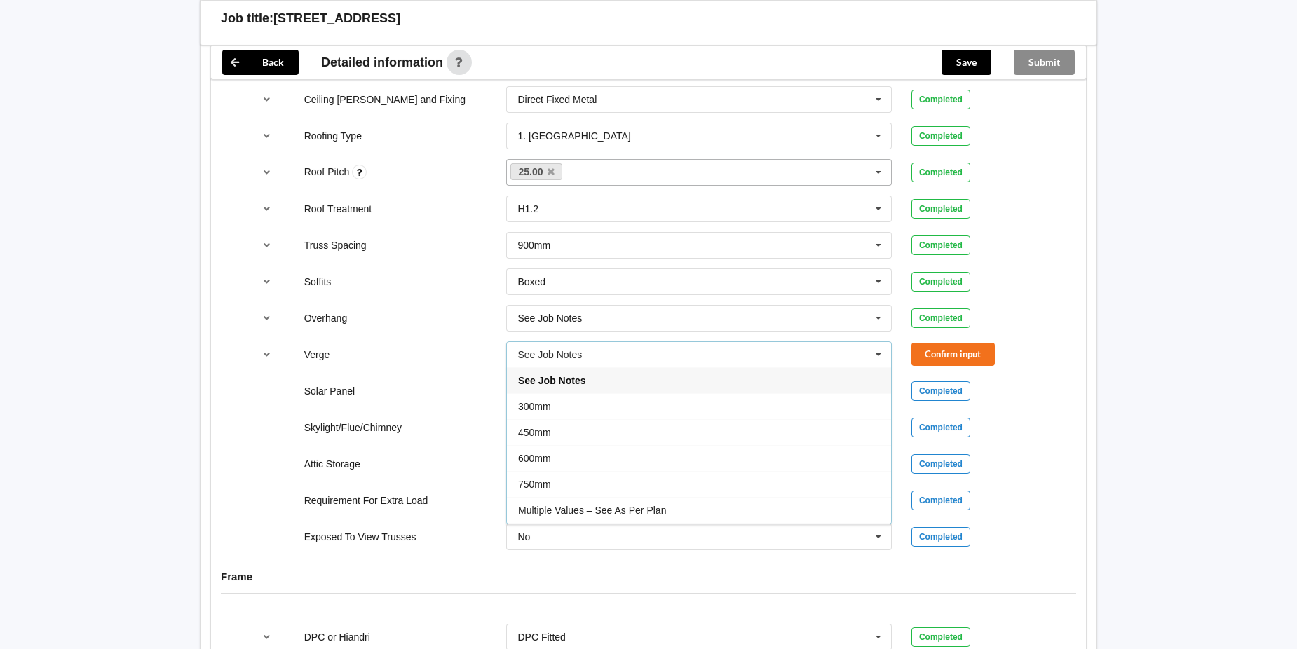
click at [878, 355] on icon at bounding box center [878, 355] width 21 height 26
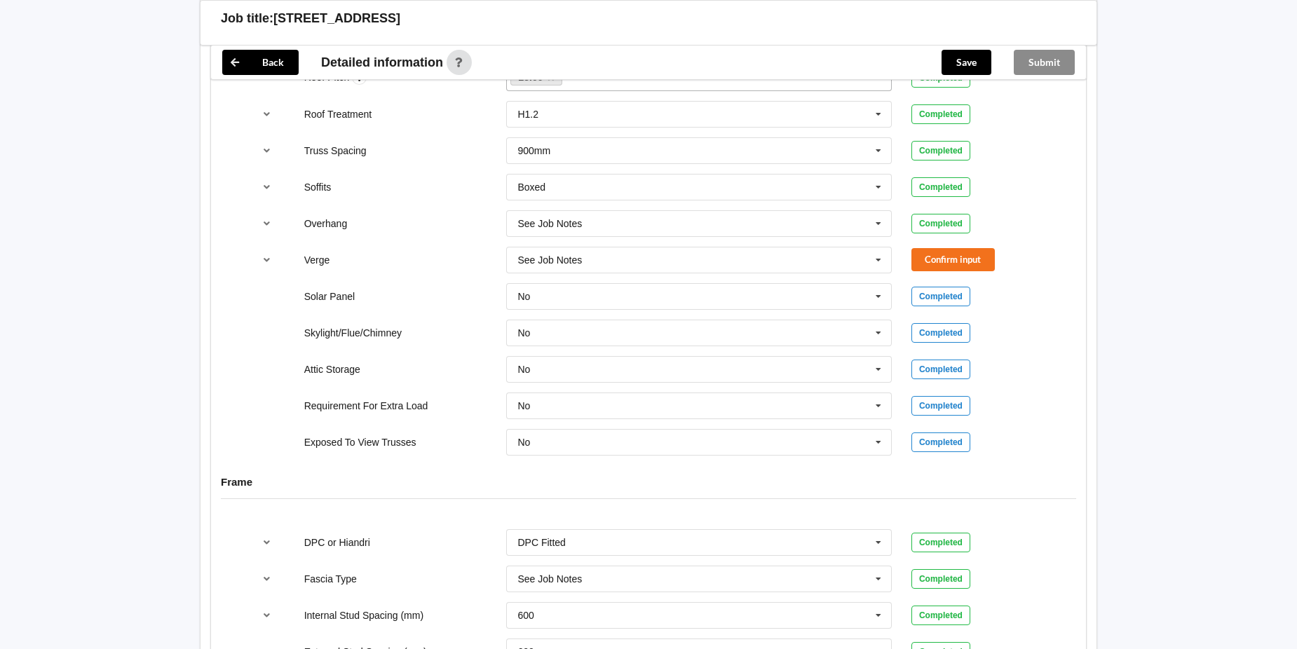
scroll to position [1037, 0]
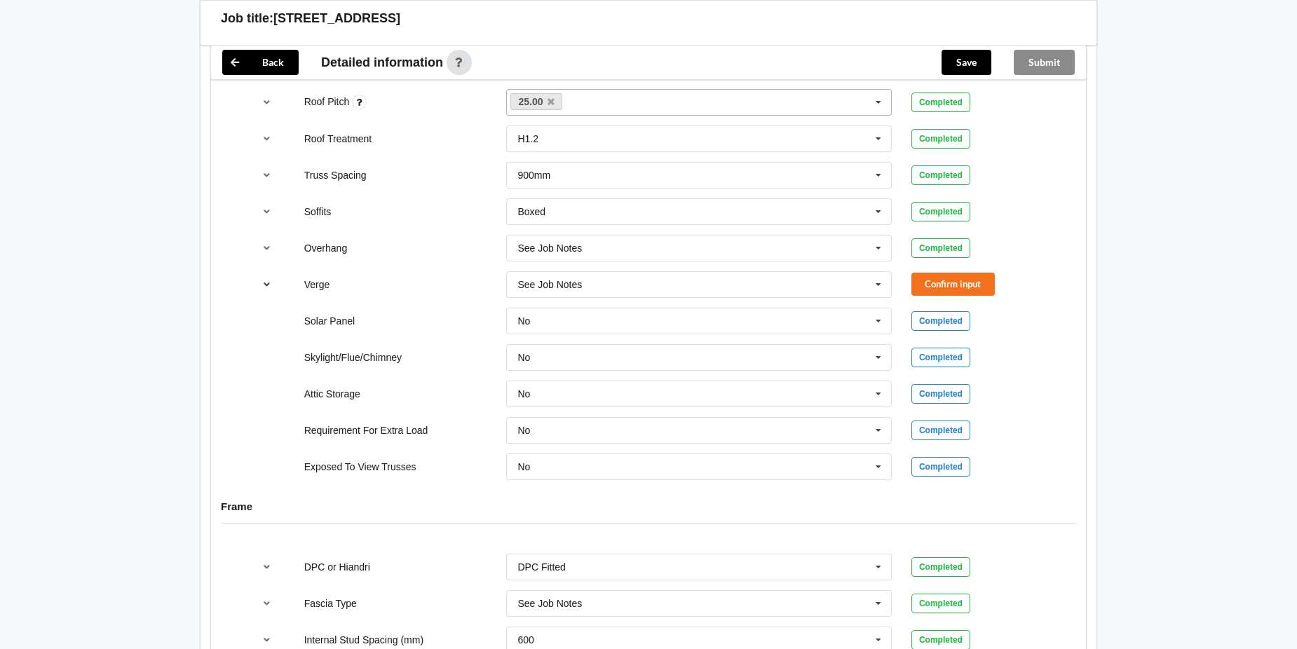
click at [264, 283] on icon "reference-toggle" at bounding box center [267, 284] width 12 height 8
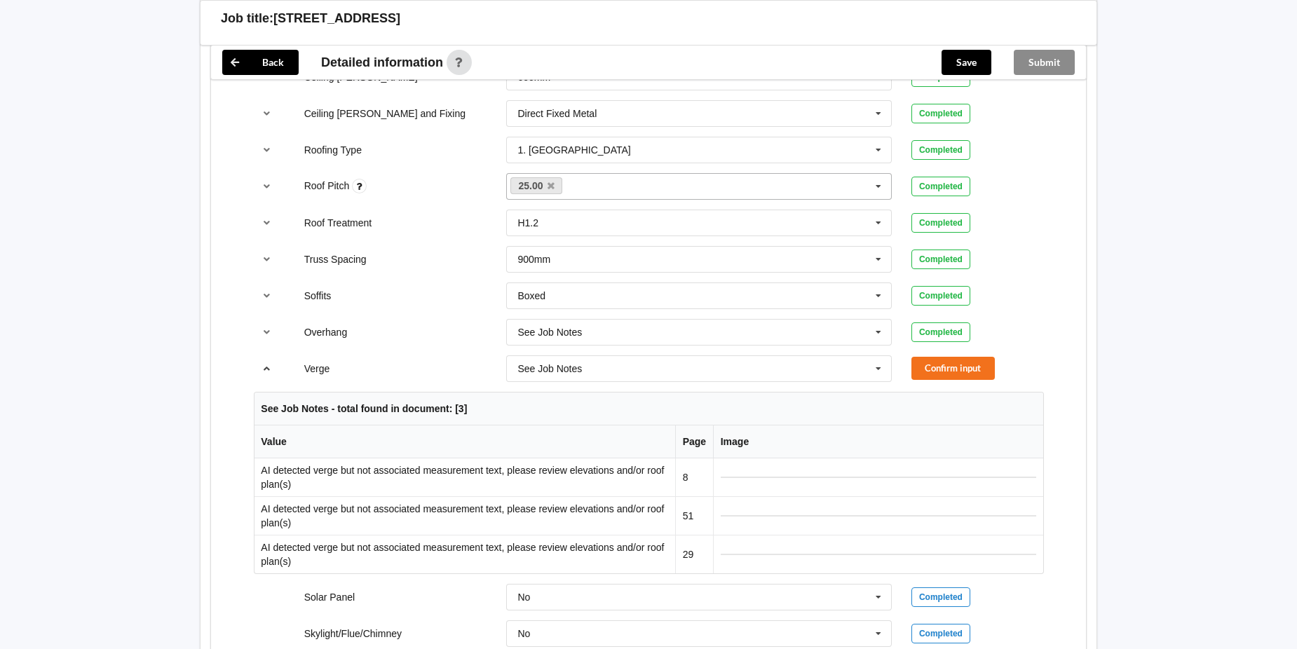
scroll to position [967, 0]
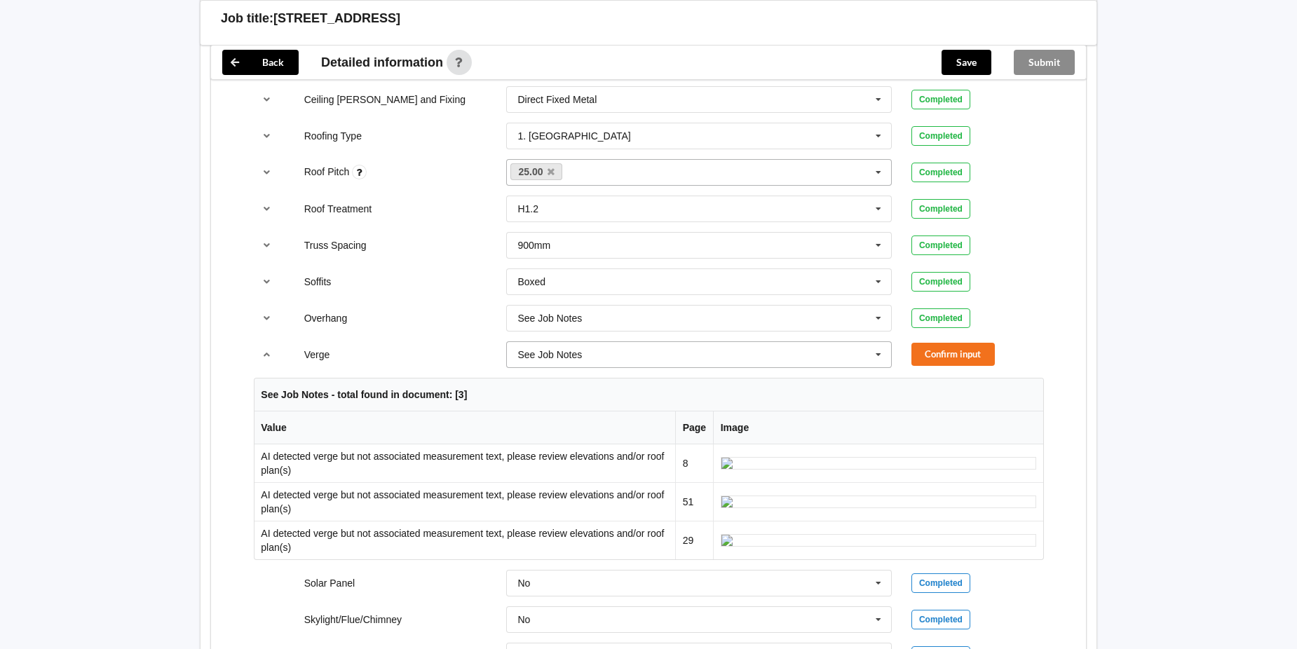
click at [878, 355] on icon at bounding box center [878, 355] width 21 height 26
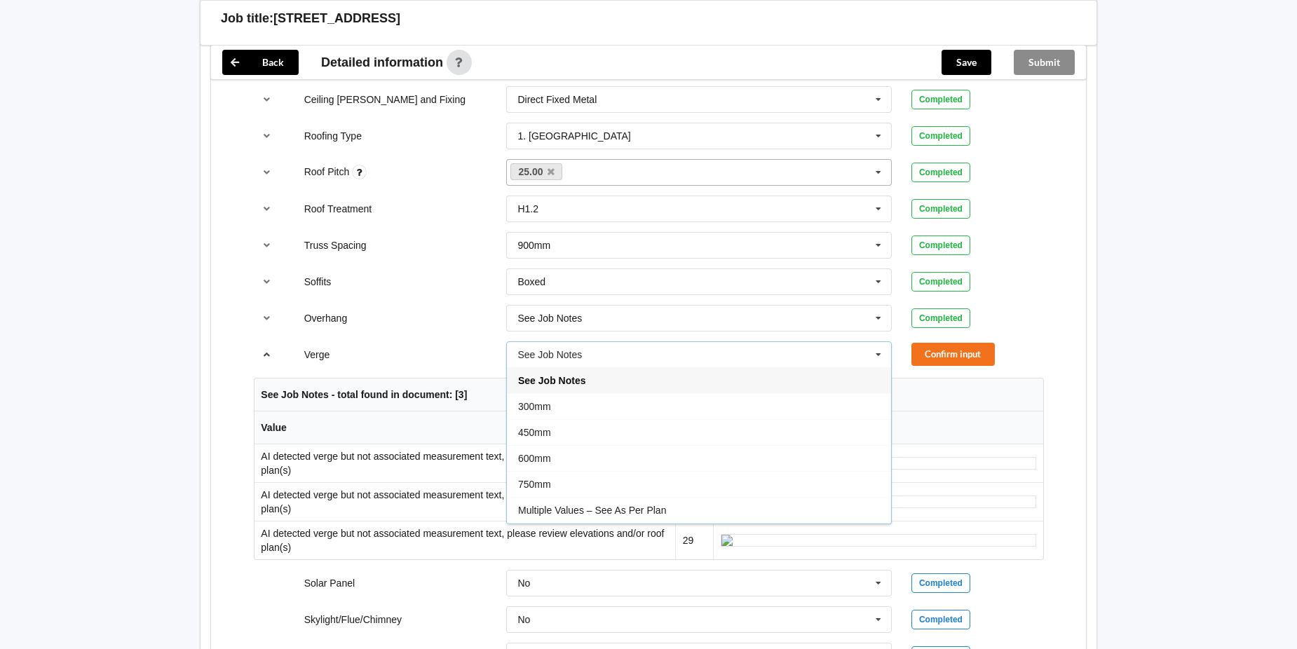
click at [269, 356] on icon "reference-toggle" at bounding box center [267, 354] width 12 height 8
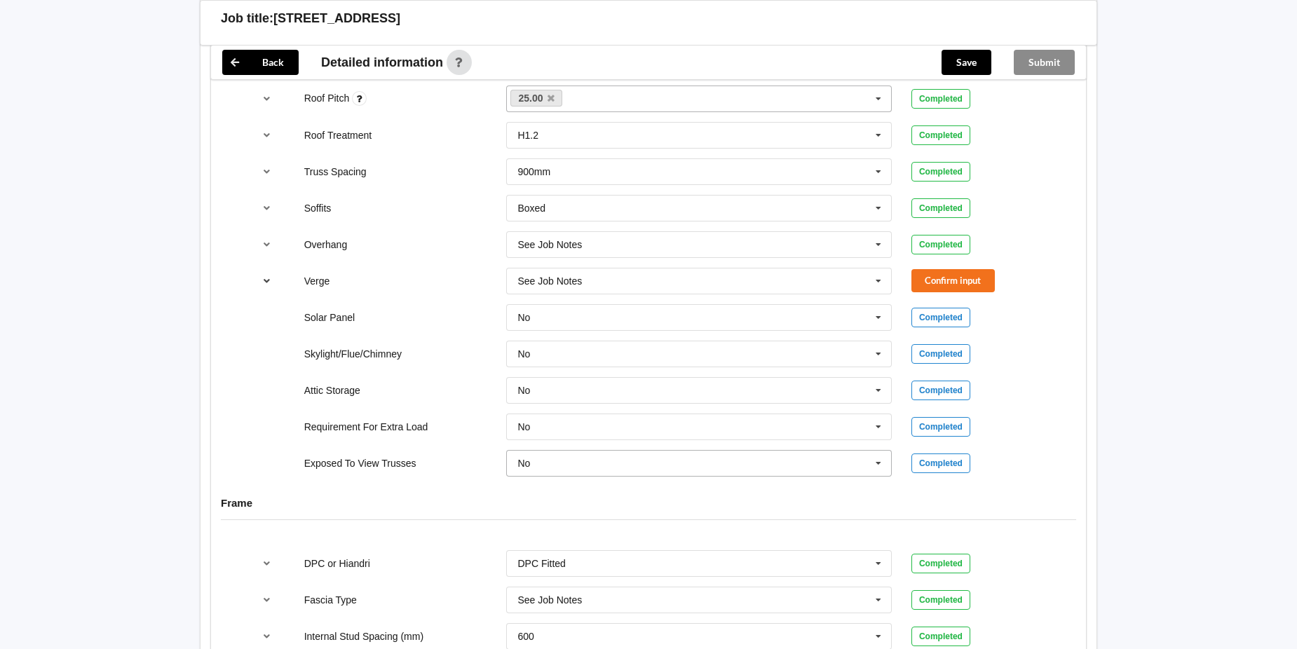
scroll to position [1052, 0]
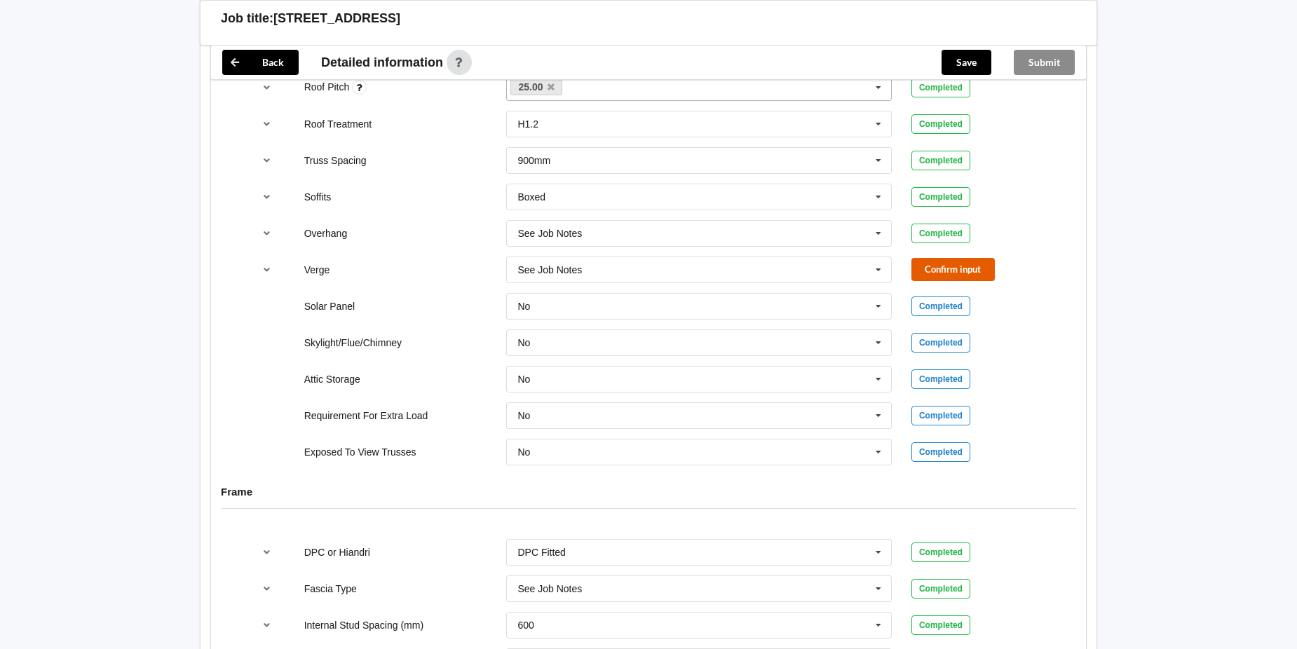
click at [958, 269] on button "Confirm input" at bounding box center [952, 269] width 83 height 23
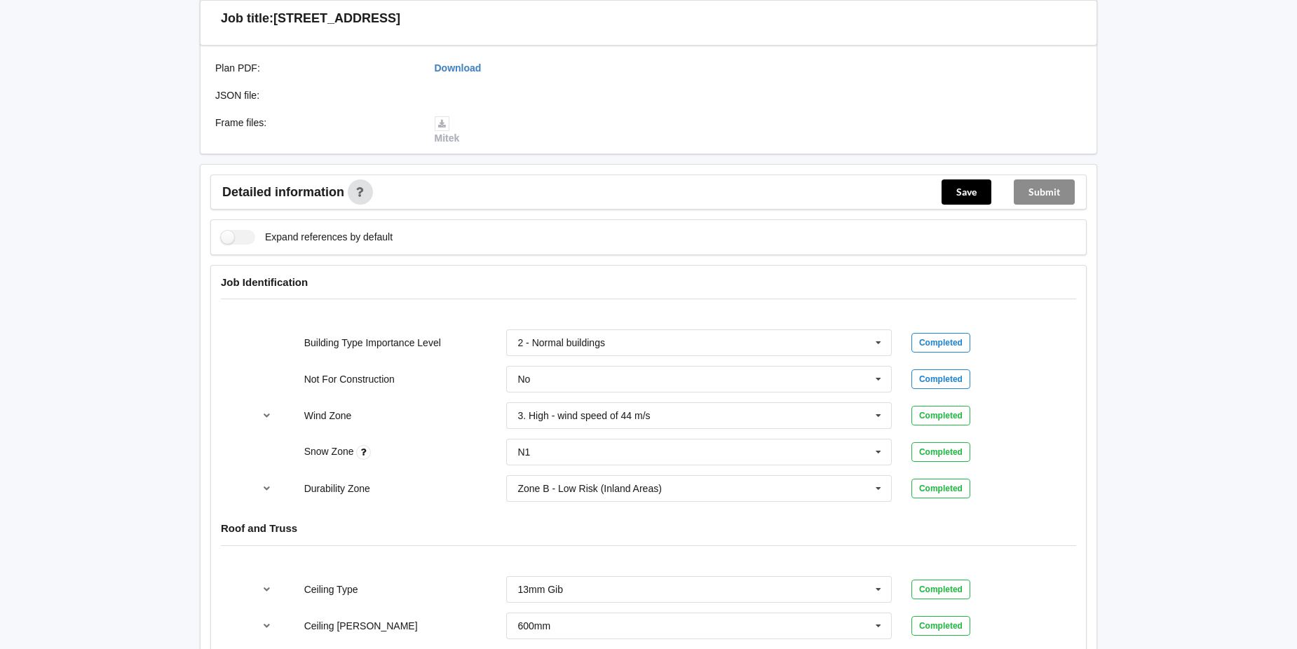
scroll to position [406, 0]
click at [962, 186] on button "Save" at bounding box center [967, 189] width 50 height 25
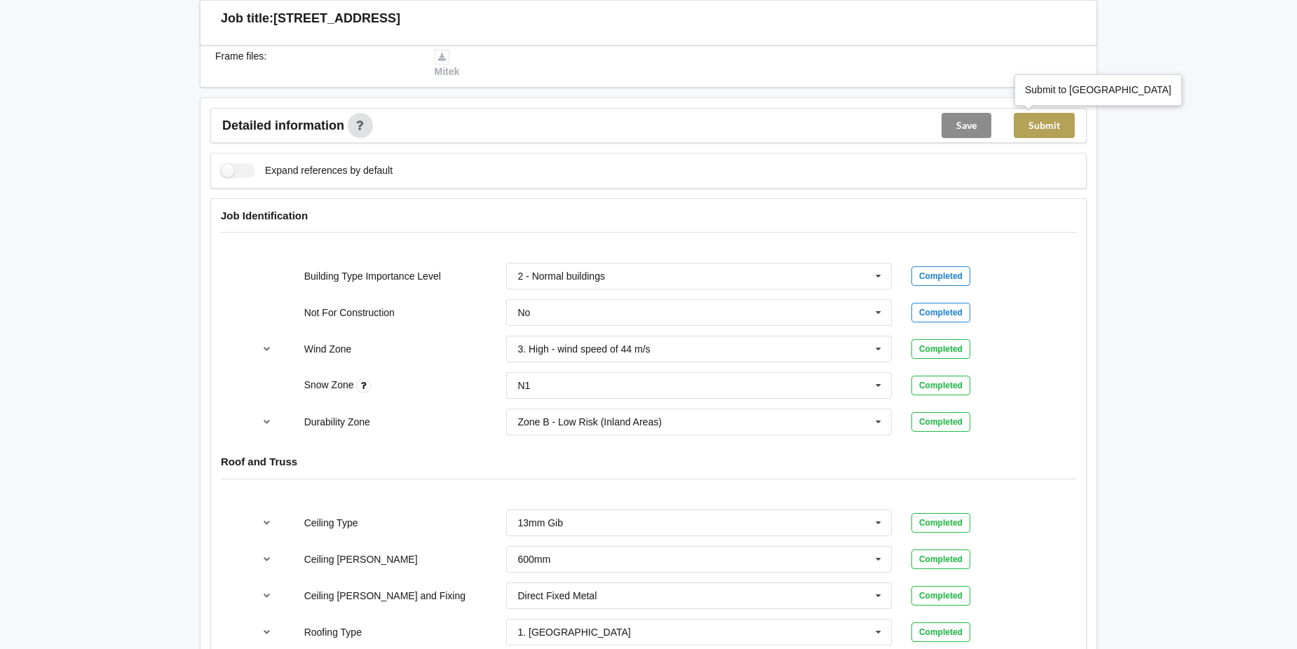
click at [1047, 122] on button "Submit" at bounding box center [1044, 125] width 61 height 25
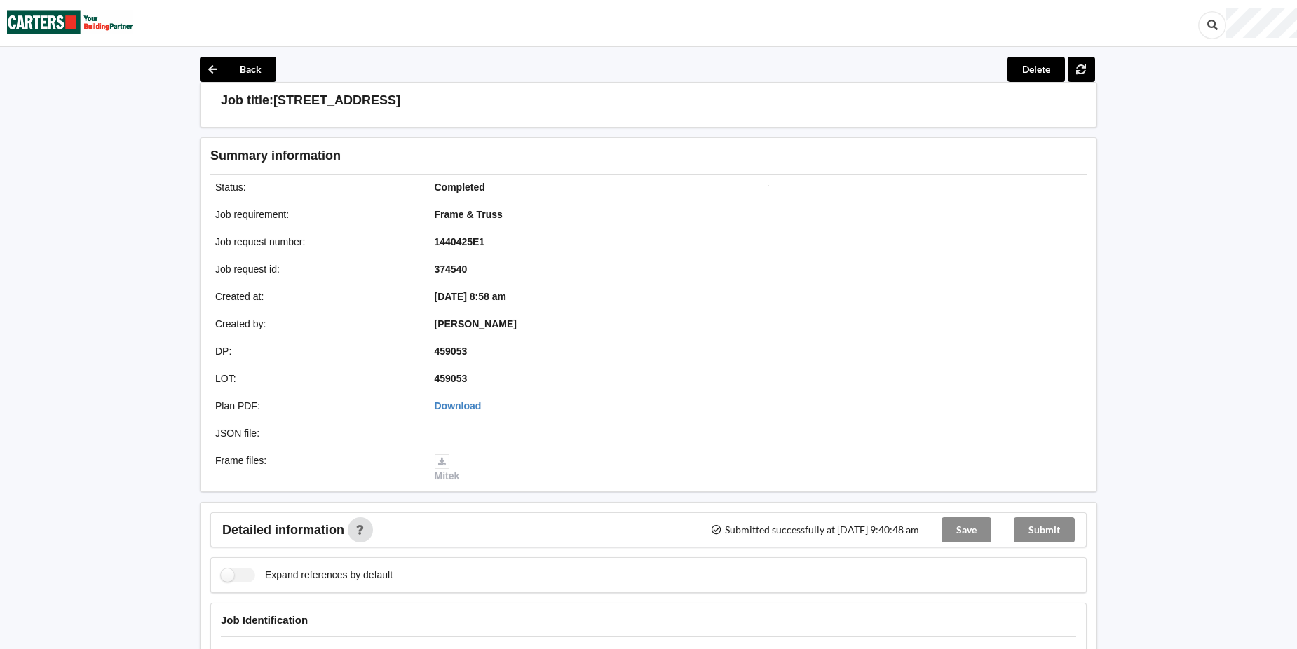
scroll to position [0, 0]
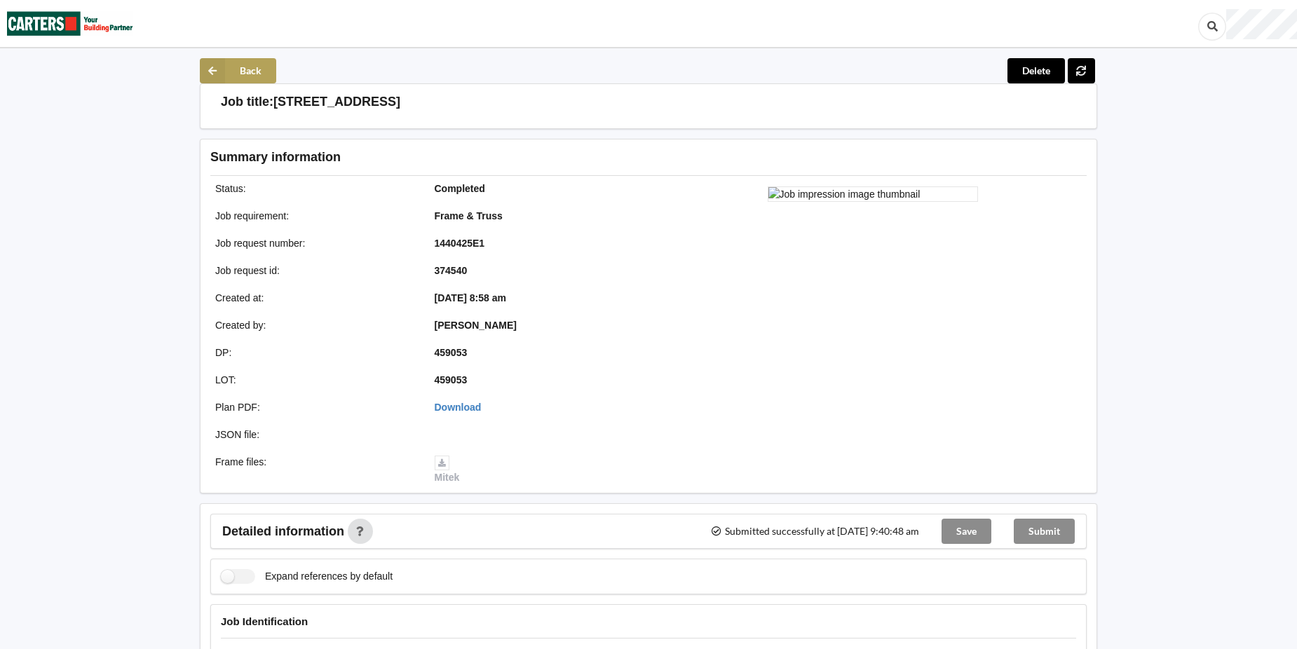
click at [250, 66] on button "Back" at bounding box center [238, 70] width 76 height 25
click at [250, 67] on button "Back" at bounding box center [238, 70] width 76 height 25
click at [209, 68] on icon at bounding box center [212, 70] width 25 height 25
